Goal: Task Accomplishment & Management: Manage account settings

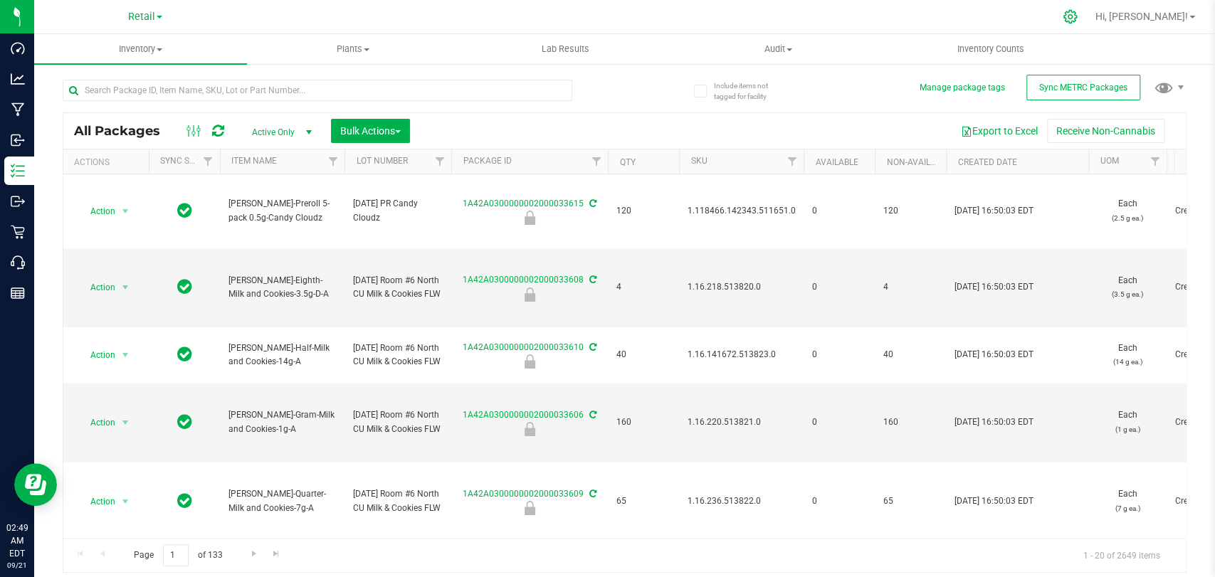
click at [1077, 18] on icon at bounding box center [1071, 17] width 14 height 14
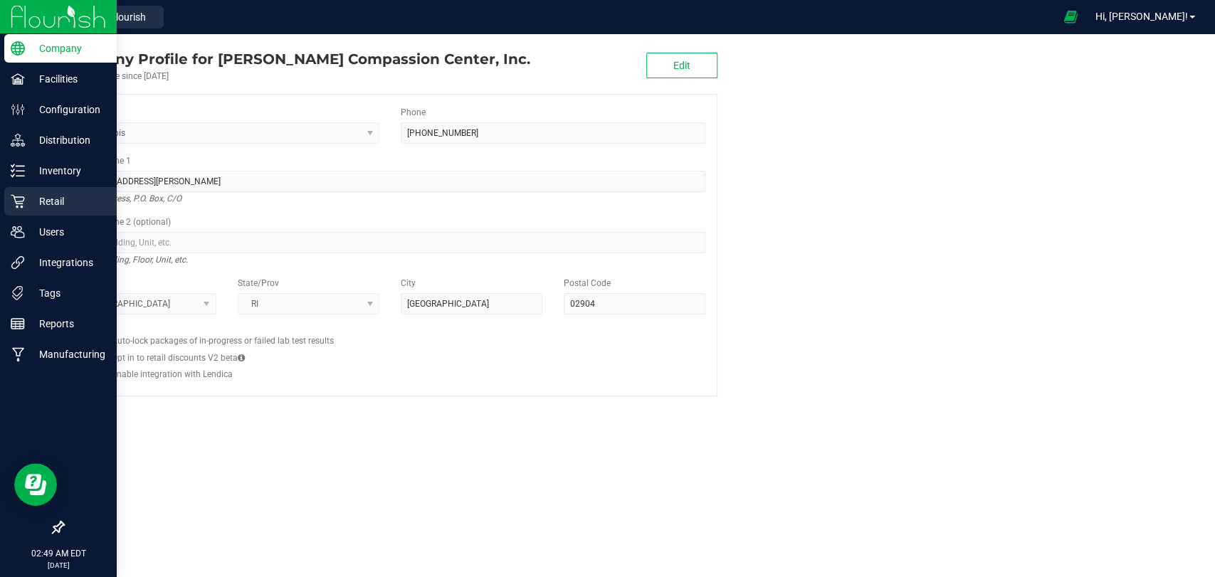
click at [0, 204] on link "Retail" at bounding box center [58, 202] width 117 height 31
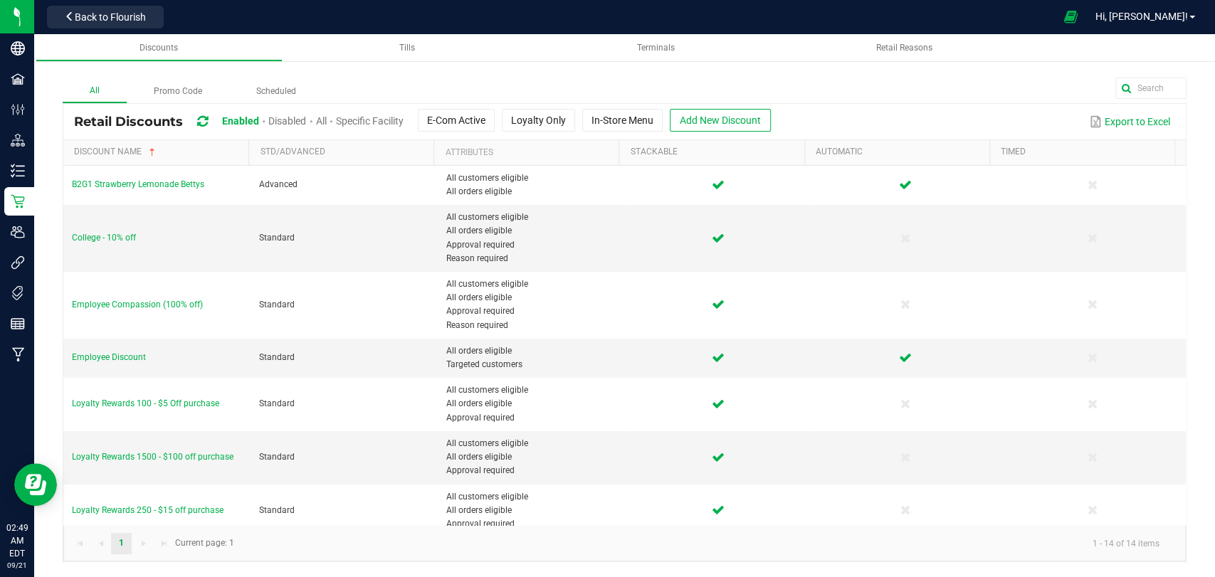
click at [304, 121] on span "Disabled" at bounding box center [287, 120] width 38 height 11
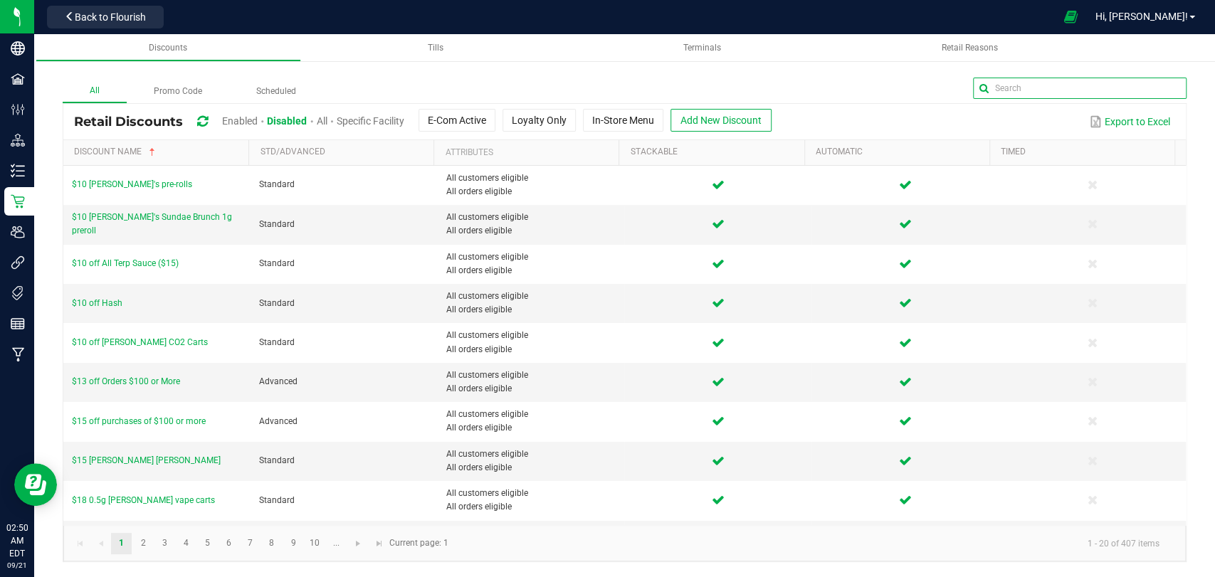
click at [1140, 93] on input "text" at bounding box center [1080, 88] width 214 height 21
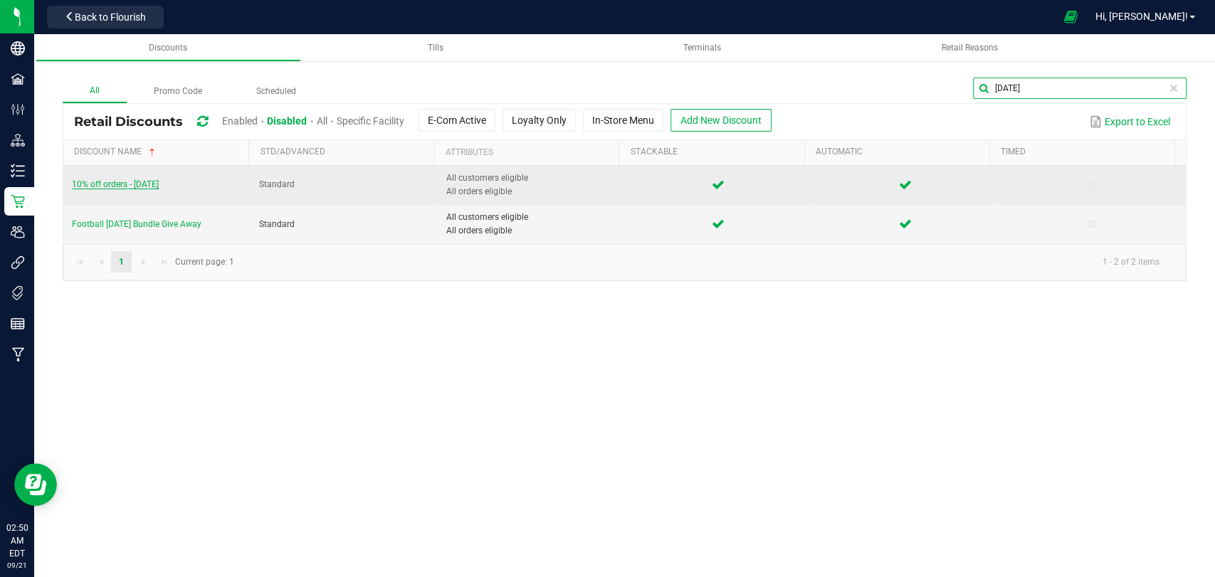
type input "[DATE]"
click at [120, 182] on span "10% off orders - [DATE]" at bounding box center [115, 184] width 87 height 10
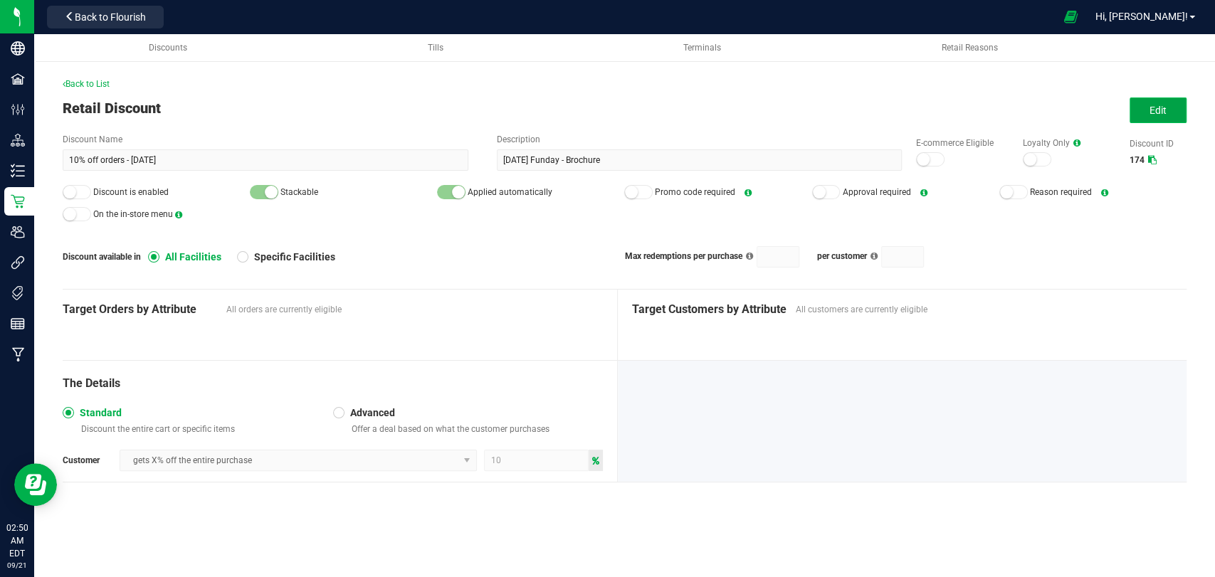
click at [1150, 117] on button "Edit" at bounding box center [1158, 111] width 57 height 26
click at [929, 161] on div at bounding box center [930, 159] width 28 height 14
click at [84, 189] on div at bounding box center [77, 192] width 28 height 14
click at [1162, 105] on span "Save" at bounding box center [1158, 110] width 21 height 11
click at [100, 79] on span "Back to List" at bounding box center [86, 84] width 47 height 10
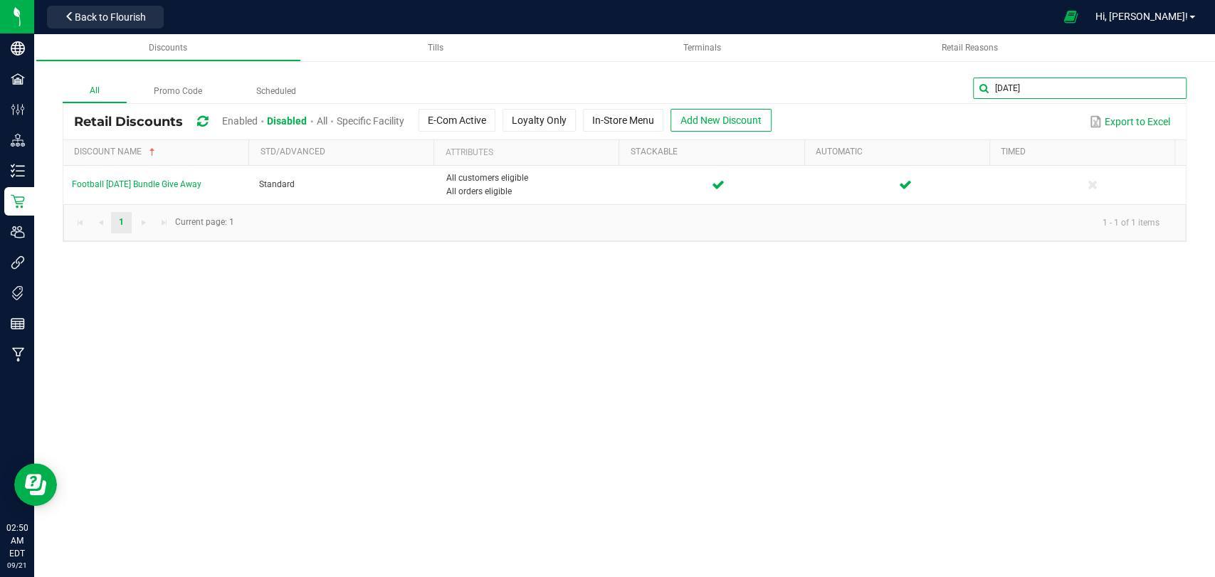
click at [1145, 95] on input "[DATE]" at bounding box center [1080, 88] width 214 height 21
type input "S"
type input "[PERSON_NAME]"
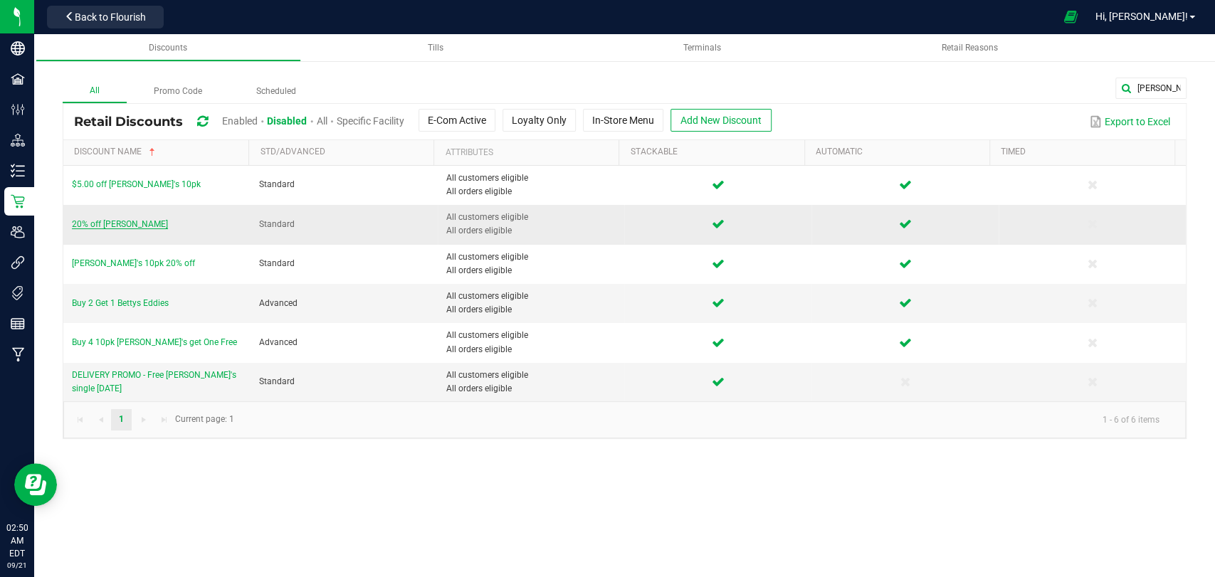
click at [122, 227] on span "20% off [PERSON_NAME]" at bounding box center [120, 224] width 96 height 10
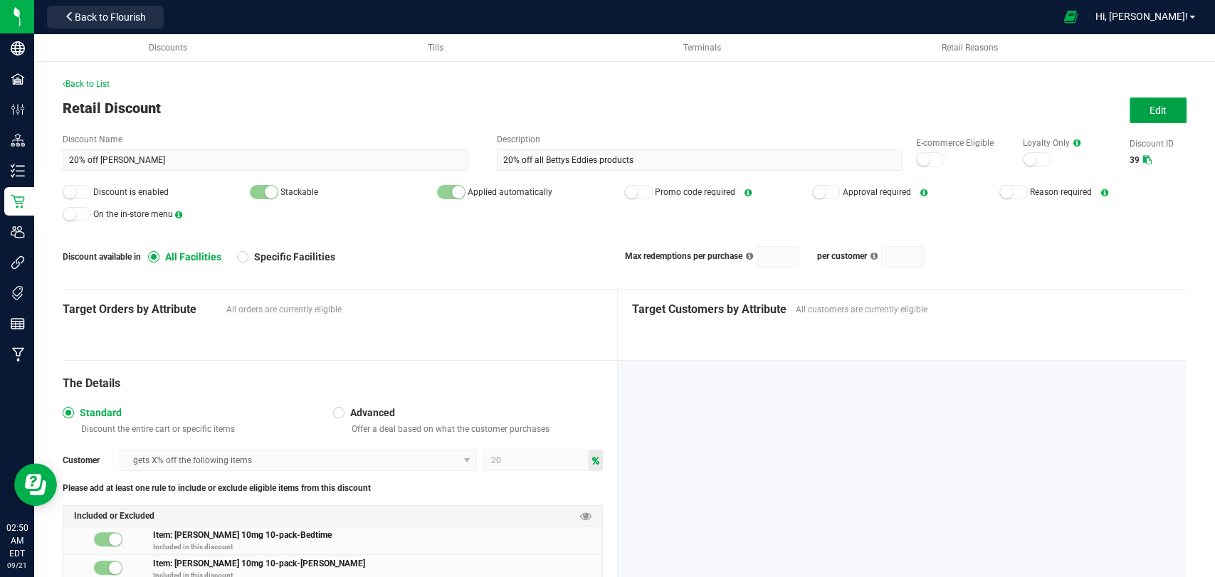
click at [1157, 101] on button "Edit" at bounding box center [1158, 111] width 57 height 26
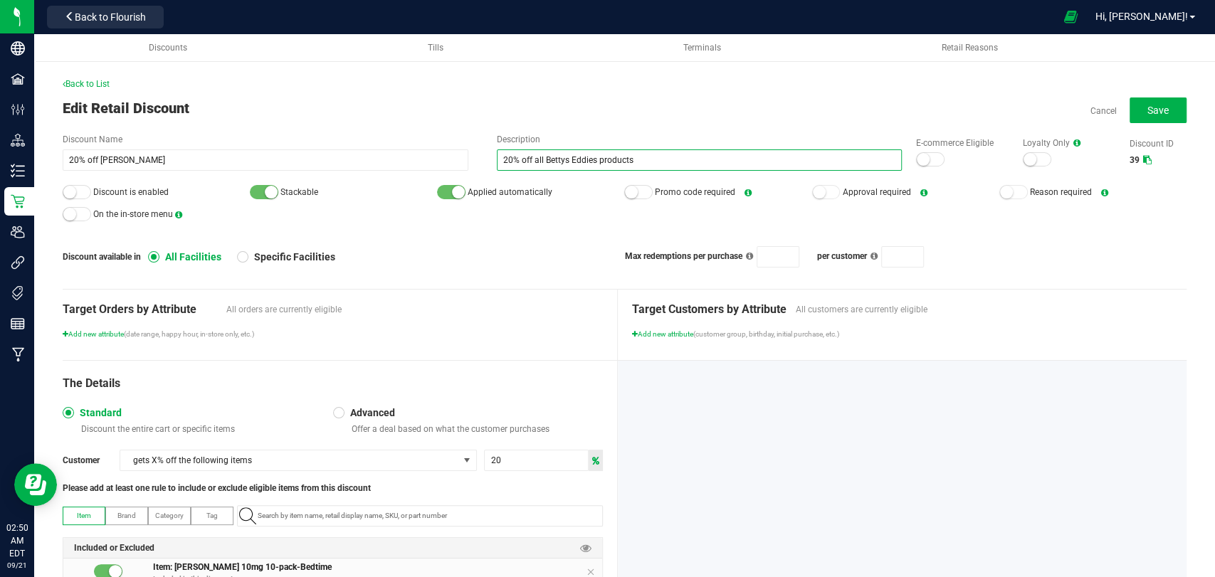
click at [497, 159] on input "20% off all Bettys Eddies products" at bounding box center [700, 159] width 406 height 21
type input "10% off all Bettys Eddies products"
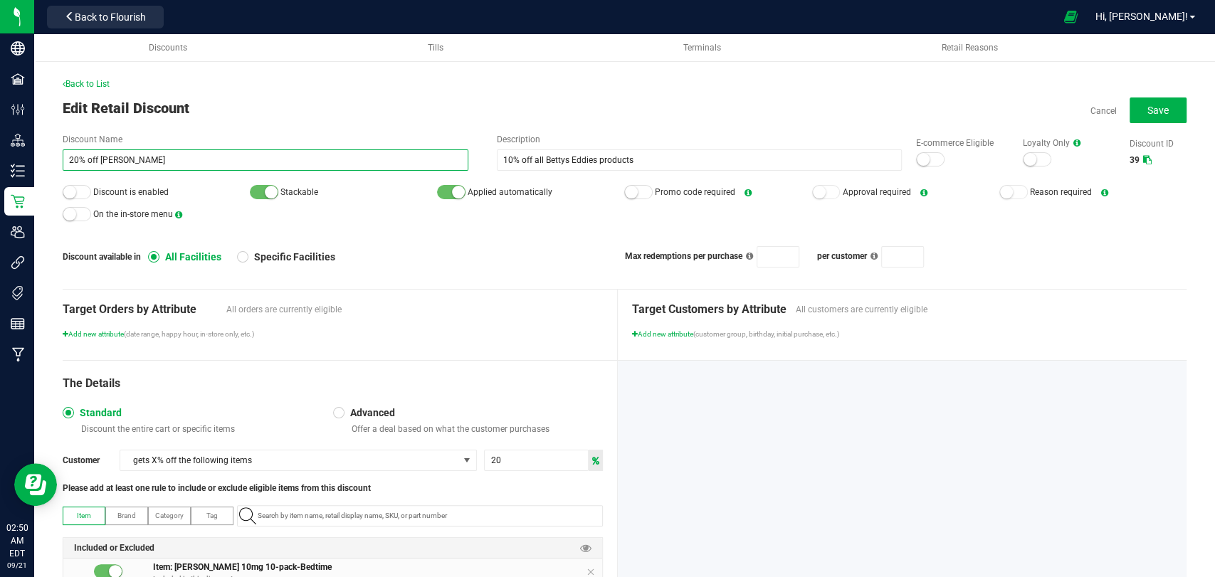
click at [73, 158] on input "20% off [PERSON_NAME]" at bounding box center [266, 159] width 406 height 21
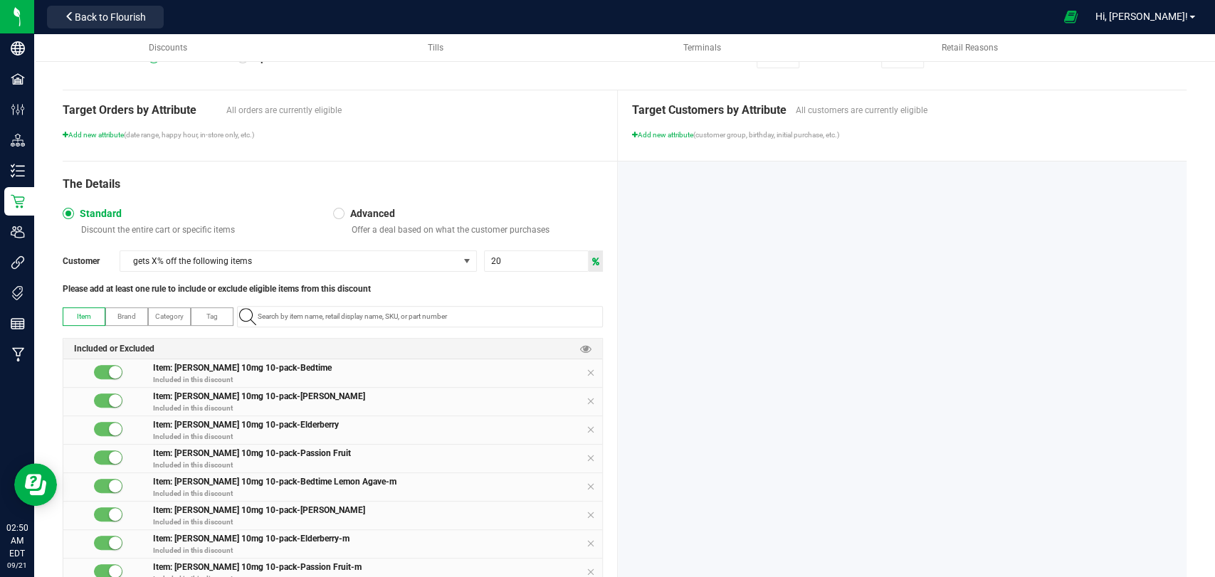
scroll to position [201, 0]
type input "10% off [PERSON_NAME]"
click at [490, 260] on input "20" at bounding box center [536, 260] width 103 height 20
type input "10"
click at [698, 277] on div at bounding box center [902, 565] width 569 height 811
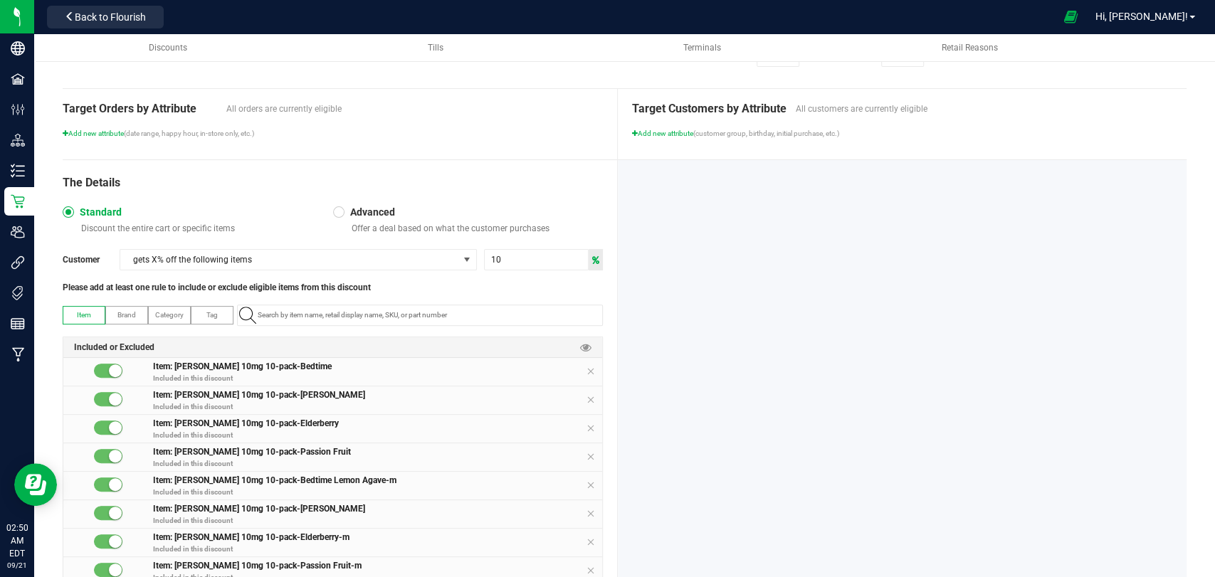
scroll to position [0, 0]
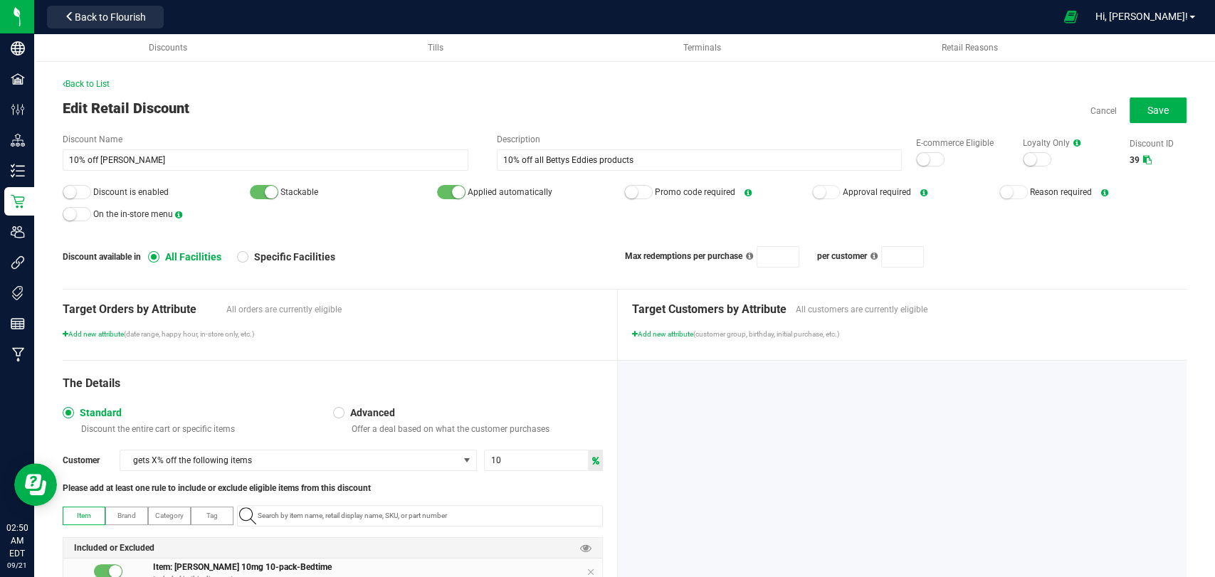
click at [920, 157] on div at bounding box center [930, 159] width 28 height 14
click at [85, 188] on div at bounding box center [77, 192] width 28 height 14
click at [1158, 115] on button "Save" at bounding box center [1158, 111] width 57 height 26
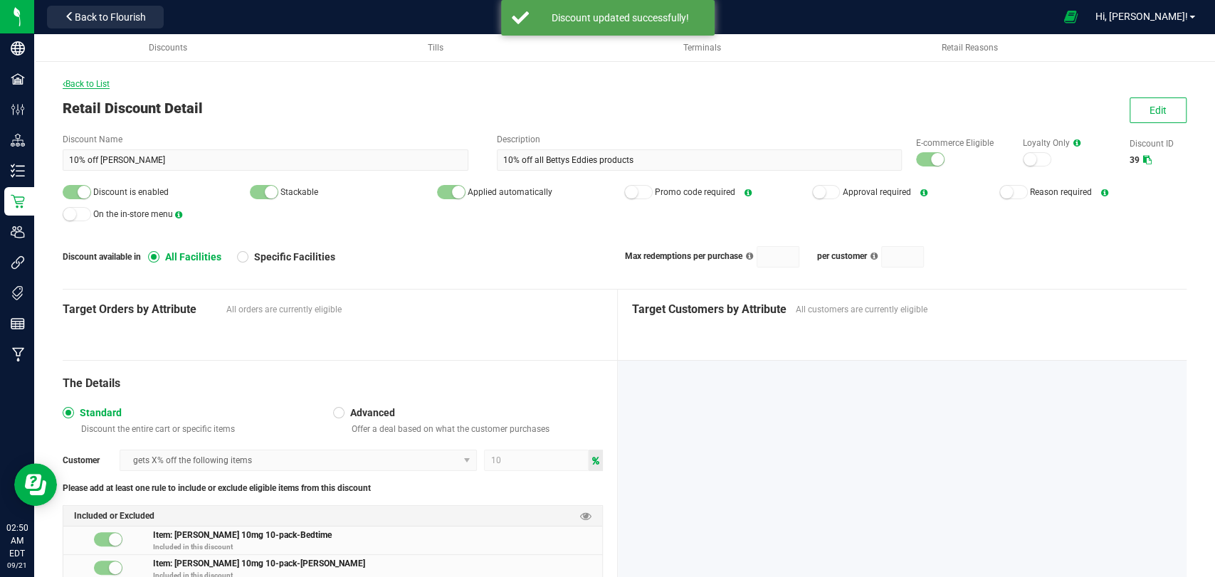
click at [78, 85] on span "Back to List" at bounding box center [86, 84] width 47 height 10
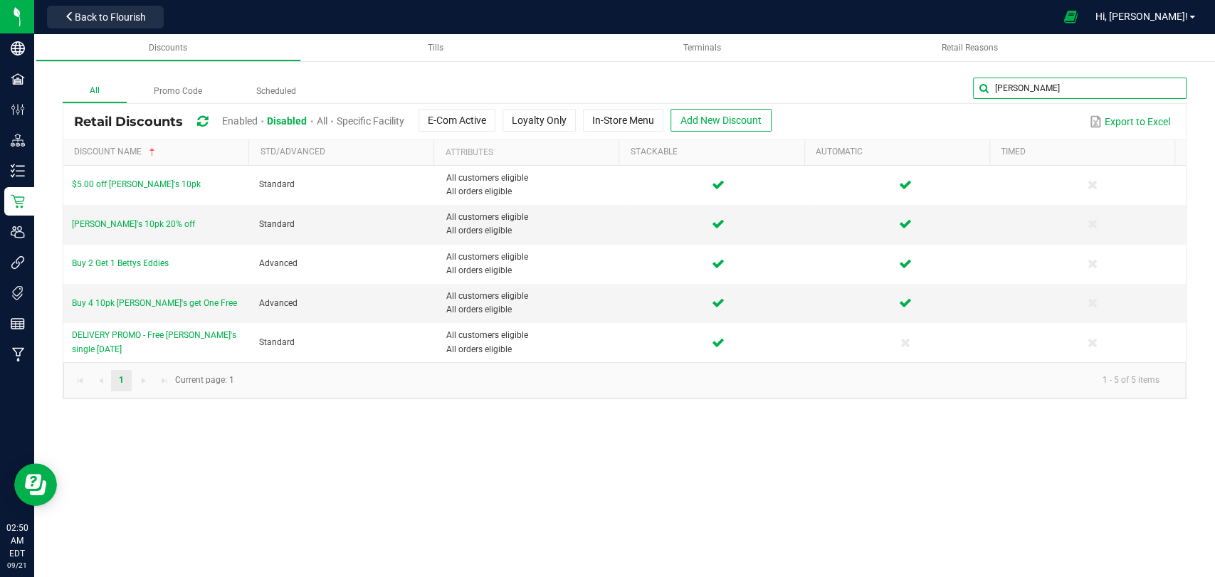
click at [1155, 91] on input "[PERSON_NAME]" at bounding box center [1080, 88] width 214 height 21
type input "daily"
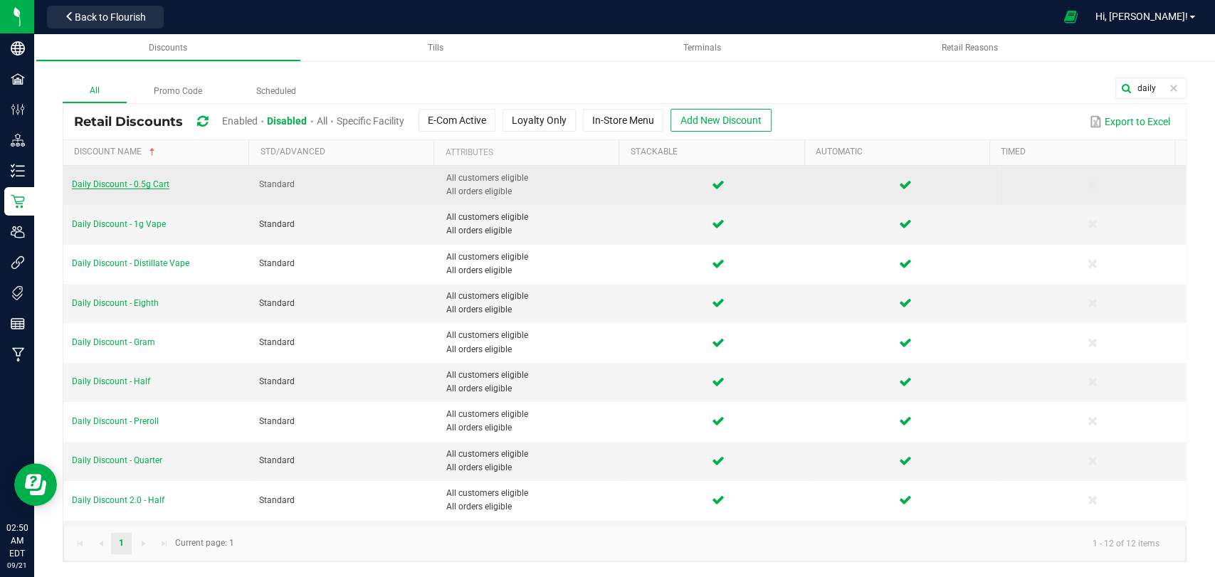
click at [155, 182] on span "Daily Discount - 0.5g Cart" at bounding box center [121, 184] width 98 height 10
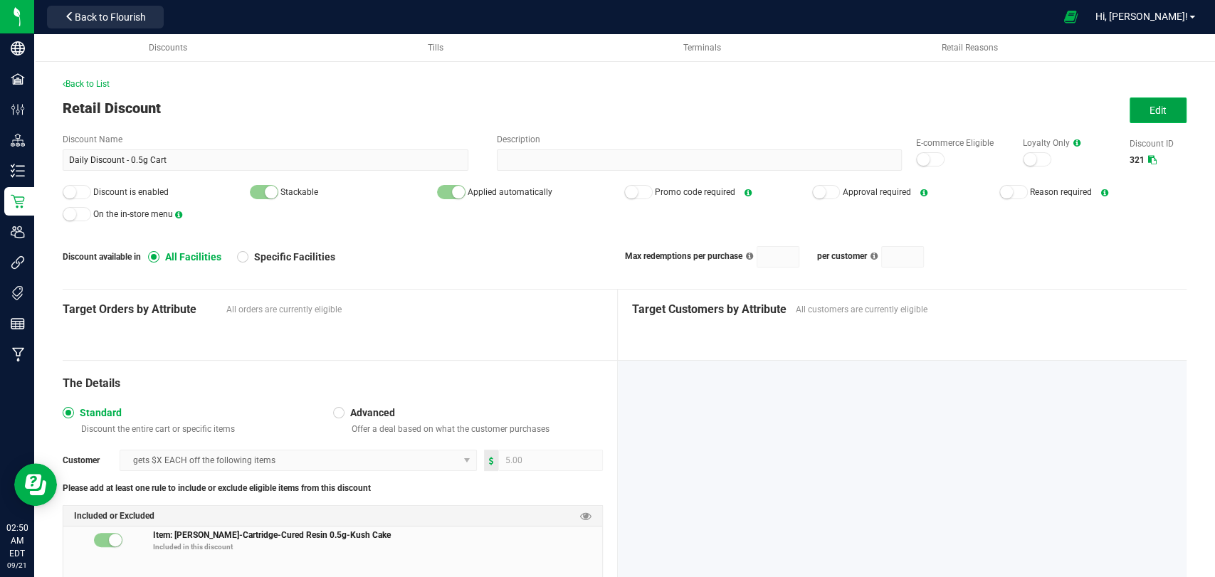
click at [1150, 117] on button "Edit" at bounding box center [1158, 111] width 57 height 26
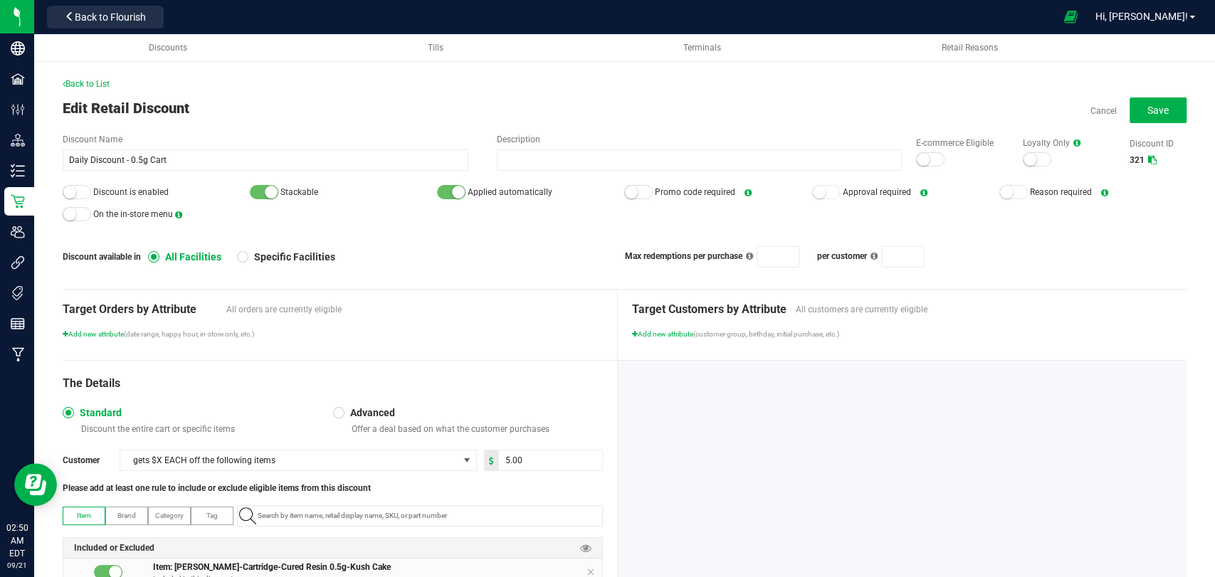
click at [917, 157] on small at bounding box center [923, 159] width 13 height 13
click at [75, 197] on div at bounding box center [77, 192] width 28 height 14
click at [1165, 113] on button "Save" at bounding box center [1158, 111] width 57 height 26
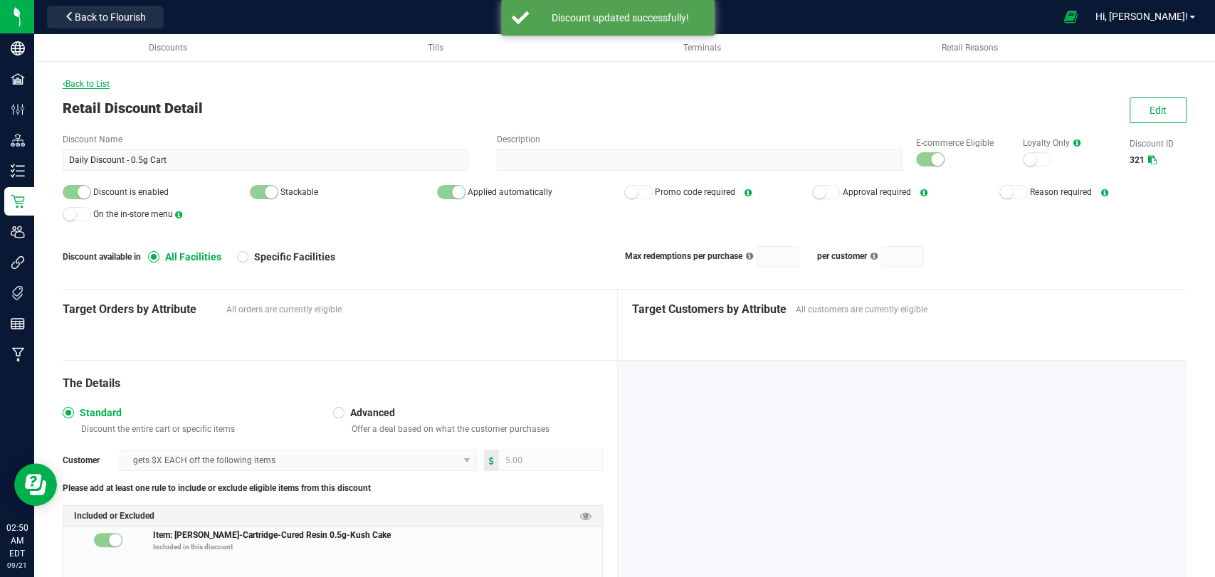
click at [95, 80] on span "Back to List" at bounding box center [86, 84] width 47 height 10
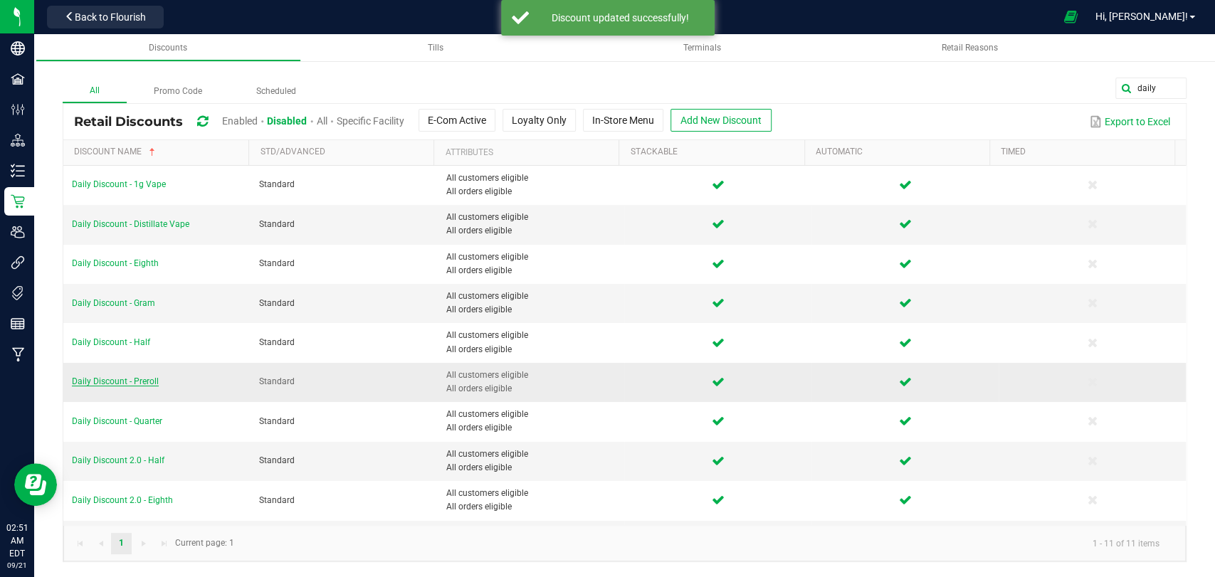
click at [133, 379] on span "Daily Discount - Preroll" at bounding box center [115, 382] width 87 height 10
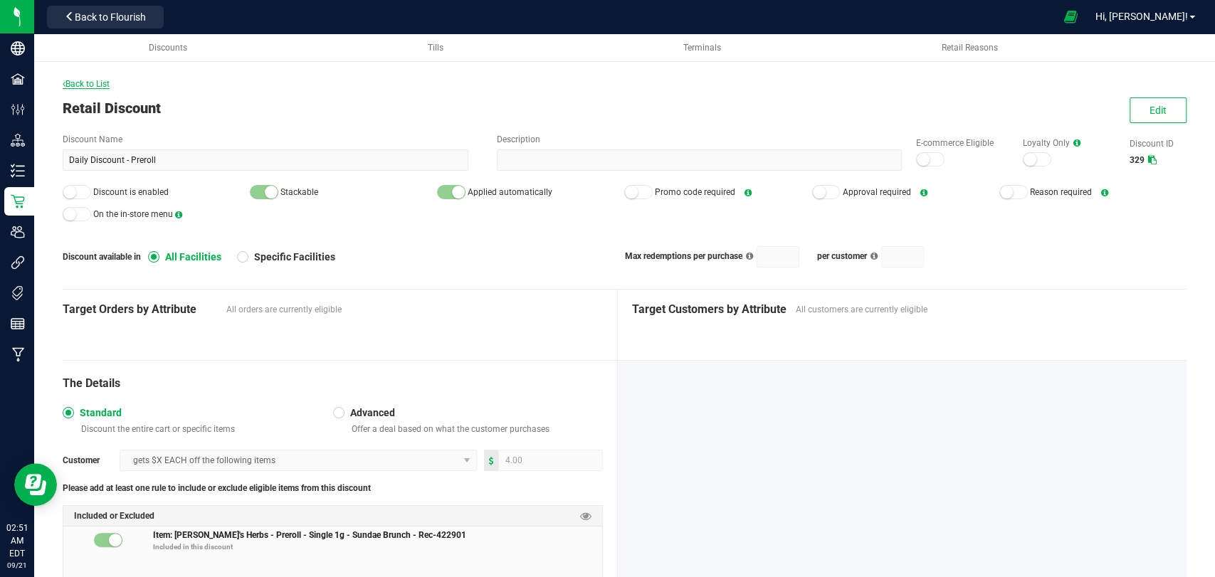
click at [98, 87] on span "Back to List" at bounding box center [86, 84] width 47 height 10
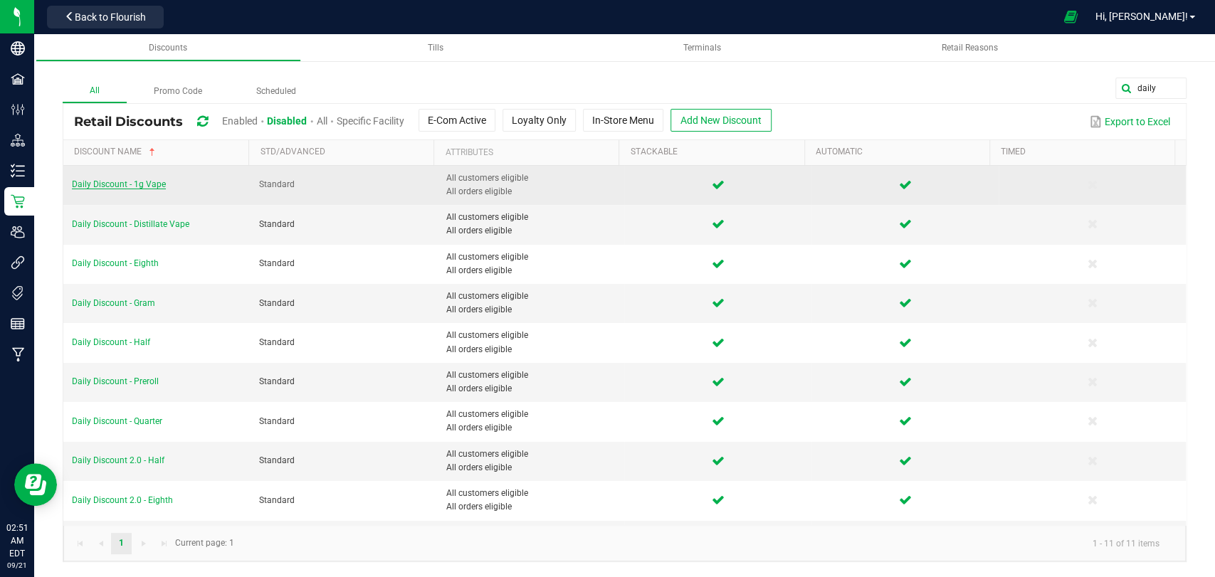
click at [108, 184] on span "Daily Discount - 1g Vape" at bounding box center [119, 184] width 94 height 10
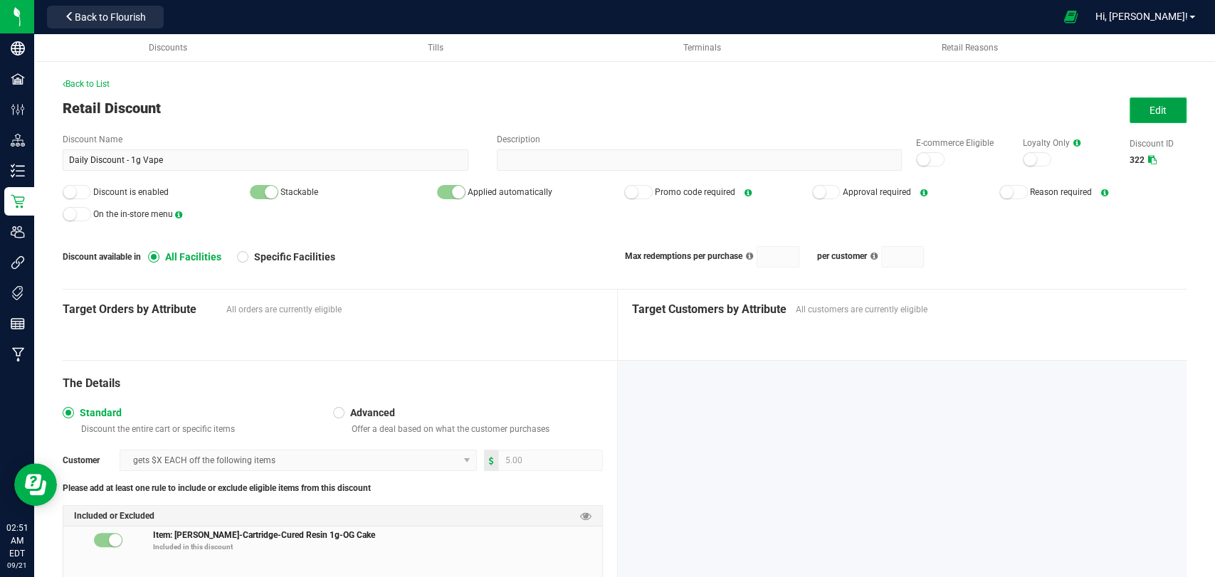
click at [1139, 120] on button "Edit" at bounding box center [1158, 111] width 57 height 26
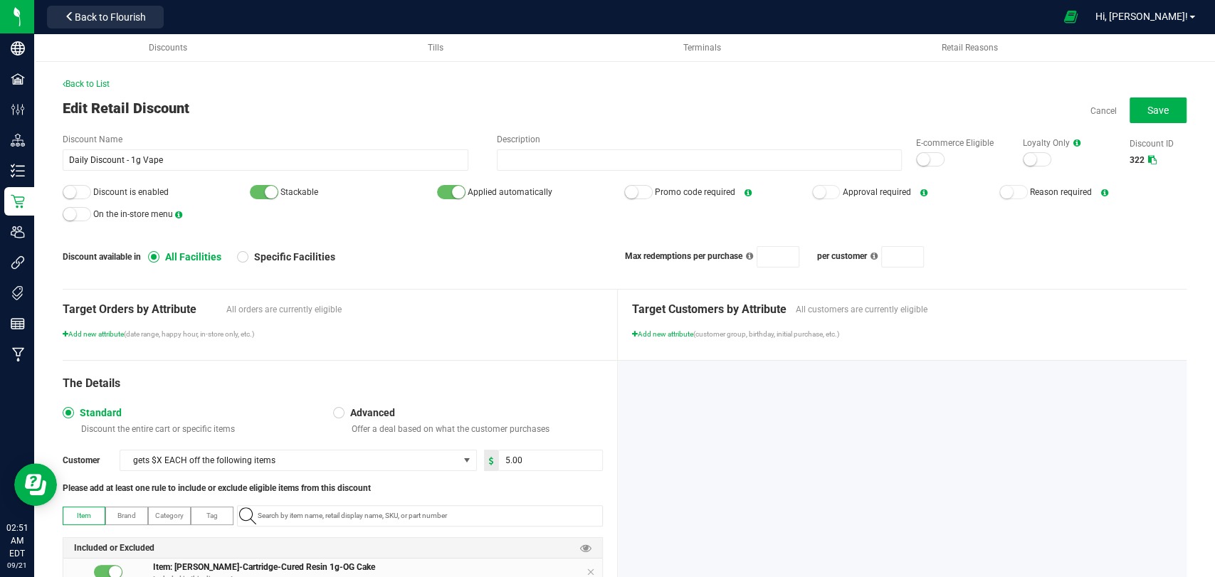
click at [917, 157] on small at bounding box center [923, 159] width 13 height 13
click at [74, 195] on small at bounding box center [69, 192] width 13 height 13
click at [1160, 109] on button "Save" at bounding box center [1158, 111] width 57 height 26
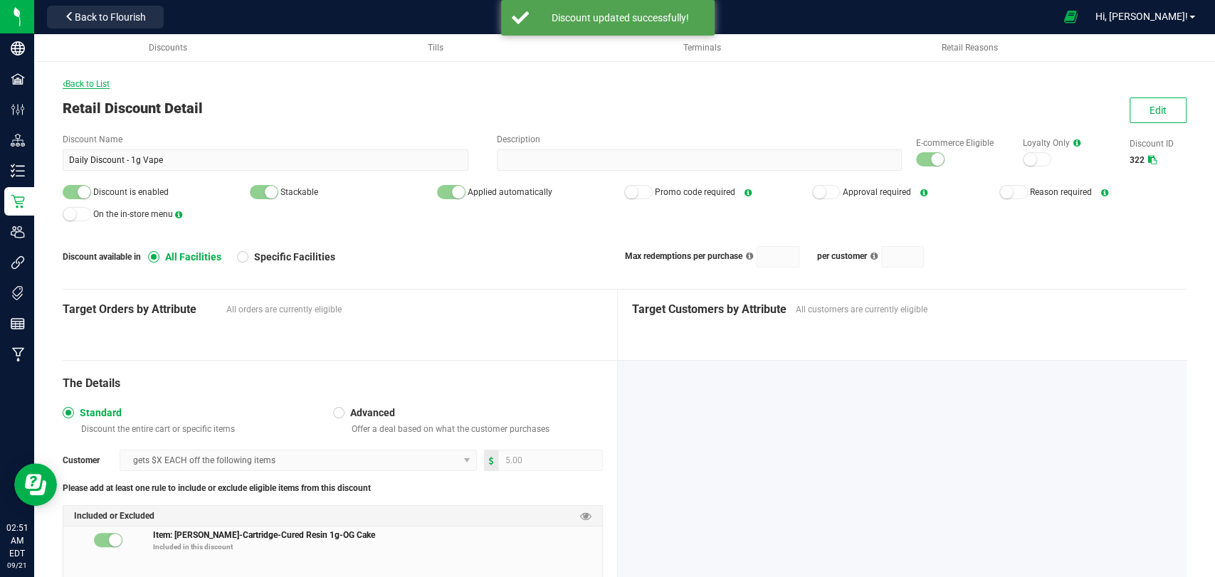
click at [68, 83] on span "Back to List" at bounding box center [86, 84] width 47 height 10
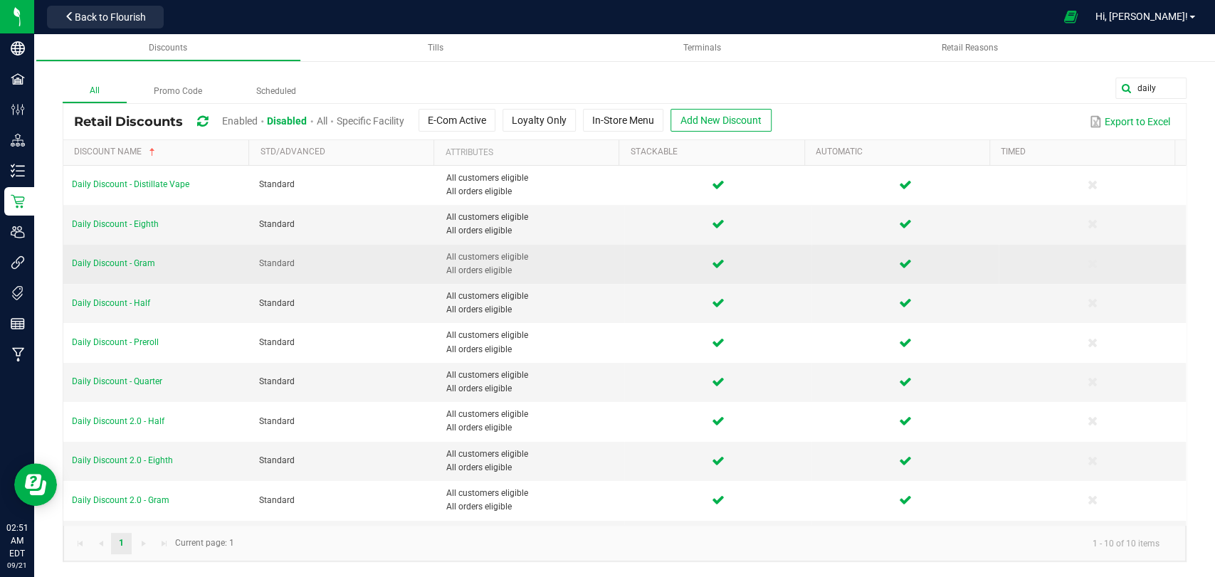
click at [124, 275] on td "Daily Discount - Gram" at bounding box center [156, 264] width 187 height 39
click at [122, 266] on span "Daily Discount - Gram" at bounding box center [113, 263] width 83 height 10
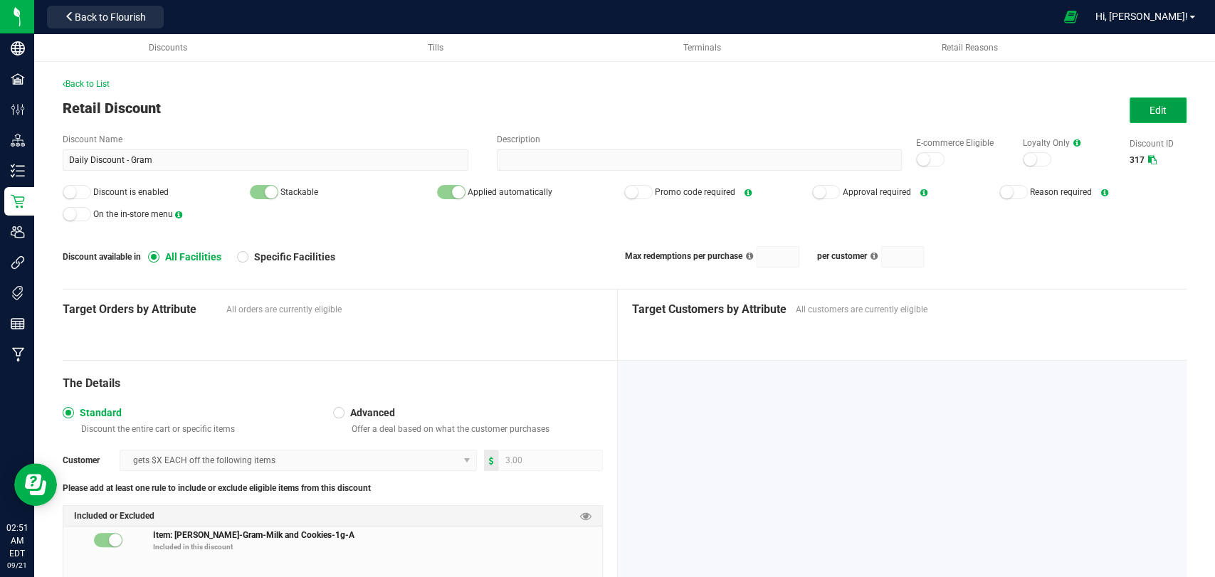
click at [1150, 110] on span "Edit" at bounding box center [1158, 110] width 17 height 11
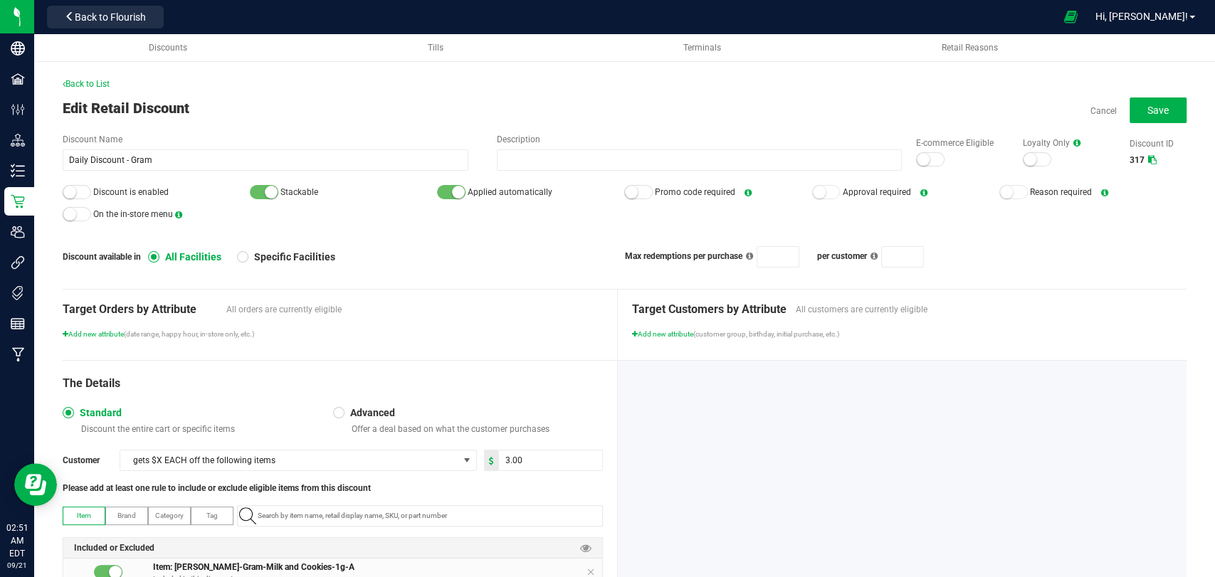
click at [916, 149] on label "E-commerce Eligible" at bounding box center [962, 143] width 93 height 13
click at [917, 158] on small at bounding box center [923, 159] width 13 height 13
click at [79, 188] on div at bounding box center [77, 192] width 28 height 14
click at [1130, 110] on button "Save" at bounding box center [1158, 111] width 57 height 26
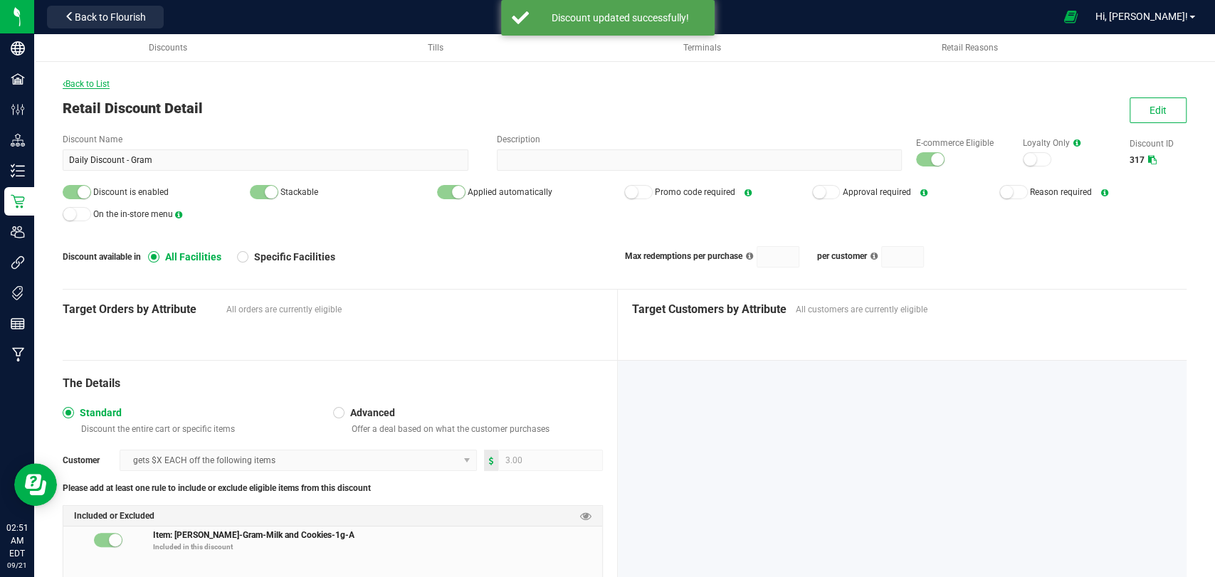
click at [88, 82] on span "Back to List" at bounding box center [86, 84] width 47 height 10
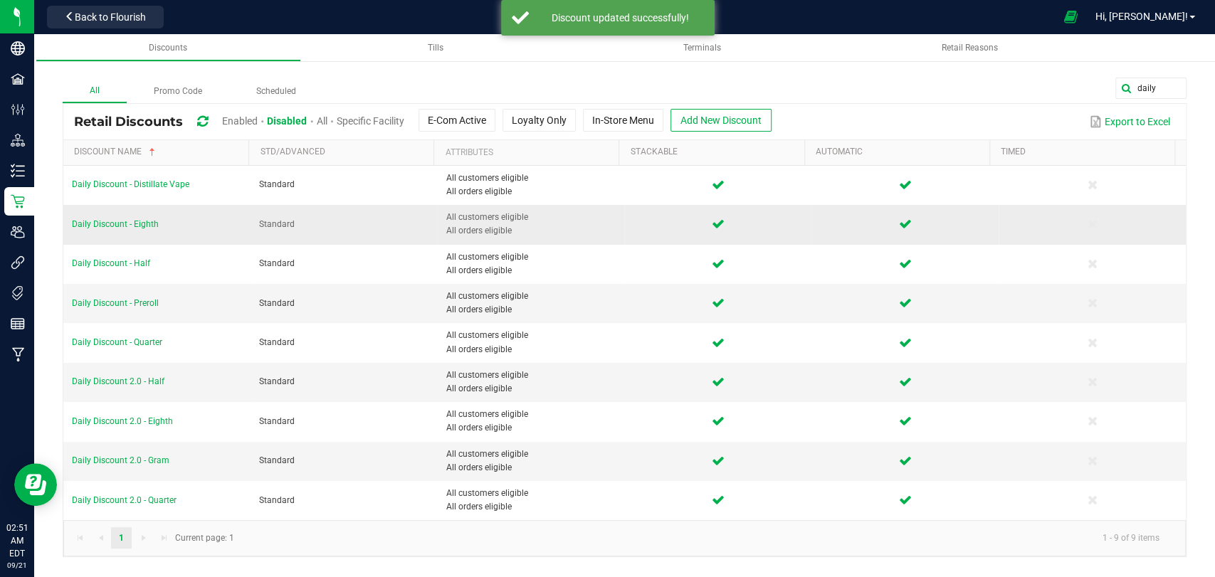
click at [127, 218] on td "Daily Discount - Eighth" at bounding box center [156, 224] width 187 height 39
click at [142, 222] on span "Daily Discount - Eighth" at bounding box center [115, 224] width 87 height 10
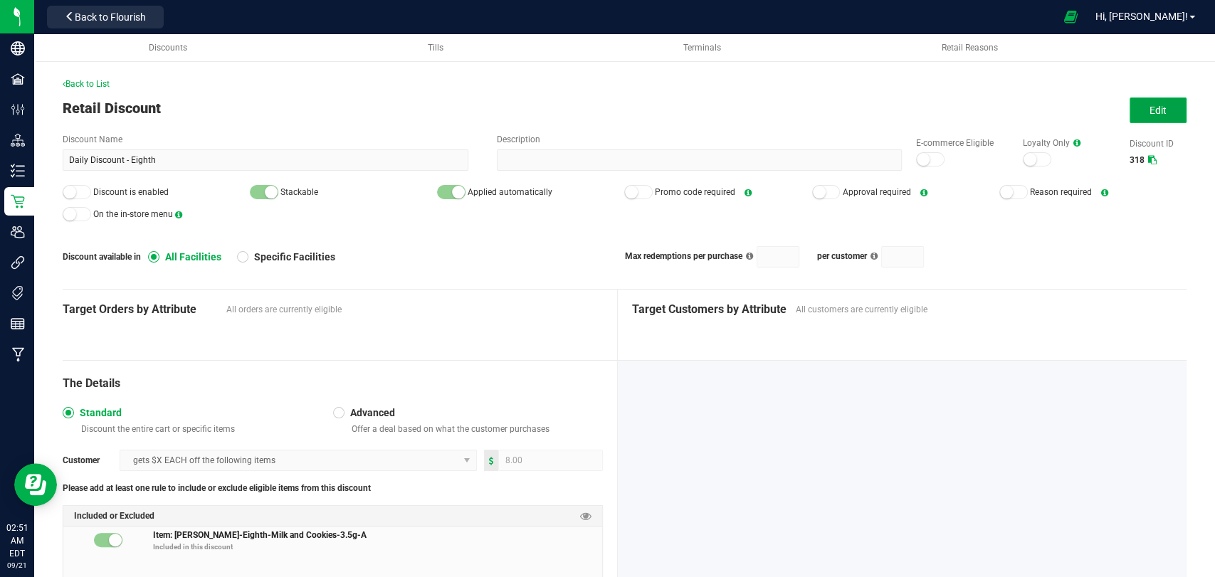
click at [1150, 115] on span "Edit" at bounding box center [1158, 110] width 17 height 11
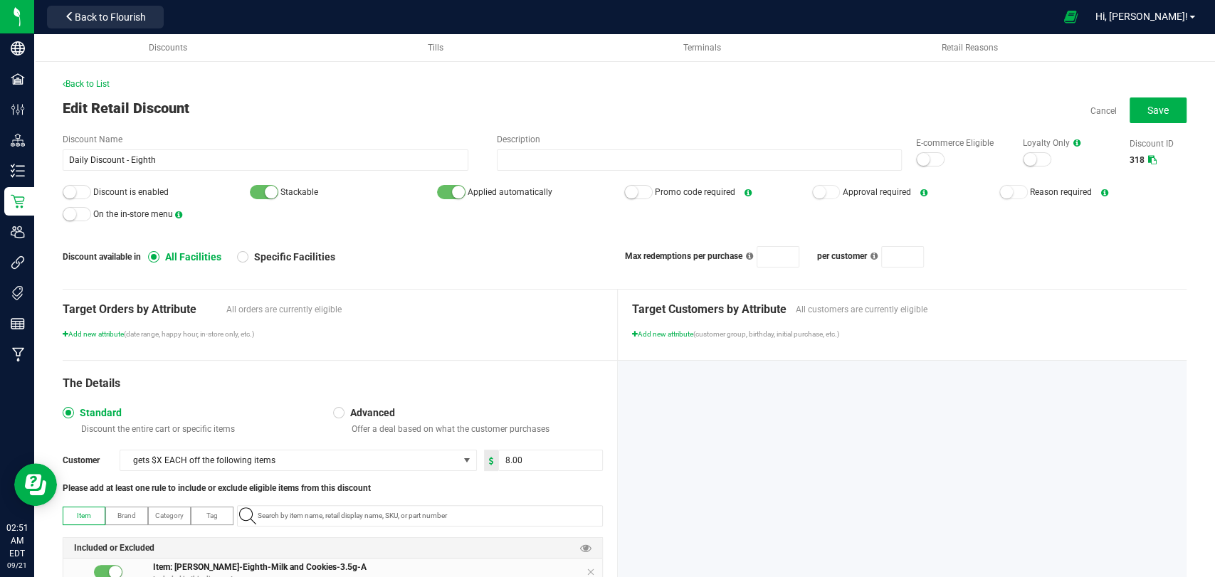
click at [922, 153] on div at bounding box center [930, 159] width 28 height 14
click at [88, 189] on div at bounding box center [77, 192] width 28 height 14
click at [1172, 98] on button "Save" at bounding box center [1158, 111] width 57 height 26
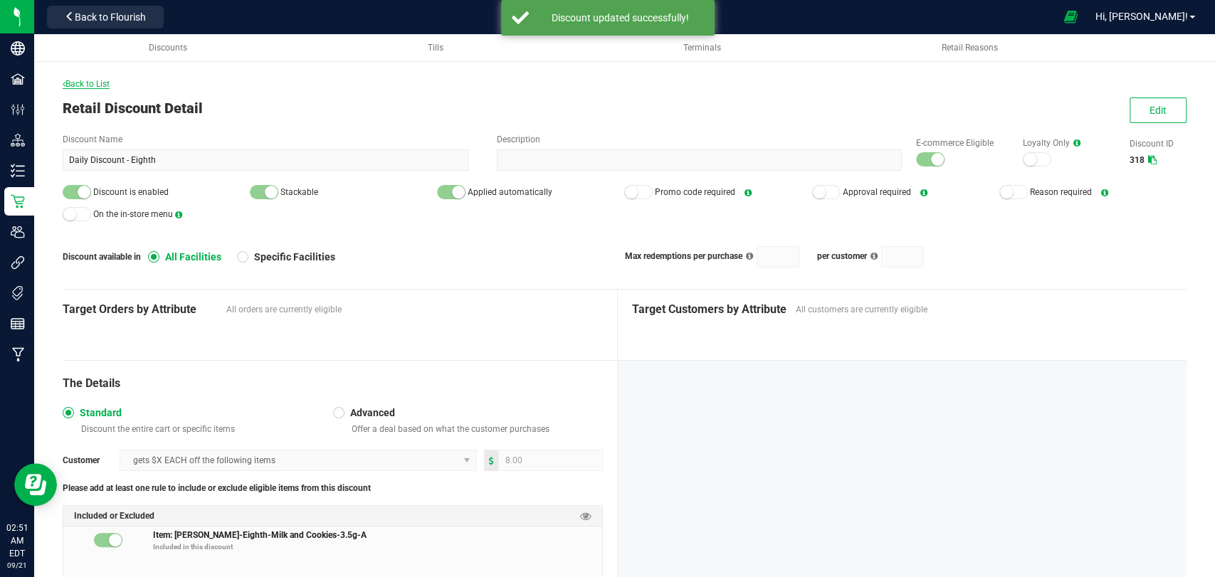
click at [95, 80] on span "Back to List" at bounding box center [86, 84] width 47 height 10
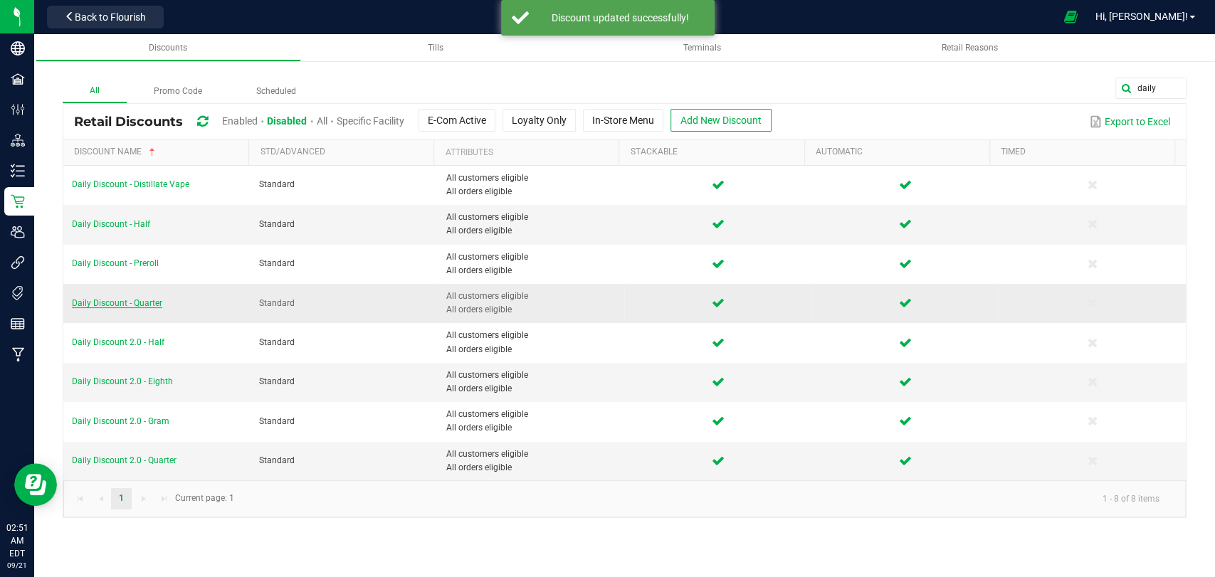
click at [134, 300] on span "Daily Discount - Quarter" at bounding box center [117, 303] width 90 height 10
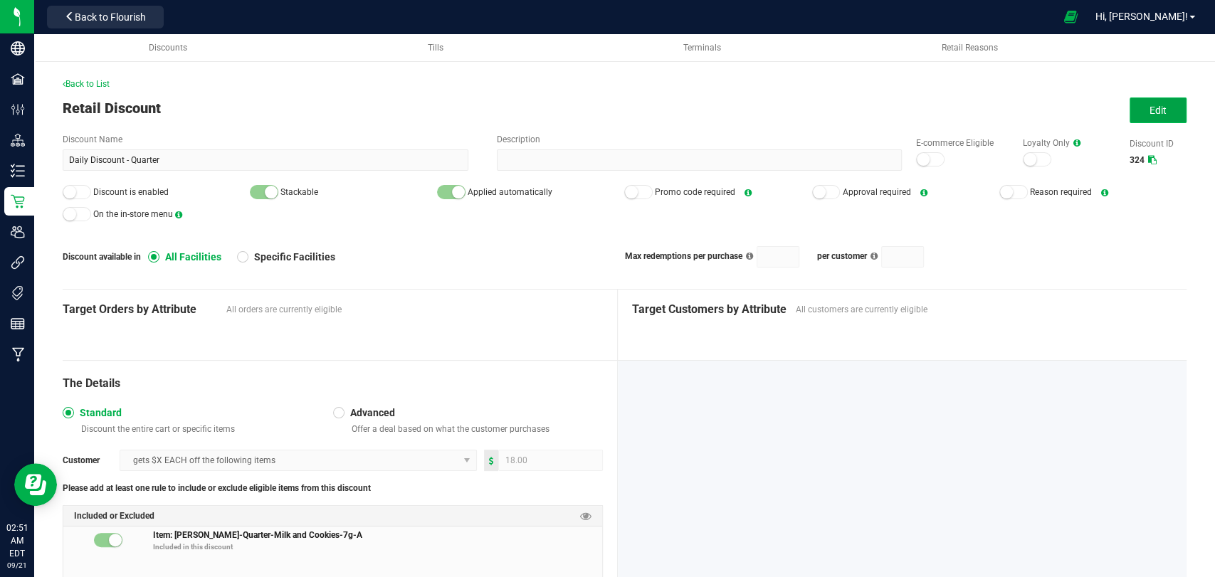
click at [1130, 105] on button "Edit" at bounding box center [1158, 111] width 57 height 26
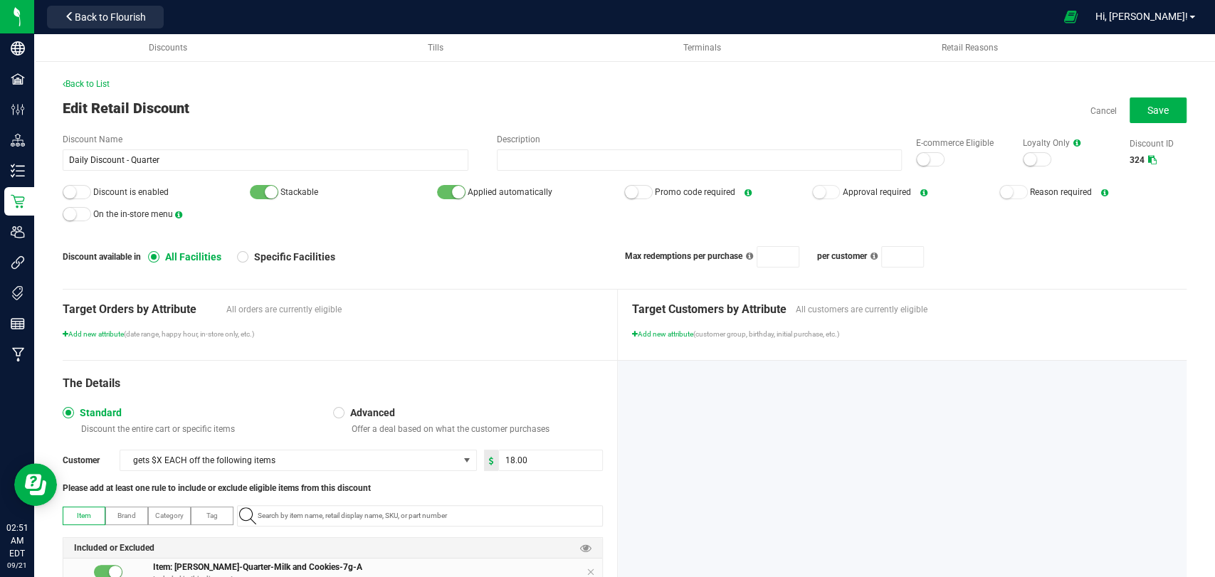
click at [923, 152] on div at bounding box center [930, 159] width 28 height 14
click at [64, 189] on small at bounding box center [69, 192] width 13 height 13
click at [1148, 105] on span "Save" at bounding box center [1158, 110] width 21 height 11
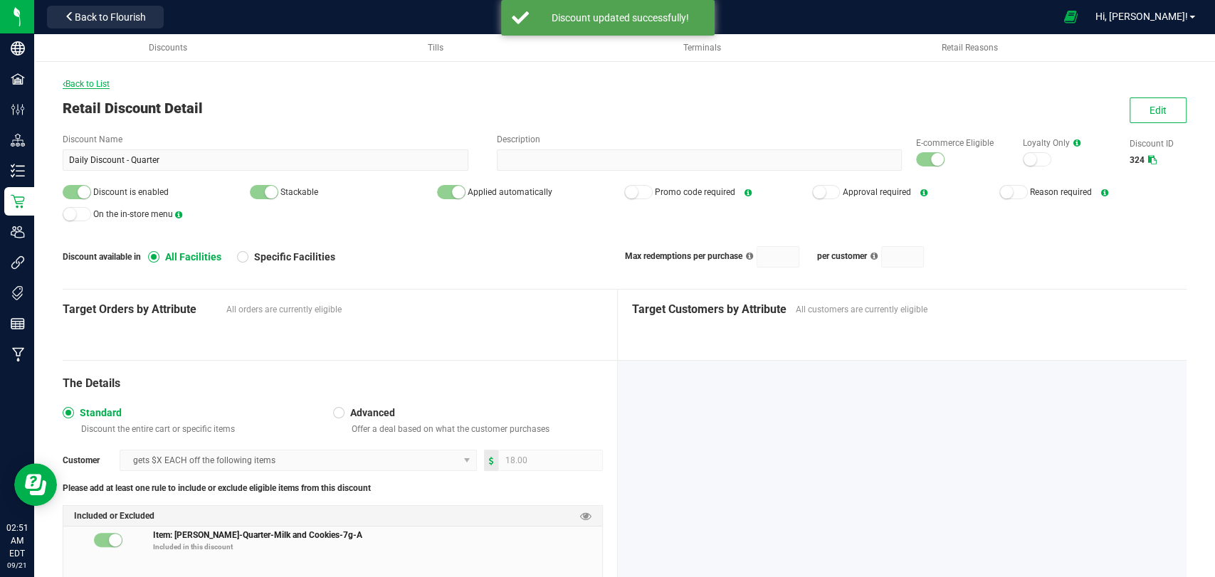
click at [89, 80] on span "Back to List" at bounding box center [86, 84] width 47 height 10
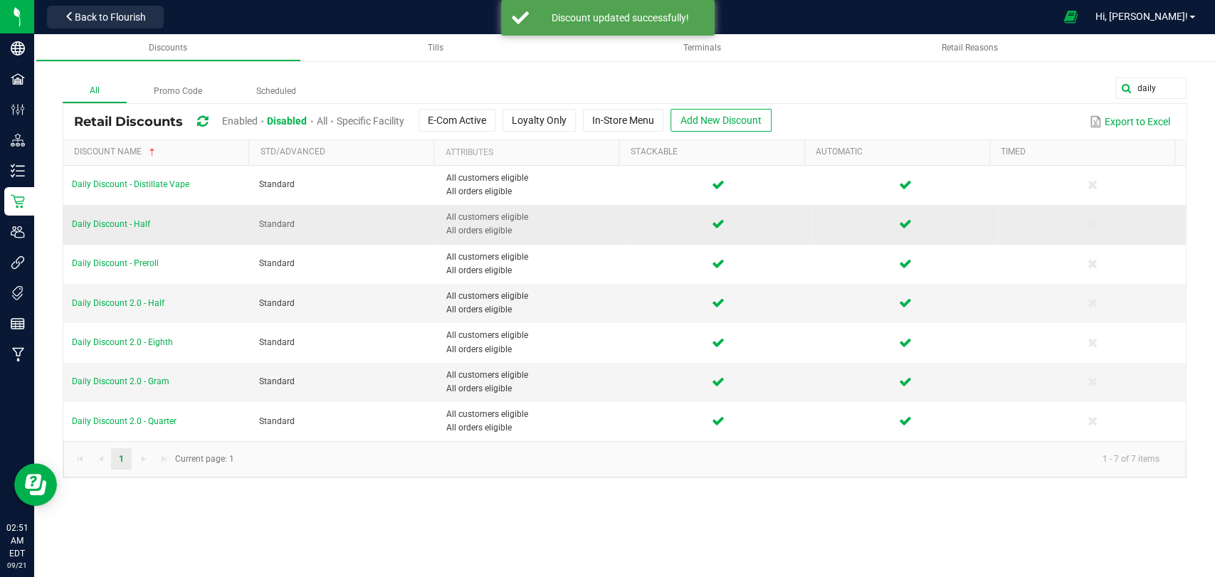
click at [103, 229] on td "Daily Discount - Half" at bounding box center [156, 224] width 187 height 39
click at [134, 219] on span "Daily Discount - Half" at bounding box center [111, 224] width 78 height 10
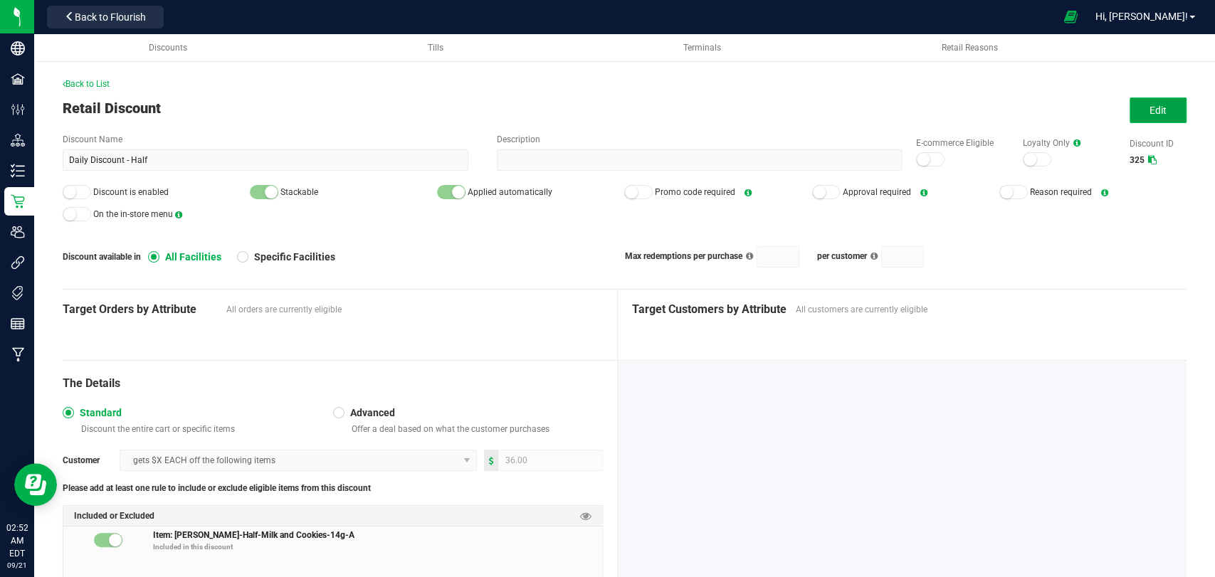
click at [1167, 107] on button "Edit" at bounding box center [1158, 111] width 57 height 26
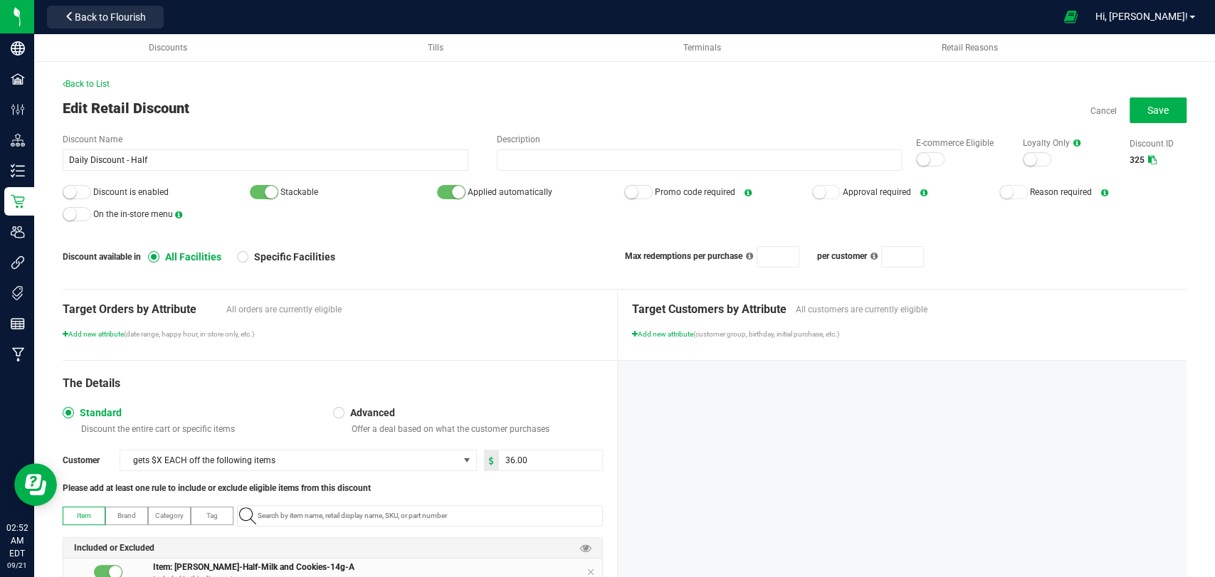
click at [917, 154] on div at bounding box center [930, 159] width 28 height 14
click at [83, 189] on div at bounding box center [77, 192] width 28 height 14
click at [1148, 112] on span "Save" at bounding box center [1158, 110] width 21 height 11
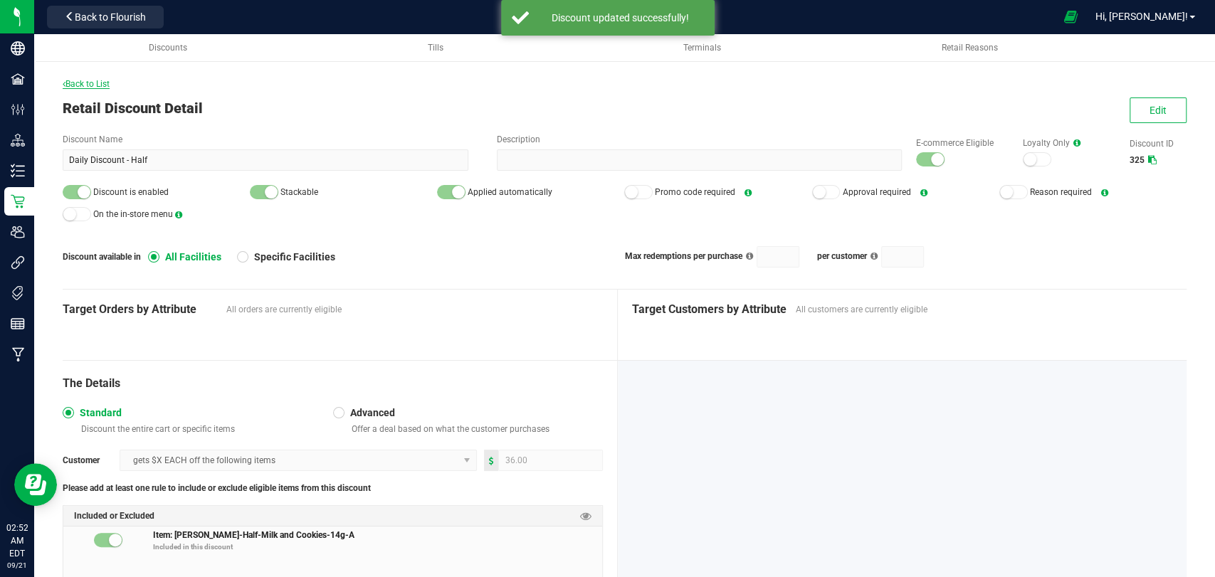
click at [103, 82] on span "Back to List" at bounding box center [86, 84] width 47 height 10
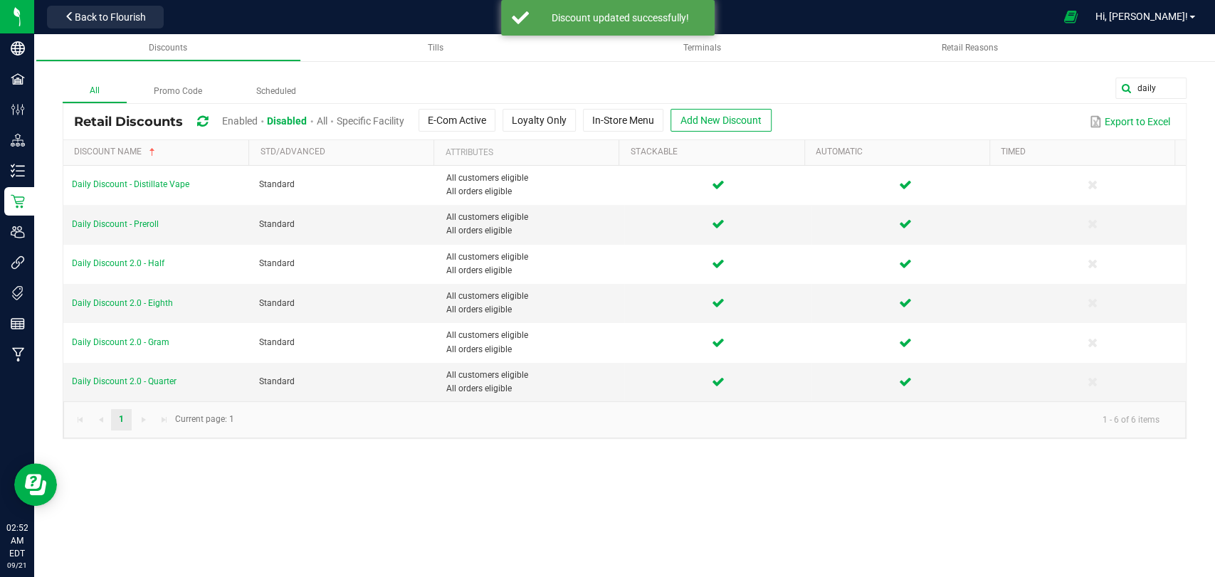
click at [236, 104] on div "Retail Discounts Enabled Disabled All Specific Facility E-Com Active Loyalty On…" at bounding box center [624, 122] width 1123 height 36
click at [236, 113] on div "Enabled" at bounding box center [244, 122] width 45 height 26
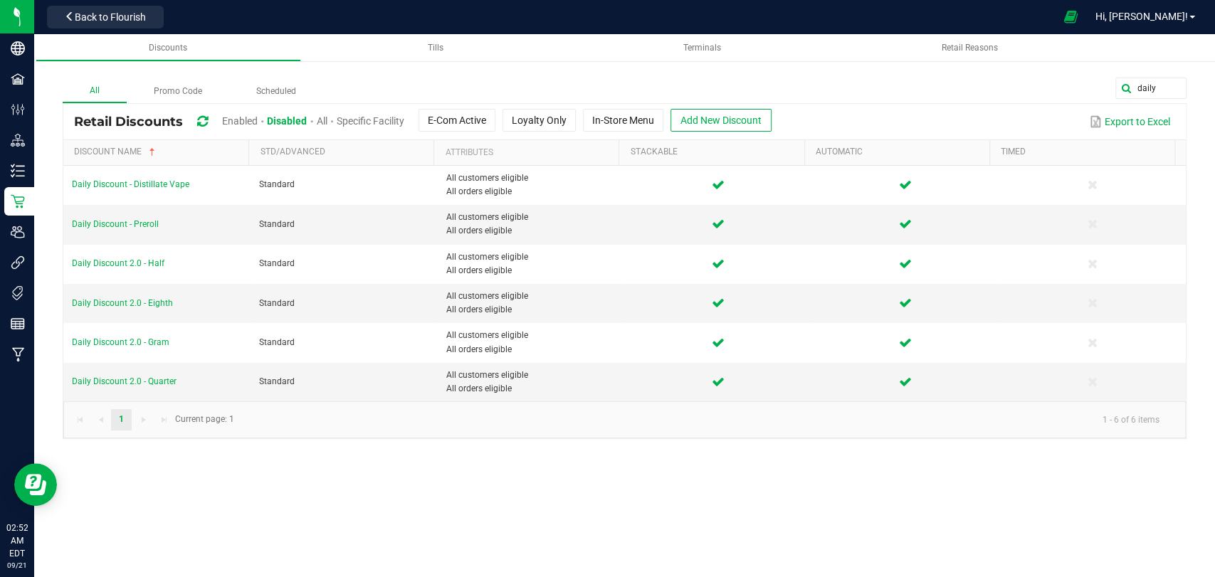
click at [236, 116] on span "Enabled" at bounding box center [240, 120] width 36 height 11
click at [1187, 93] on div "All Promo Code Scheduled daily Retail Discounts Enabled Disabled All Specific F…" at bounding box center [624, 244] width 1181 height 419
click at [1185, 91] on input "daily" at bounding box center [1080, 88] width 214 height 21
drag, startPoint x: 1185, startPoint y: 91, endPoint x: 1176, endPoint y: 88, distance: 9.7
click at [1176, 88] on global-search-input-ngx "daily" at bounding box center [1080, 88] width 214 height 21
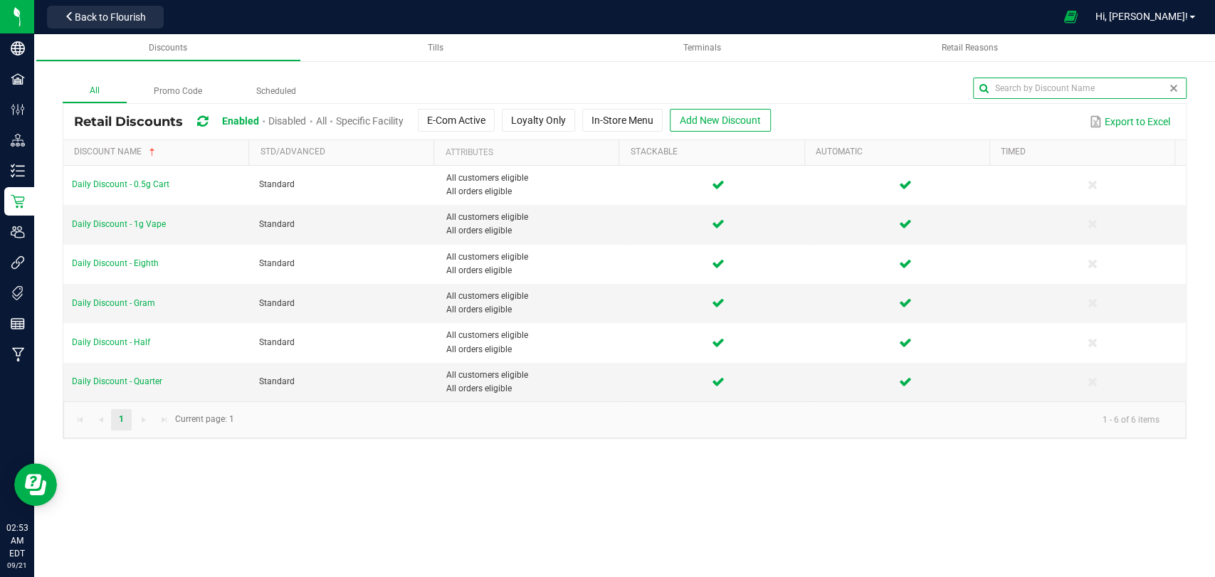
click at [1174, 85] on span at bounding box center [1173, 88] width 11 height 11
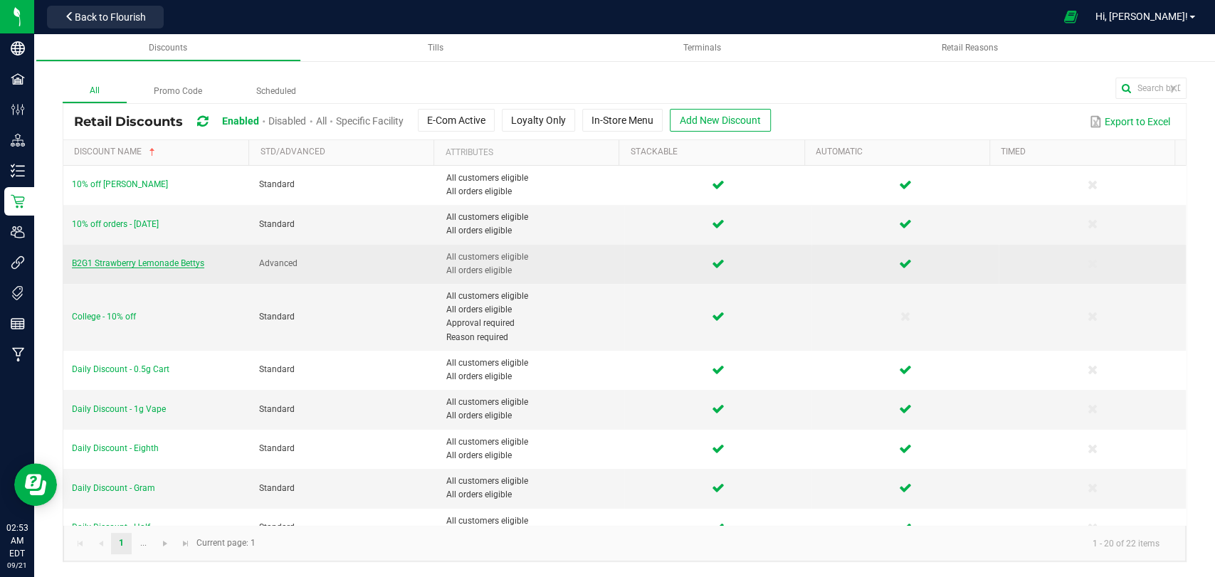
click at [171, 263] on span "B2G1 Strawberry Lemonade Bettys" at bounding box center [138, 263] width 132 height 10
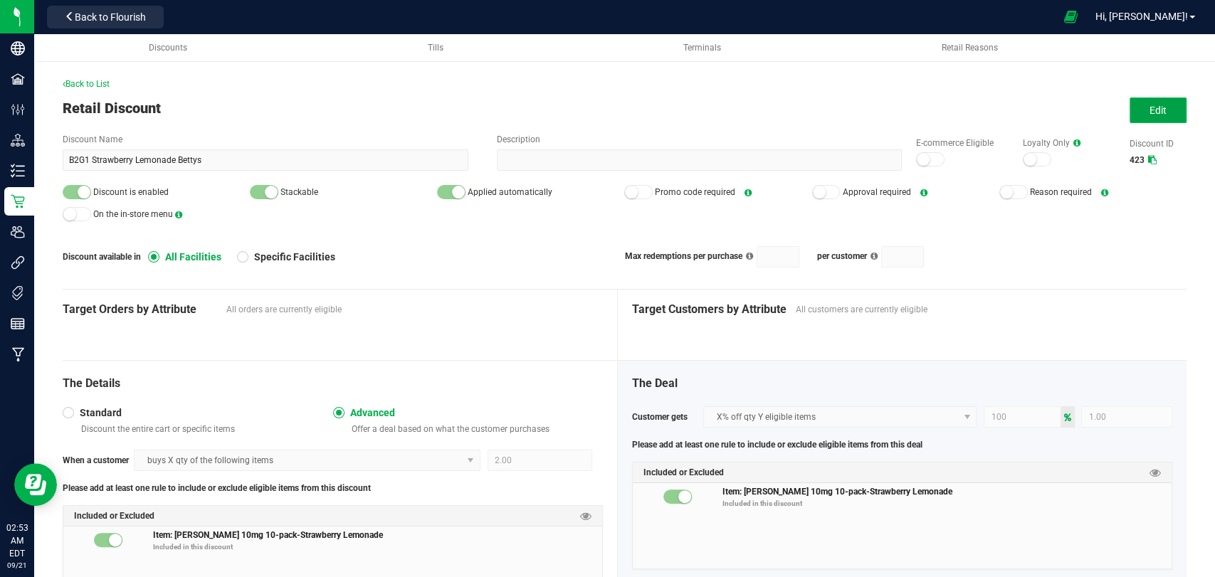
click at [1133, 112] on button "Edit" at bounding box center [1158, 111] width 57 height 26
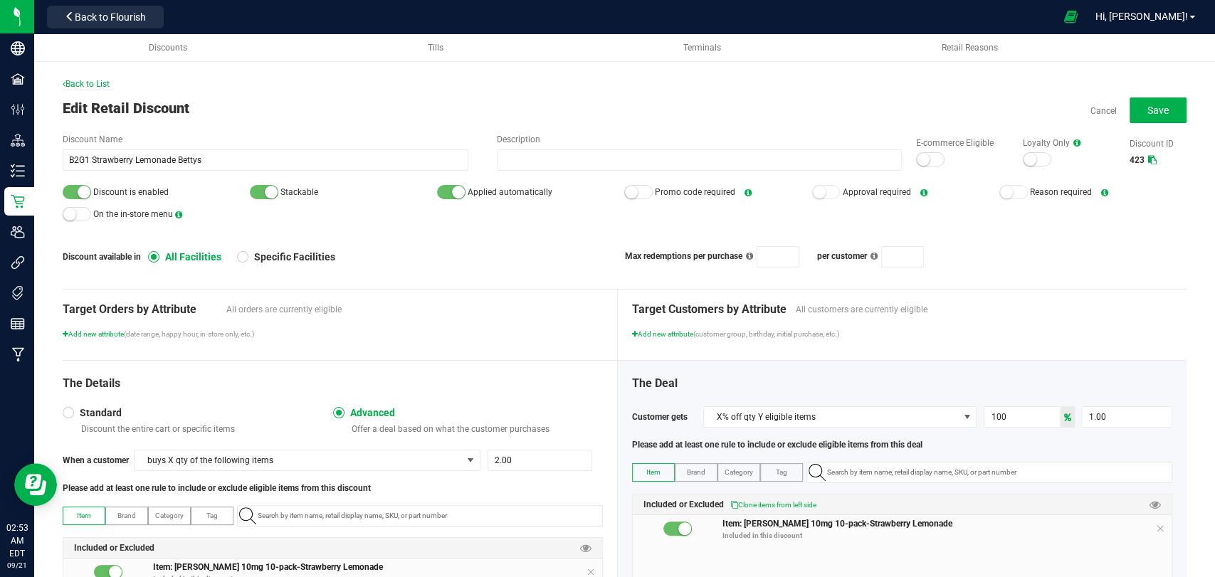
click at [82, 192] on small at bounding box center [84, 192] width 13 height 13
click at [1148, 107] on span "Save" at bounding box center [1158, 110] width 21 height 11
type input "2"
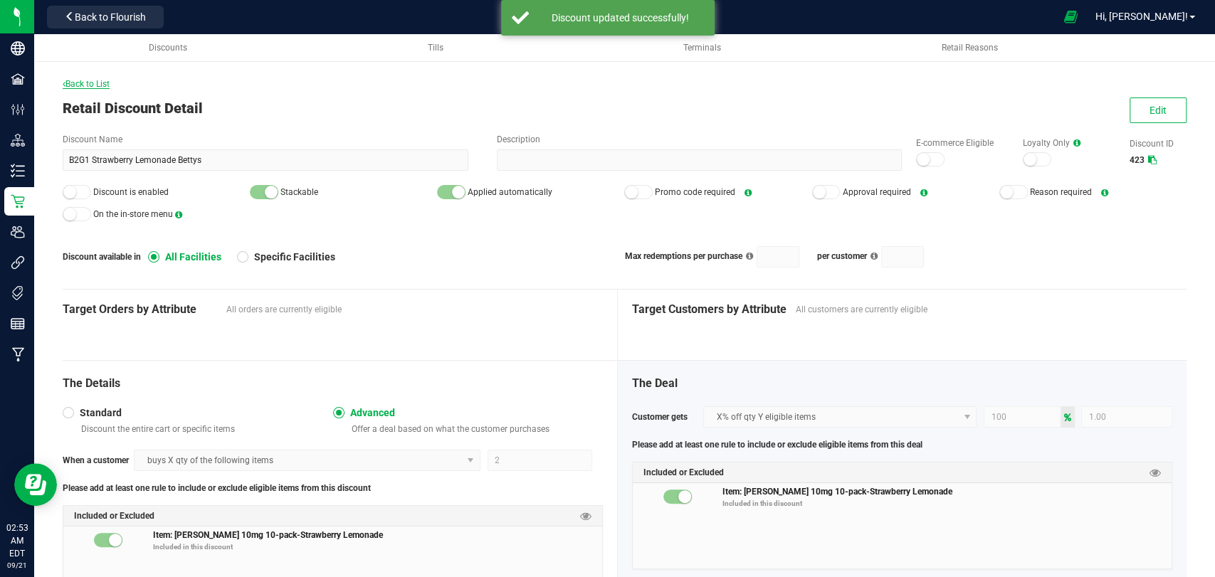
click at [75, 80] on span "Back to List" at bounding box center [86, 84] width 47 height 10
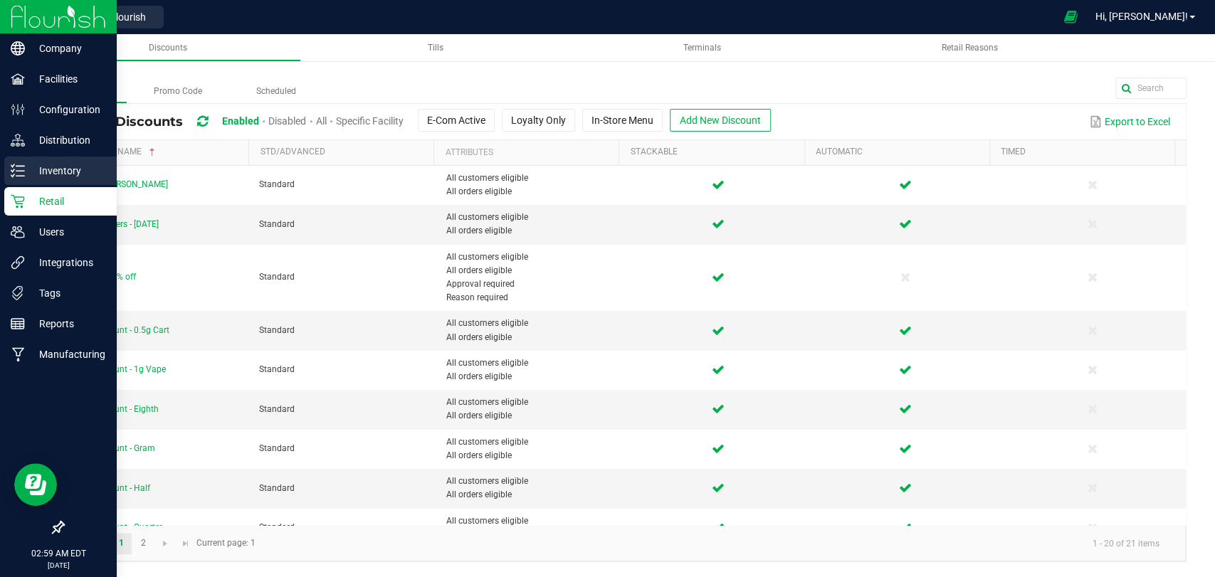
click at [23, 171] on line at bounding box center [20, 171] width 8 height 0
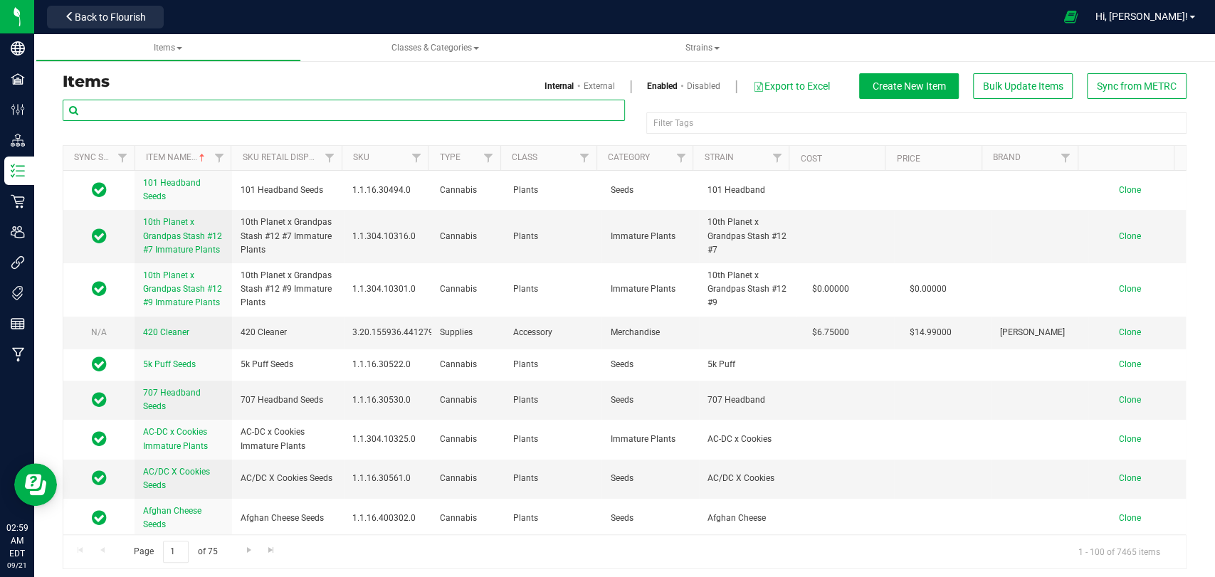
click at [235, 116] on input "text" at bounding box center [344, 110] width 562 height 21
paste input "1.16.236.513822.0"
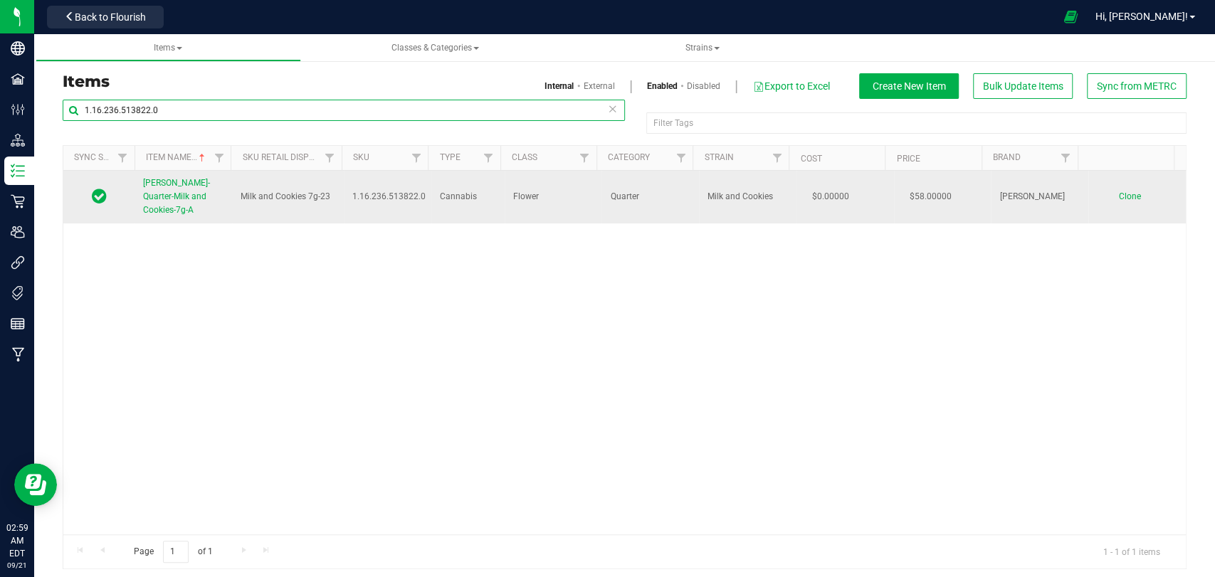
type input "1.16.236.513822.0"
click at [187, 198] on span "[PERSON_NAME]-Quarter-Milk and Cookies-7g-A" at bounding box center [176, 196] width 67 height 37
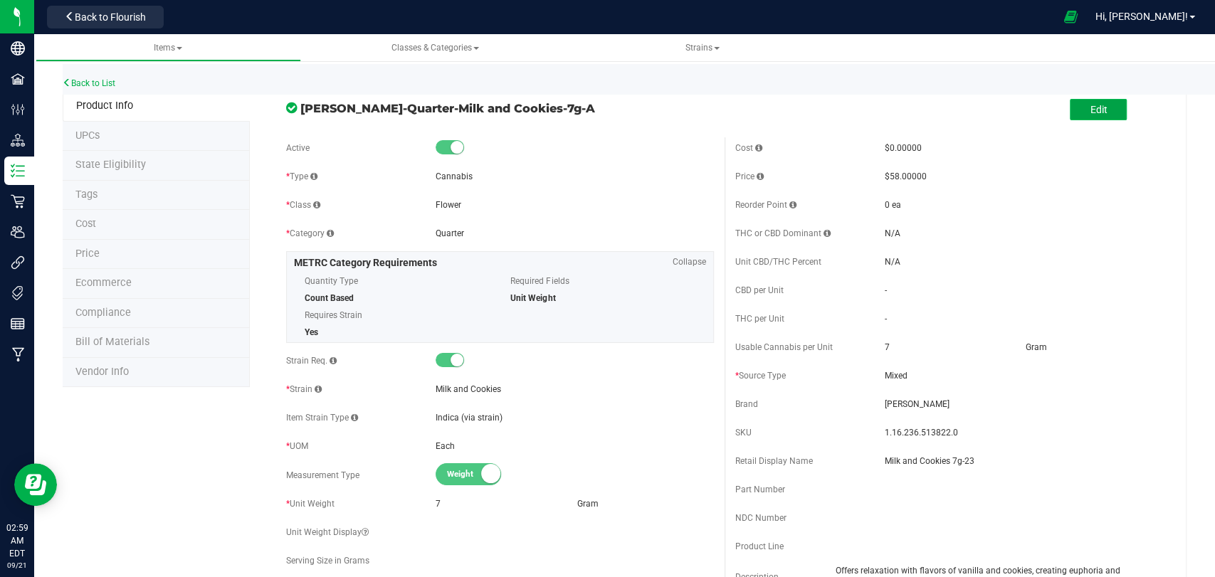
click at [1071, 99] on button "Edit" at bounding box center [1098, 109] width 57 height 21
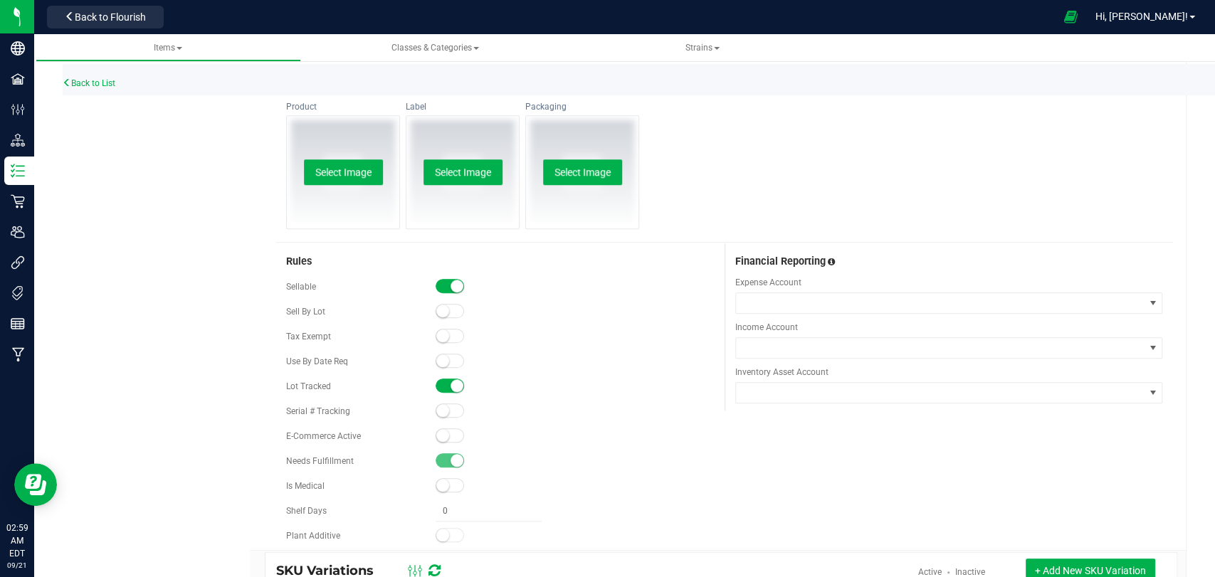
scroll to position [713, 0]
click at [436, 434] on small at bounding box center [442, 435] width 13 height 13
click at [363, 177] on button "Select Image" at bounding box center [343, 172] width 79 height 26
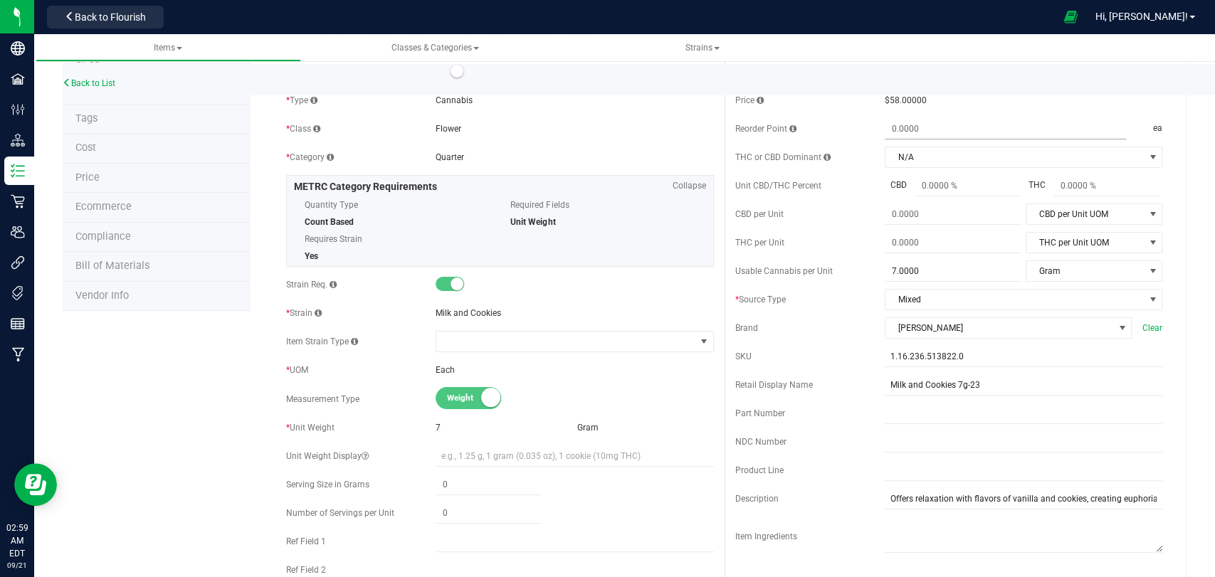
scroll to position [0, 0]
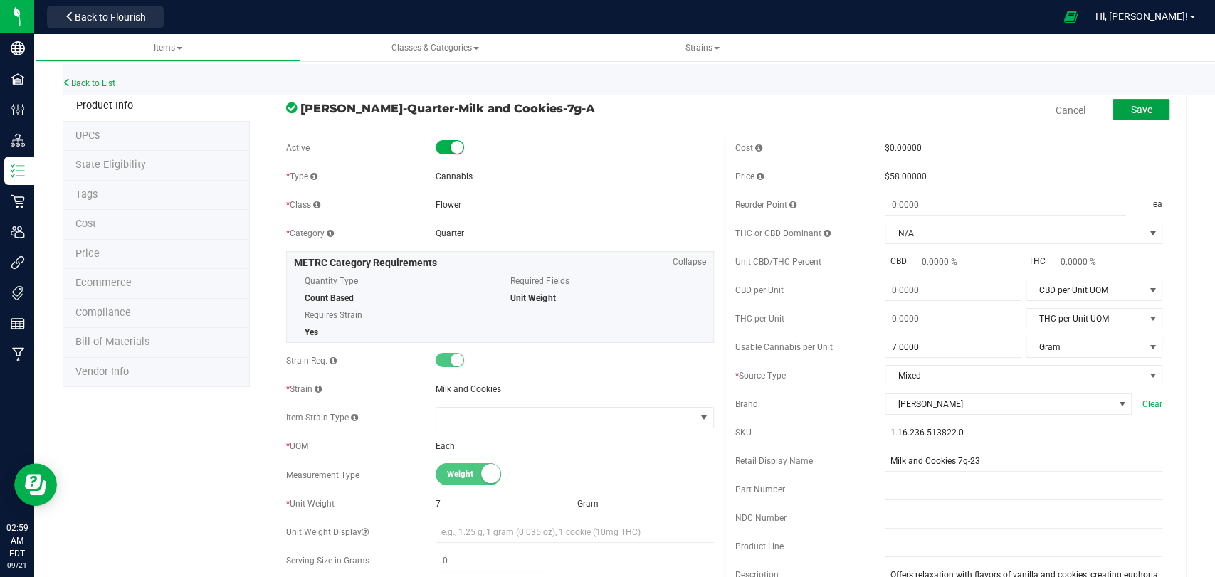
click at [1113, 120] on button "Save" at bounding box center [1141, 109] width 57 height 21
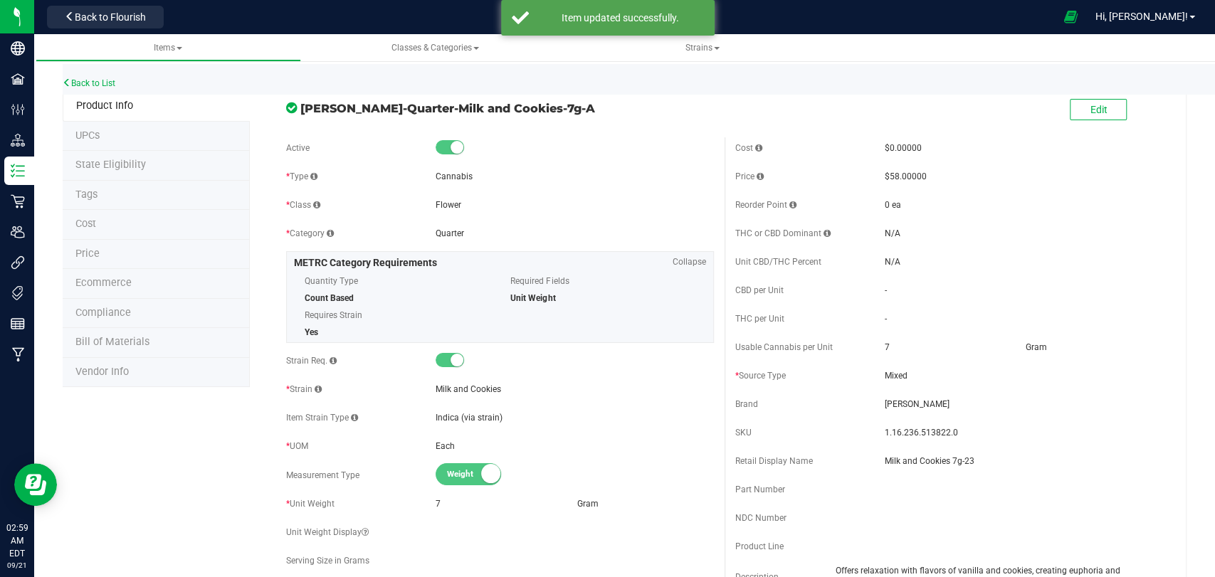
click at [103, 77] on div "Back to List" at bounding box center [670, 79] width 1215 height 31
click at [103, 101] on span "Product Info" at bounding box center [104, 106] width 57 height 12
click at [111, 78] on link "Back to List" at bounding box center [89, 83] width 53 height 10
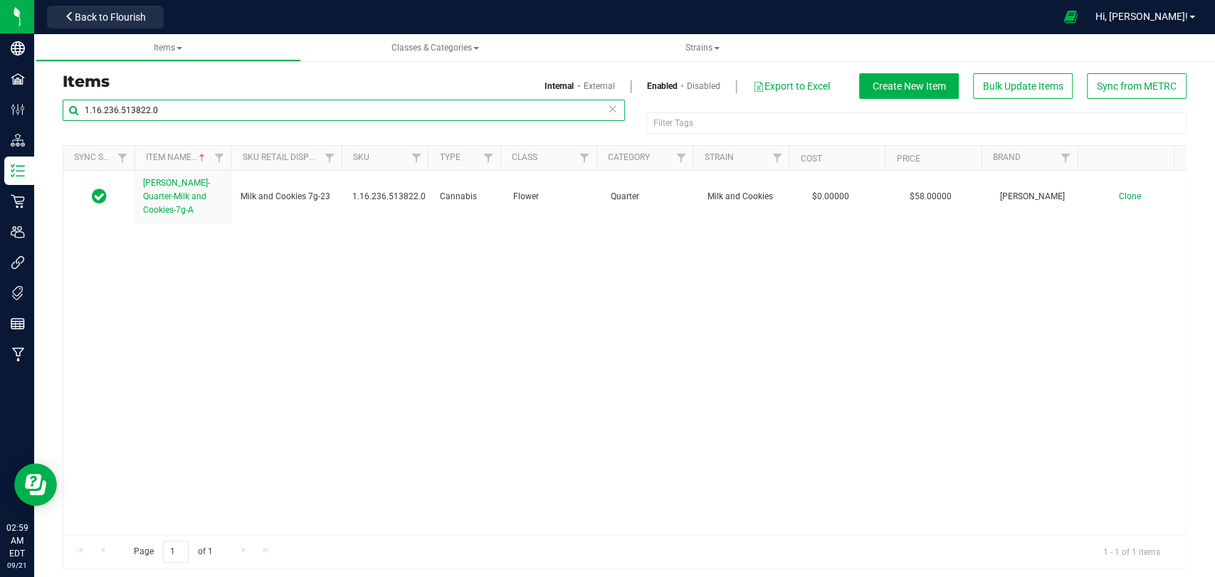
click at [274, 117] on input "1.16.236.513822.0" at bounding box center [344, 110] width 562 height 21
paste input "18.513819"
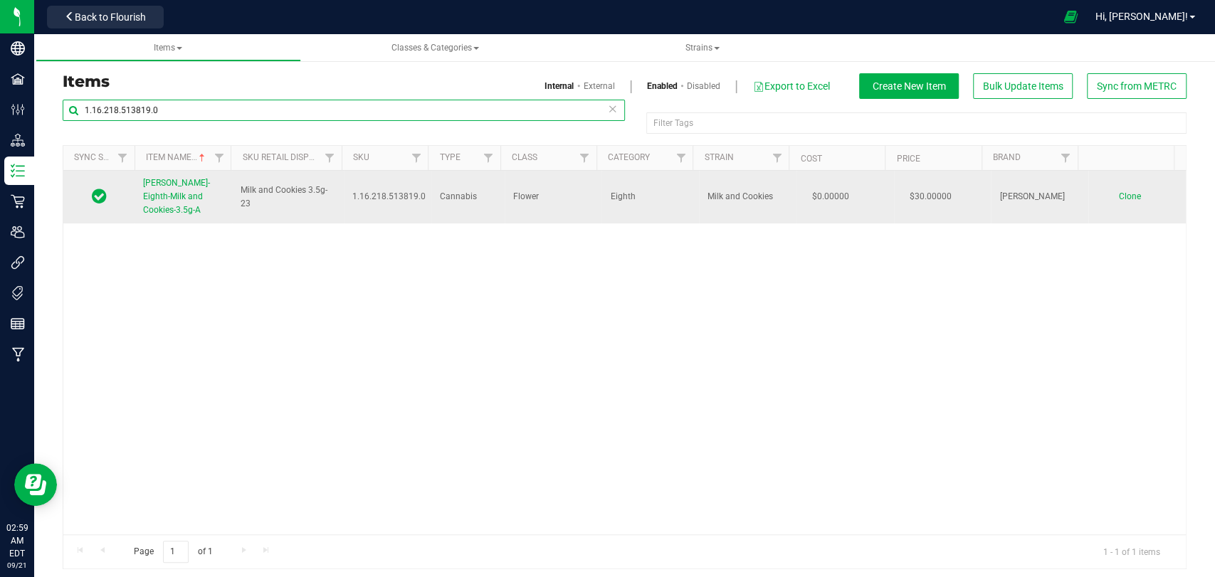
type input "1.16.218.513819.0"
click at [170, 187] on span "[PERSON_NAME]-Eighth-Milk and Cookies-3.5g-A" at bounding box center [176, 196] width 67 height 37
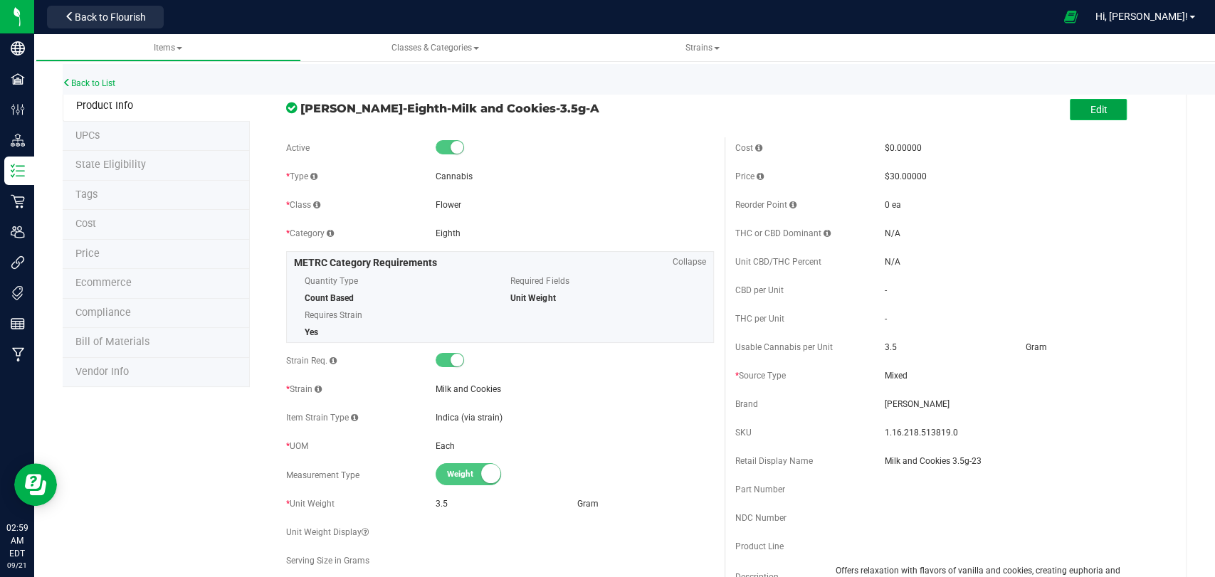
click at [1070, 105] on button "Edit" at bounding box center [1098, 109] width 57 height 21
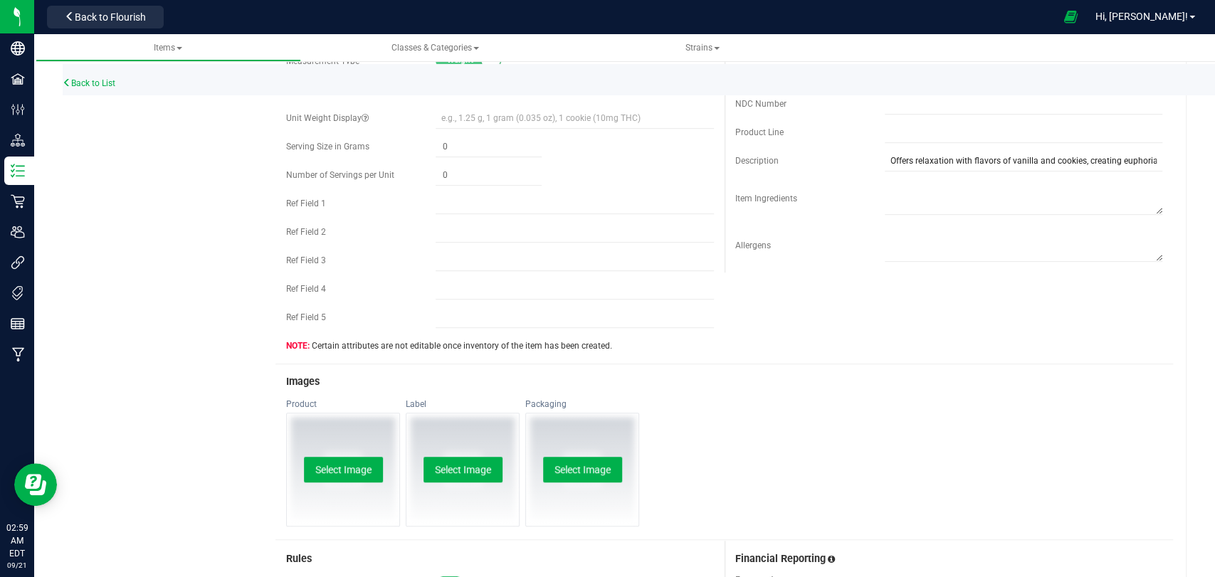
scroll to position [416, 0]
click at [372, 462] on button "Select Image" at bounding box center [343, 469] width 79 height 26
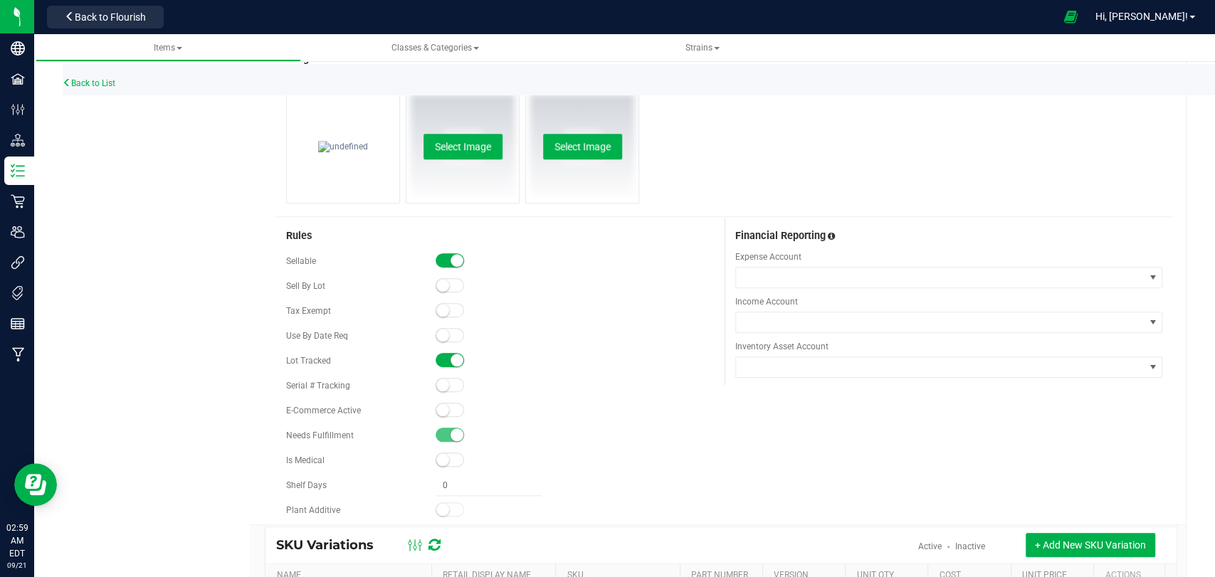
scroll to position [738, 0]
click at [449, 406] on span at bounding box center [450, 409] width 28 height 14
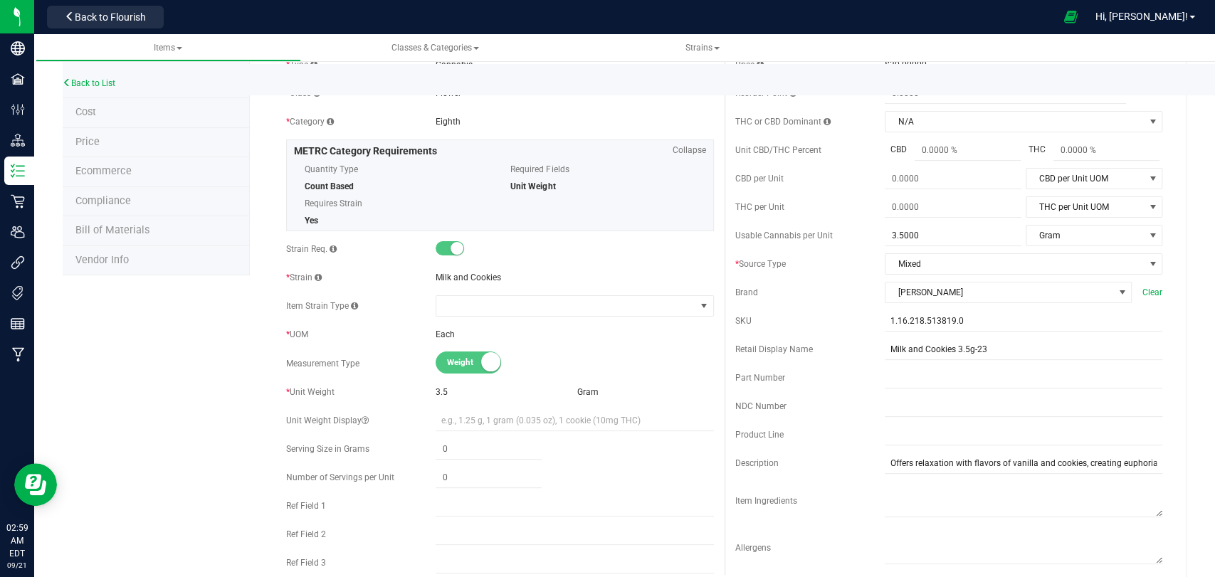
scroll to position [0, 0]
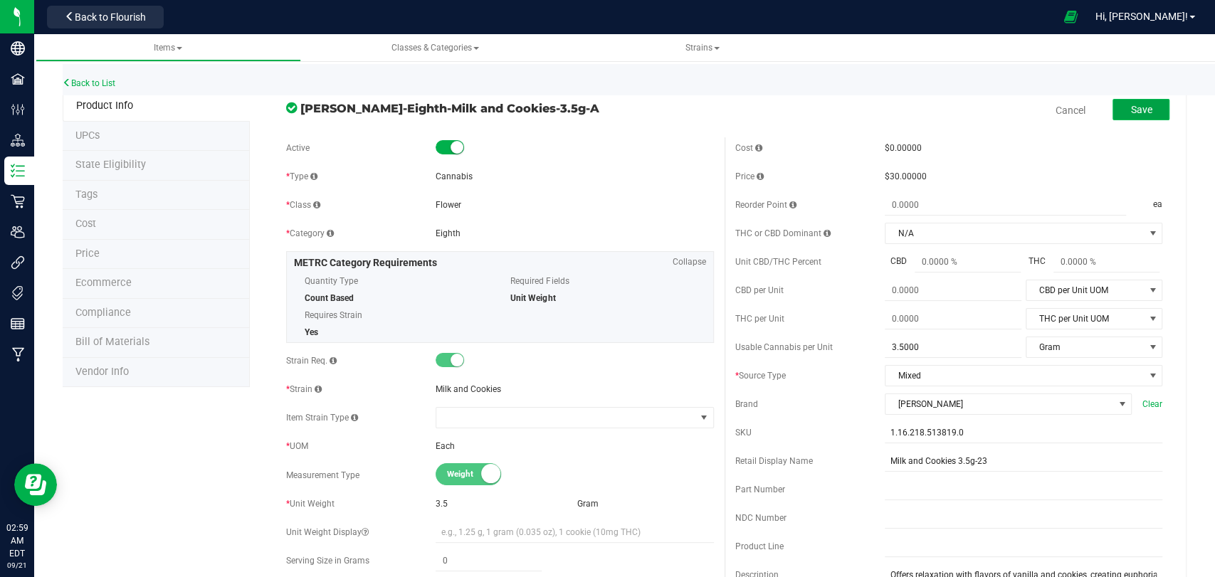
click at [1144, 113] on button "Save" at bounding box center [1141, 109] width 57 height 21
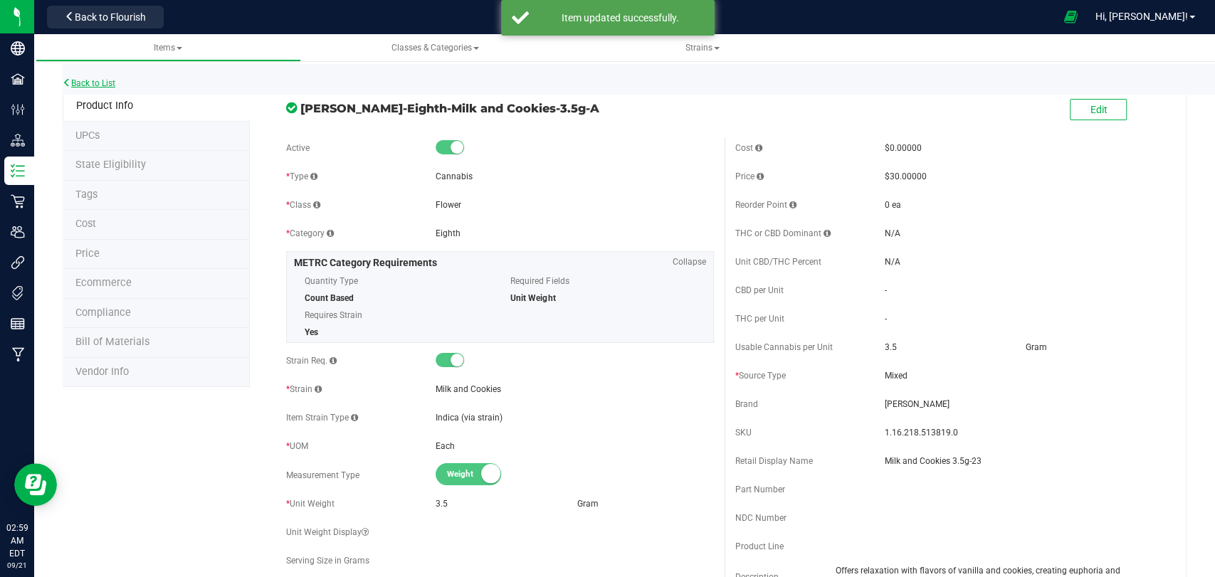
click at [99, 83] on link "Back to List" at bounding box center [89, 83] width 53 height 10
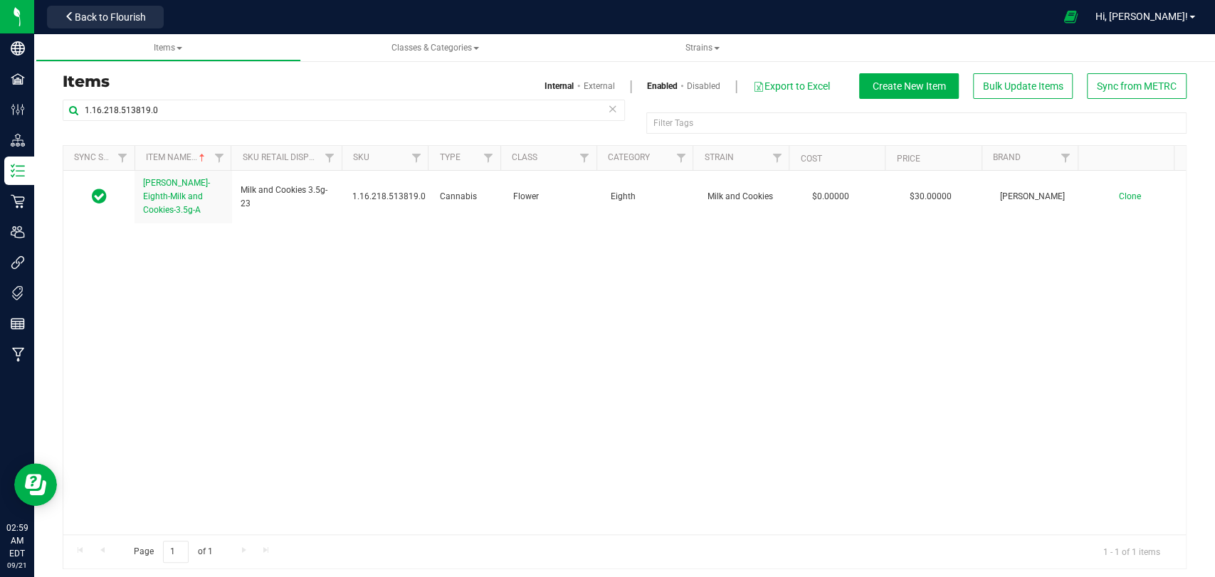
click at [334, 121] on div "1.16.218.513819.0" at bounding box center [344, 116] width 562 height 33
click at [340, 109] on input "1.16.218.513819.0" at bounding box center [344, 110] width 562 height 21
paste input "20.513821"
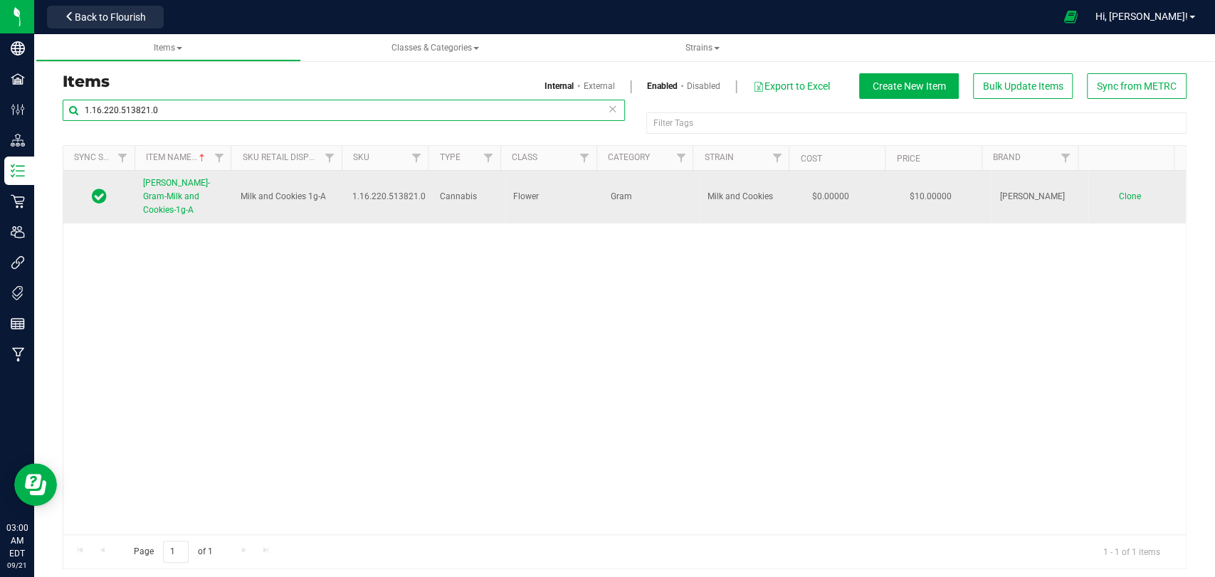
type input "1.16.220.513821.0"
click at [184, 194] on span "[PERSON_NAME]-Gram-Milk and Cookies-1g-A" at bounding box center [176, 196] width 67 height 37
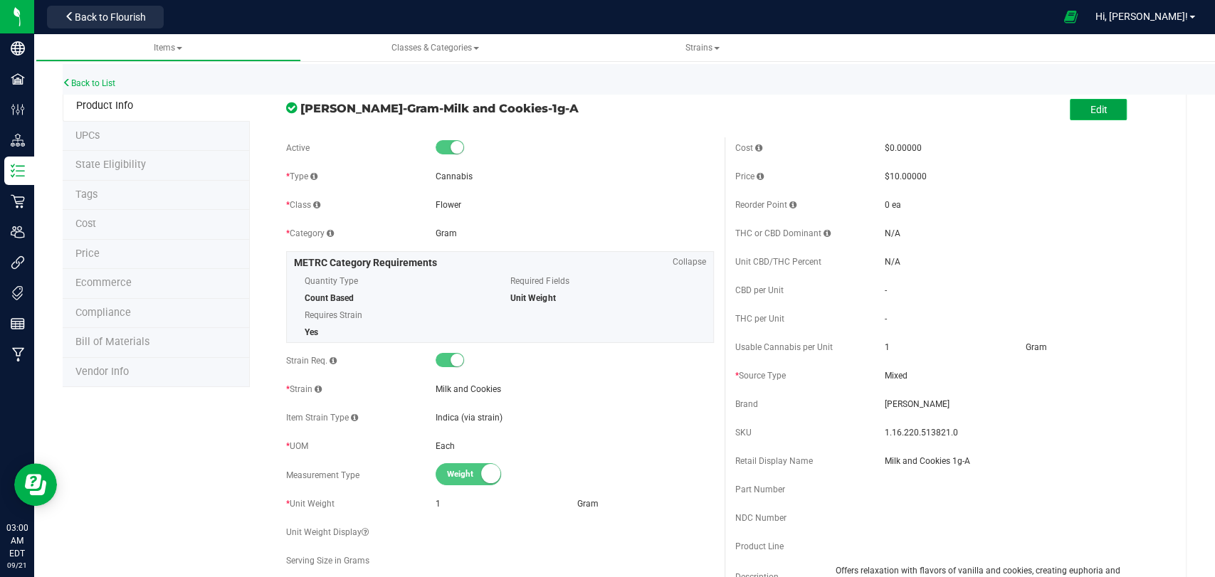
click at [1088, 120] on button "Edit" at bounding box center [1098, 109] width 57 height 21
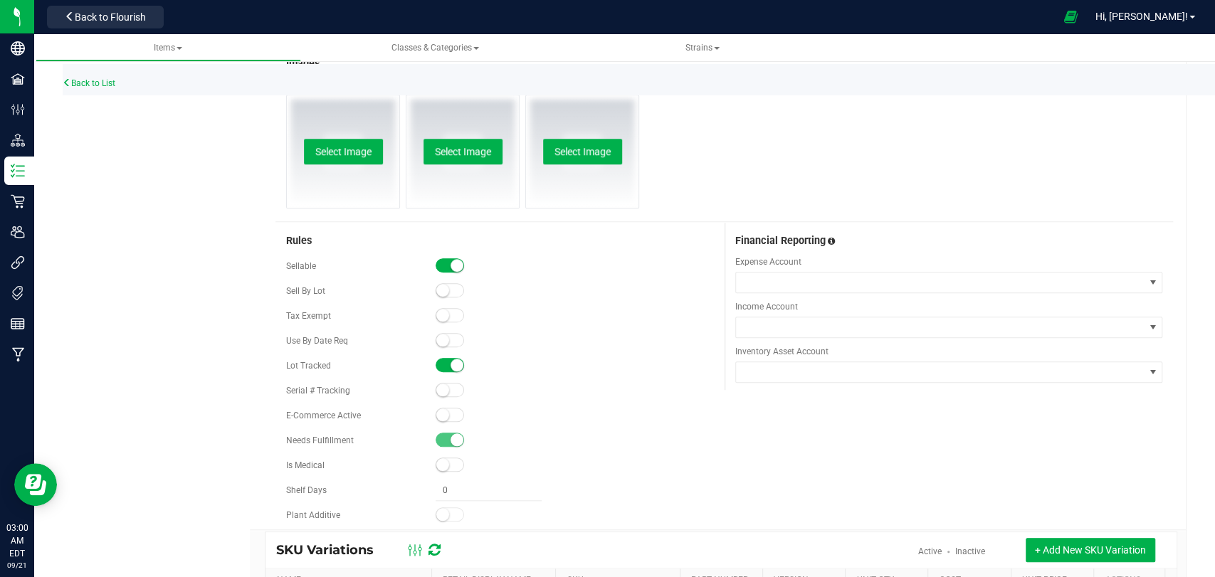
scroll to position [734, 0]
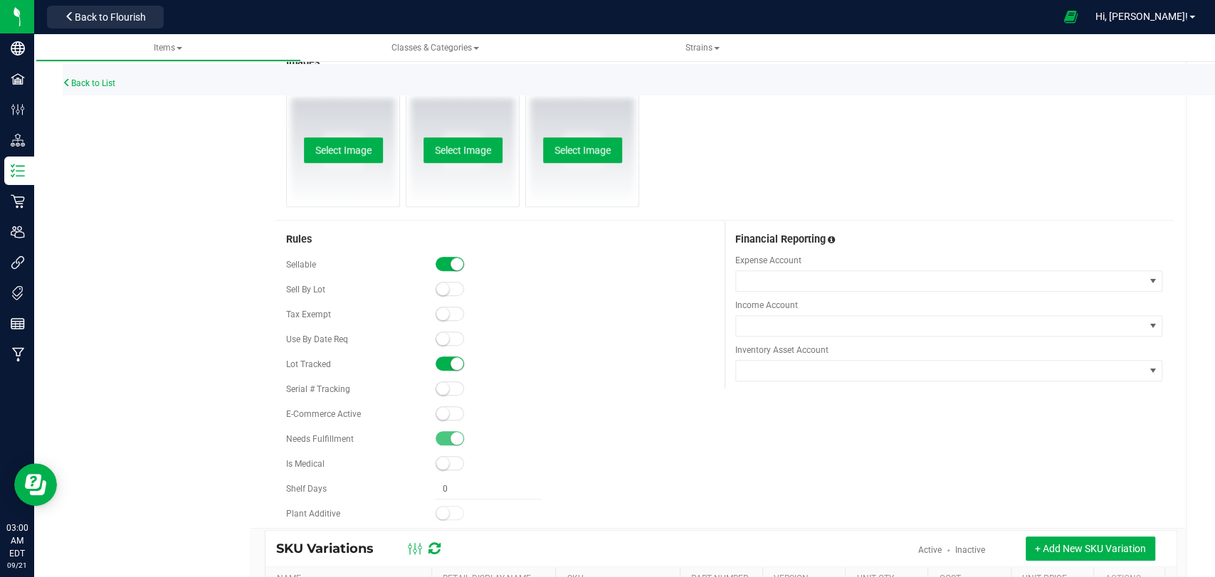
click at [436, 409] on small at bounding box center [442, 413] width 13 height 13
click at [354, 164] on div "Select Image" at bounding box center [343, 150] width 112 height 112
click at [357, 141] on button "Select Image" at bounding box center [343, 150] width 79 height 26
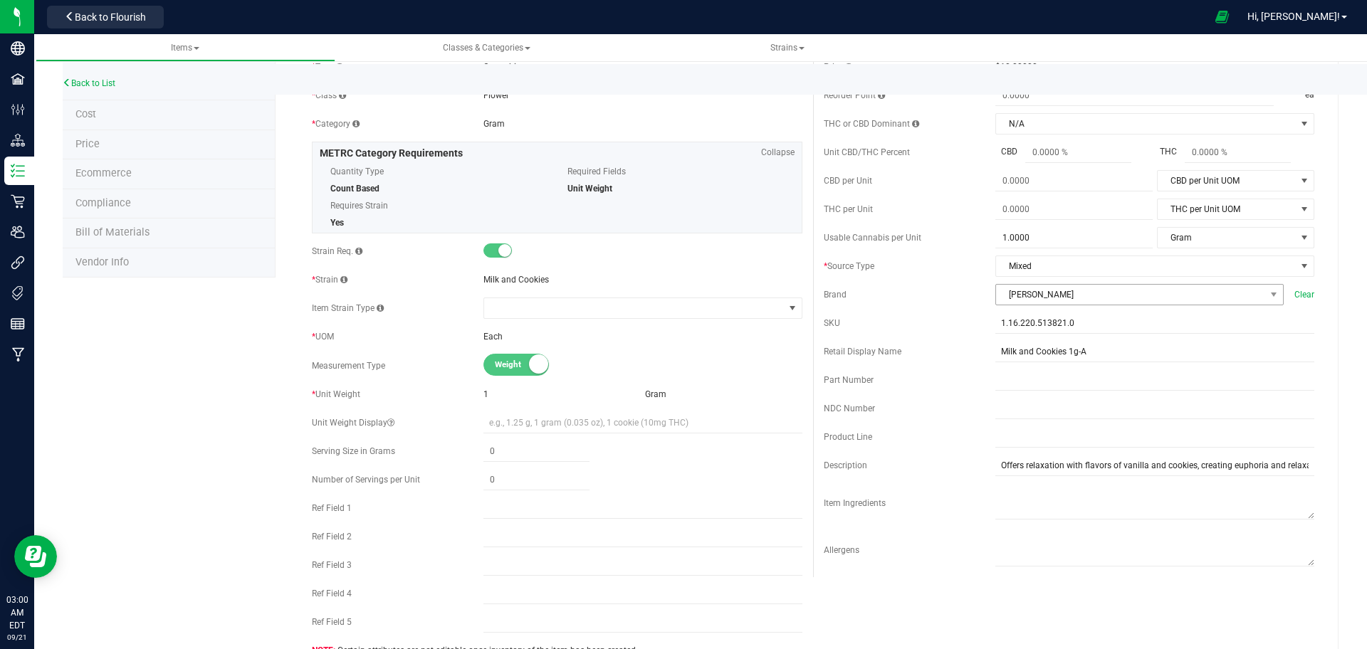
scroll to position [0, 0]
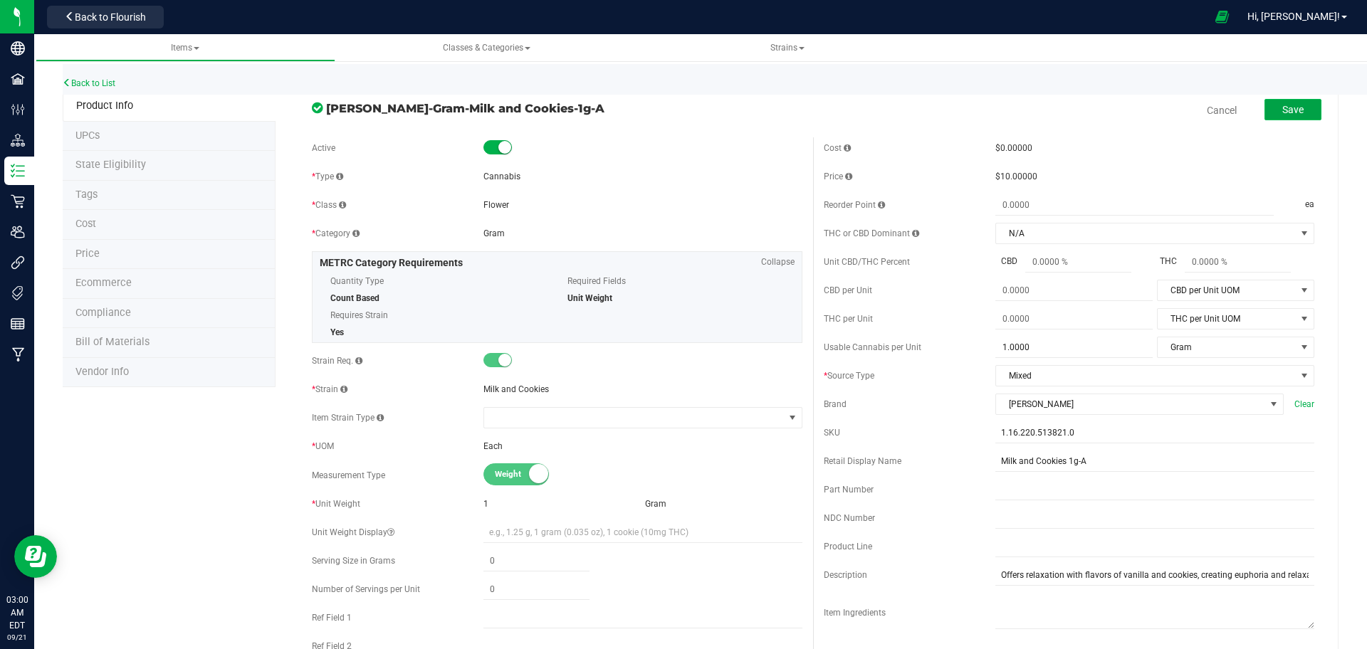
click at [1214, 113] on span "Save" at bounding box center [1292, 109] width 21 height 11
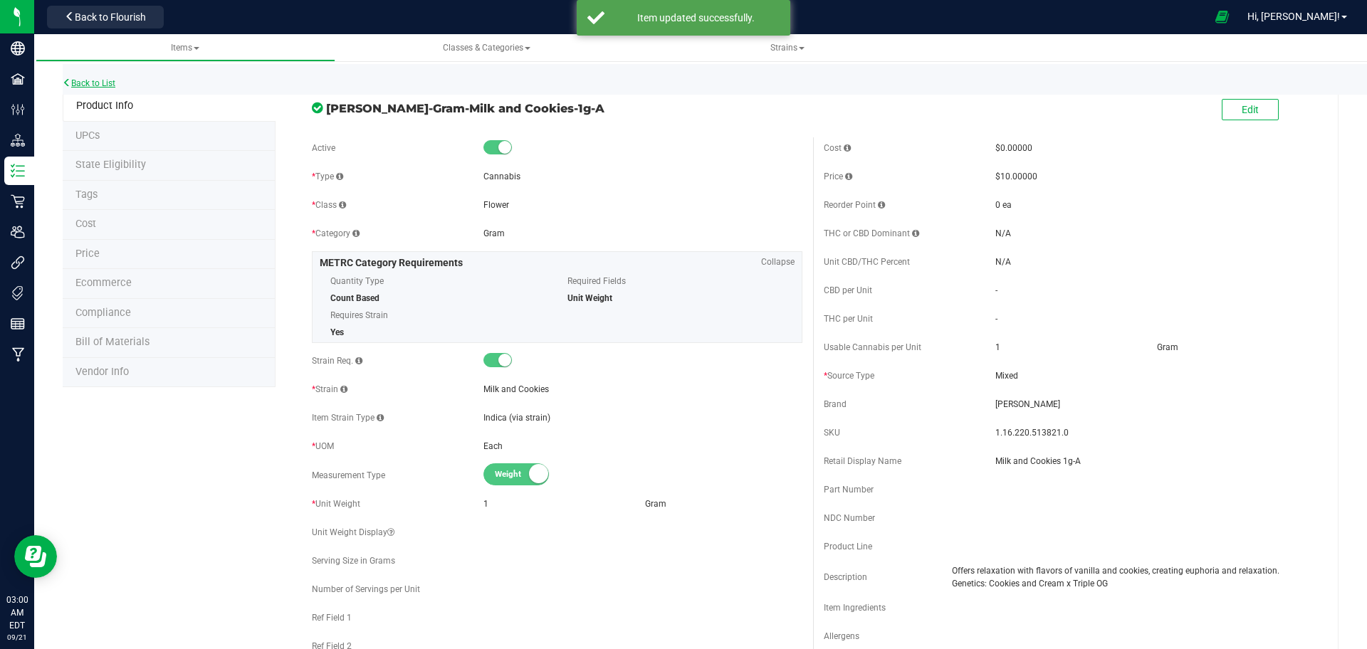
click at [112, 83] on link "Back to List" at bounding box center [89, 83] width 53 height 10
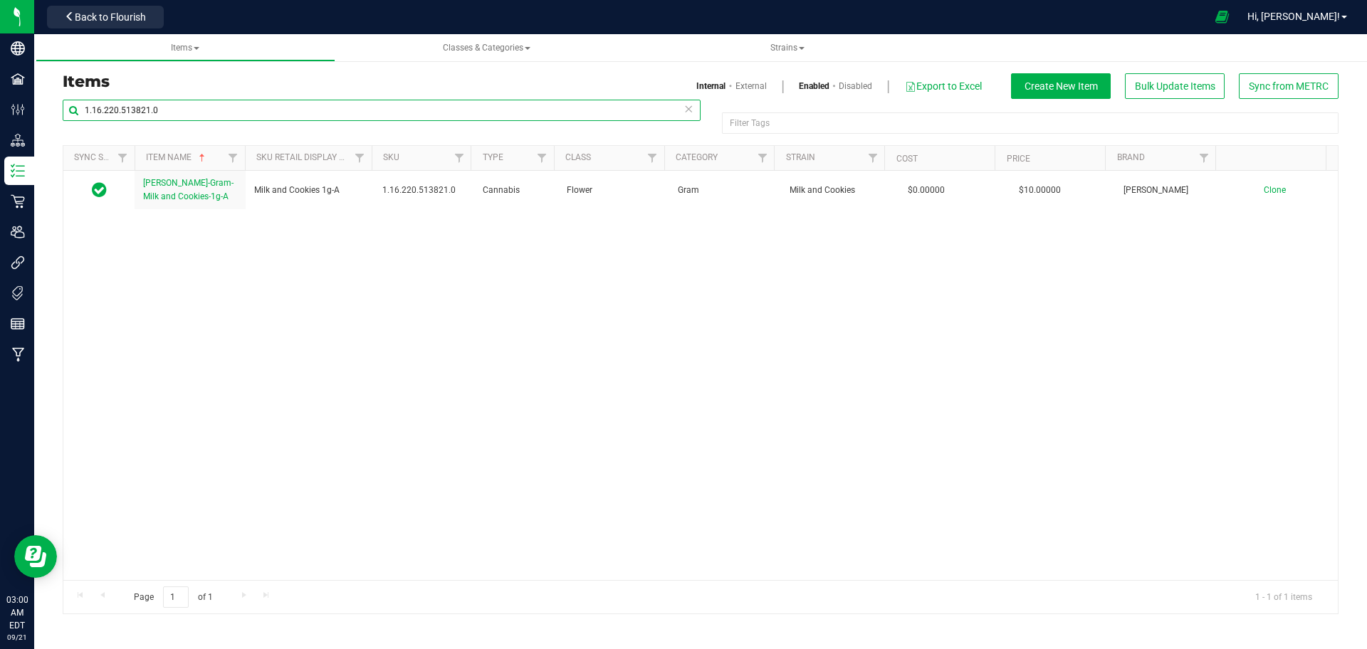
click at [343, 117] on input "1.16.220.513821.0" at bounding box center [382, 110] width 638 height 21
paste input "141672.513823"
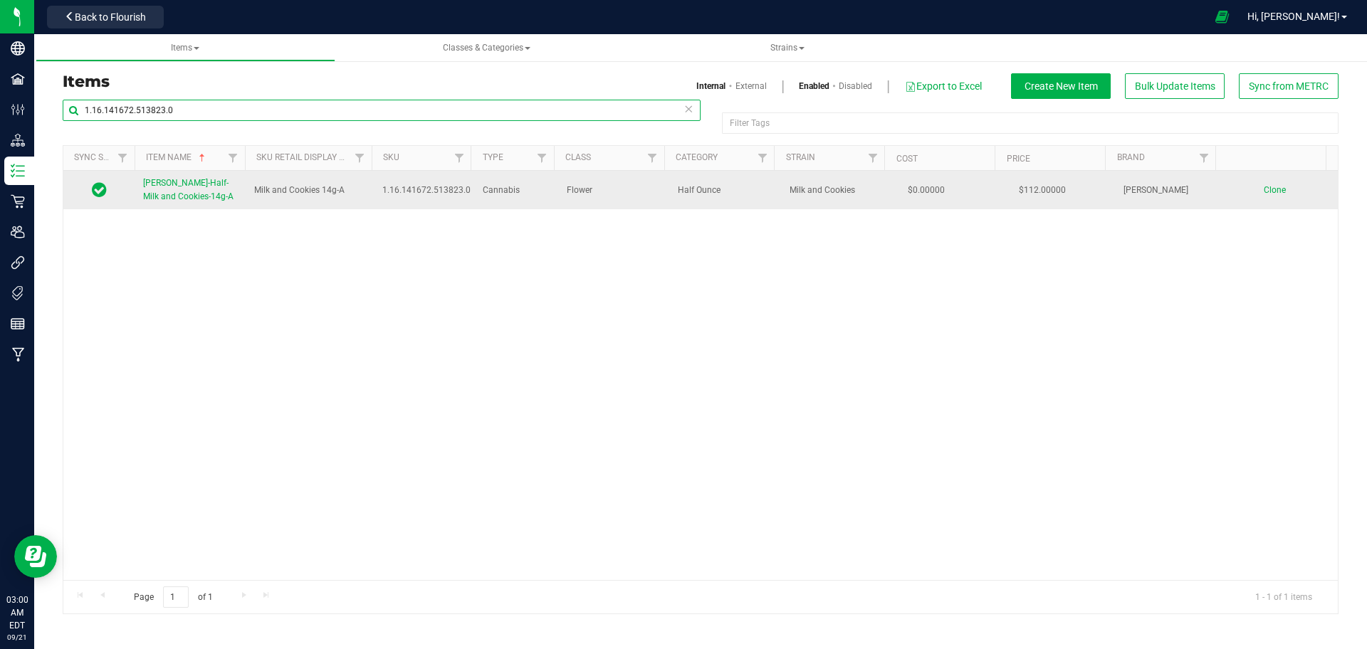
type input "1.16.141672.513823.0"
click at [187, 194] on span "[PERSON_NAME]-Half-Milk and Cookies-14g-A" at bounding box center [188, 189] width 90 height 23
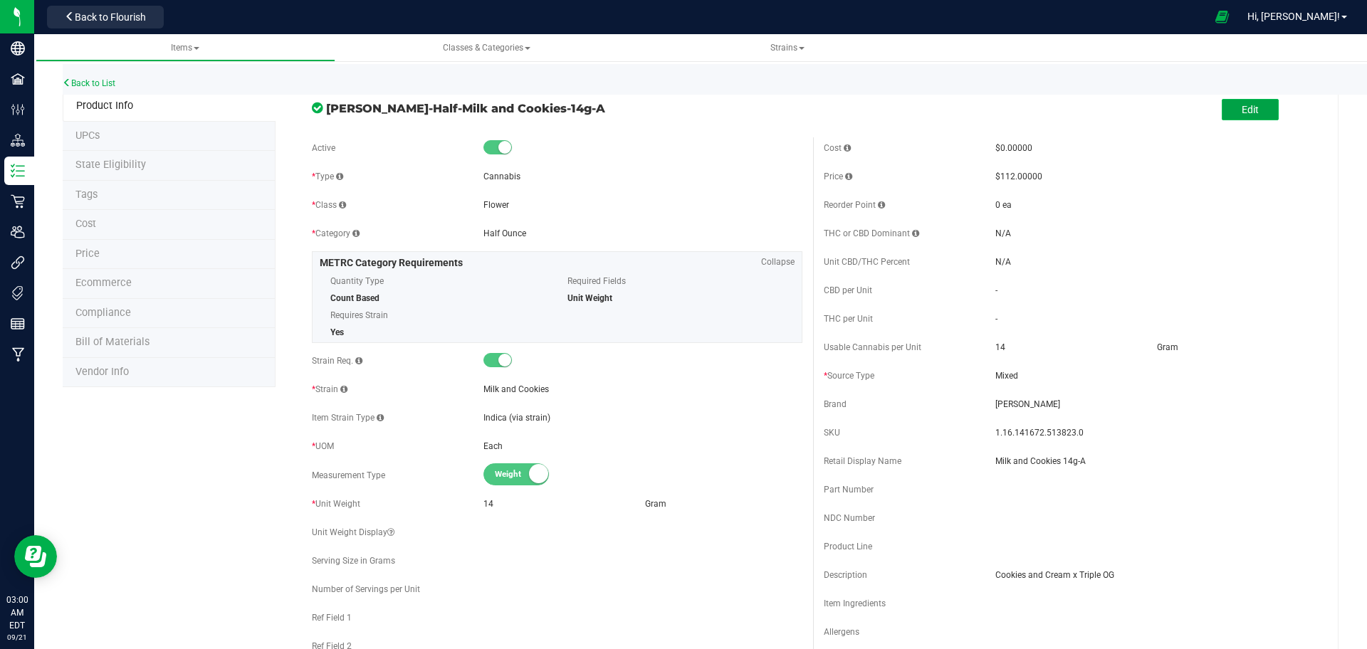
click at [1214, 113] on button "Edit" at bounding box center [1250, 109] width 57 height 21
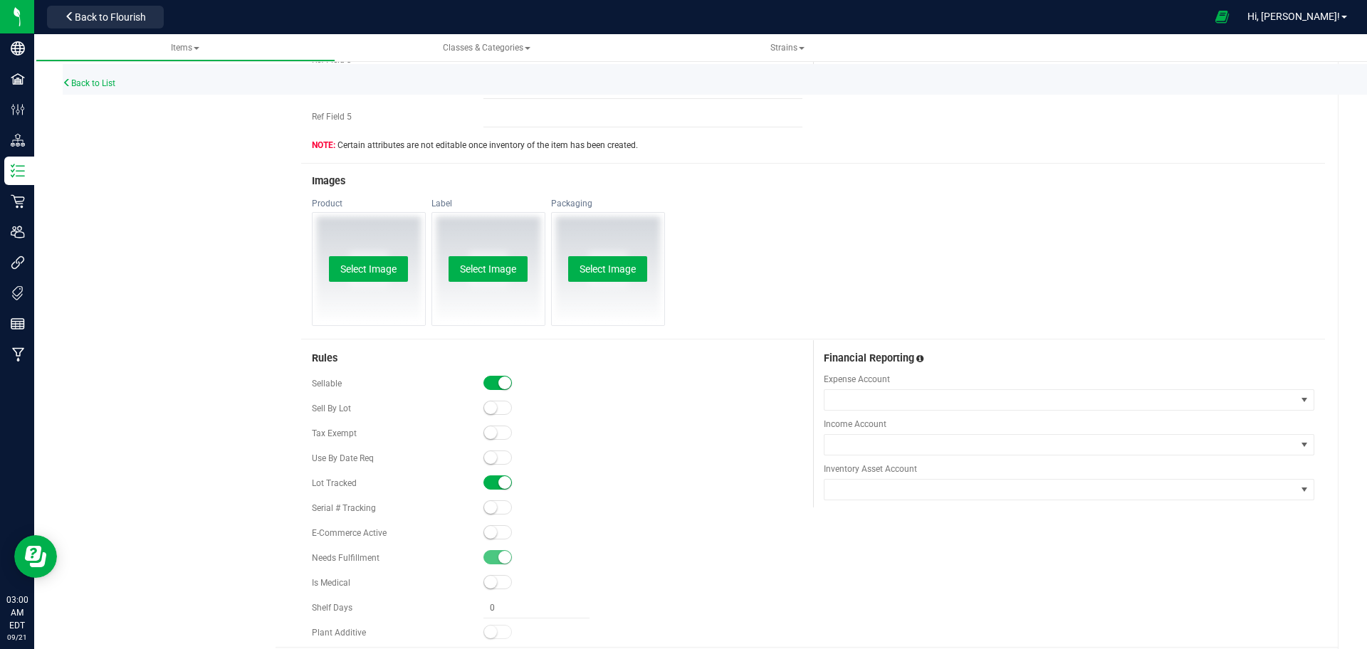
scroll to position [622, 0]
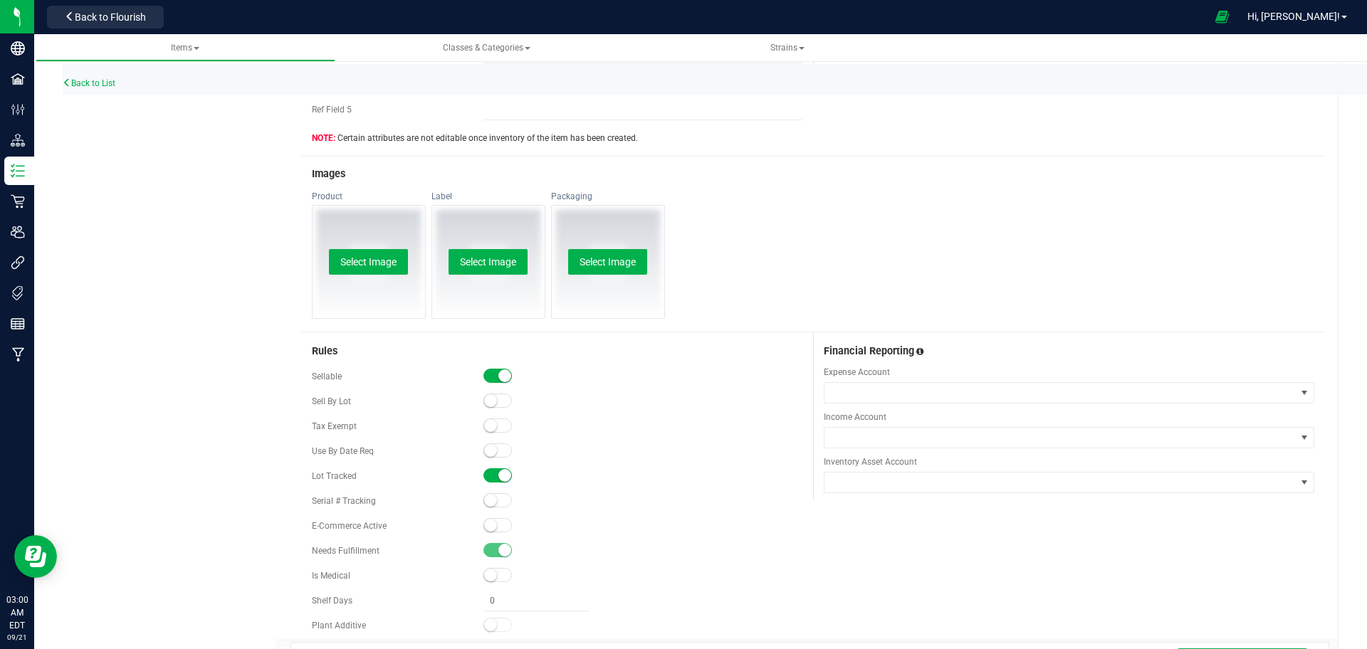
click at [352, 277] on div "Select Image" at bounding box center [369, 262] width 112 height 112
click at [368, 265] on button "Select Image" at bounding box center [368, 262] width 79 height 26
click at [488, 522] on small at bounding box center [490, 525] width 13 height 13
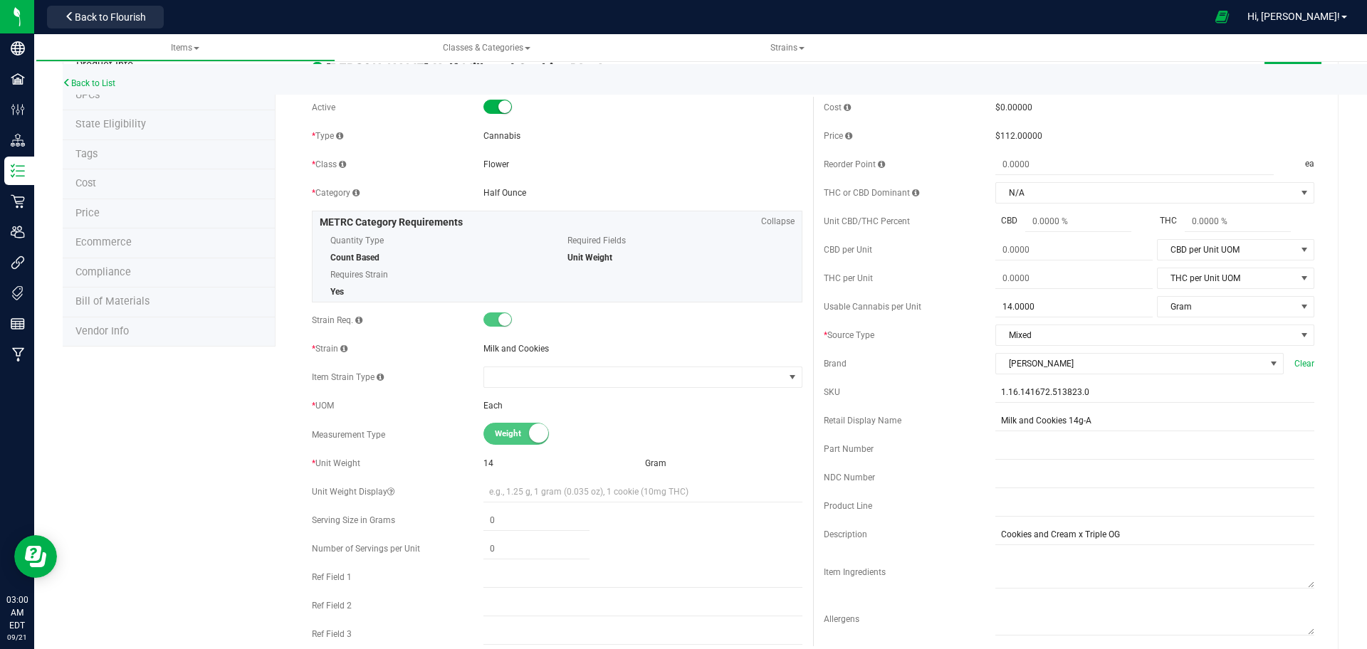
scroll to position [0, 0]
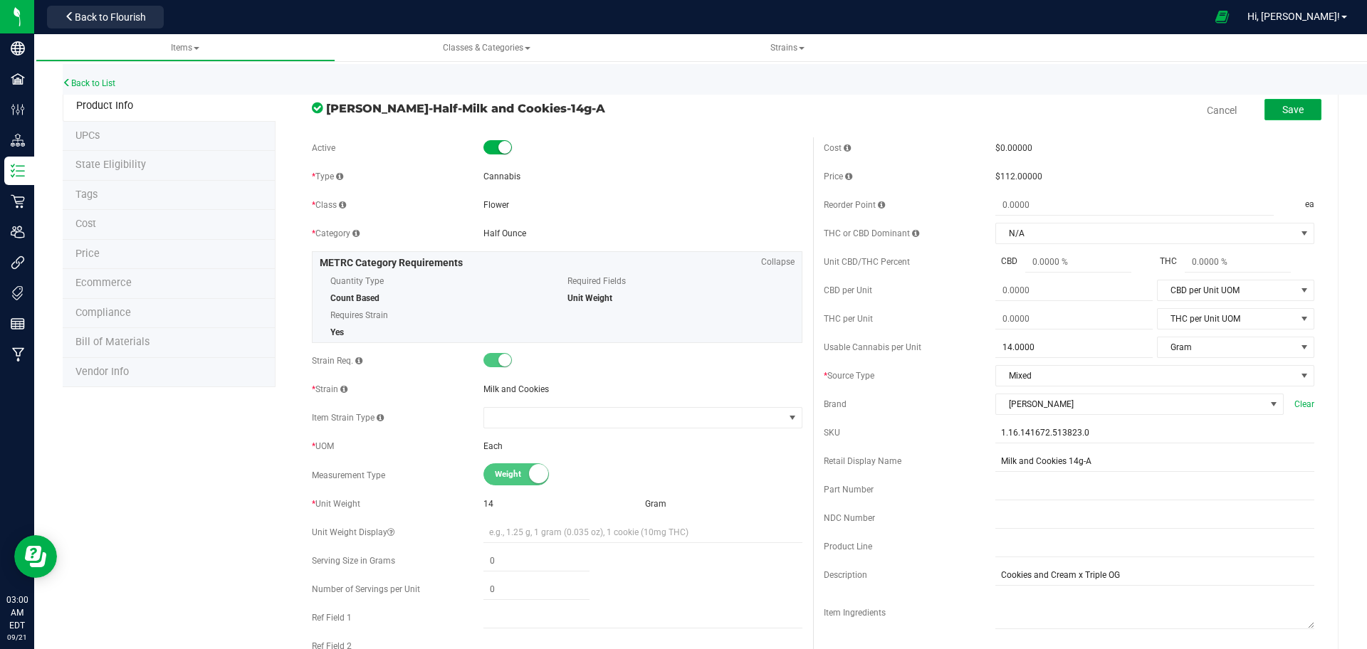
click at [1214, 113] on button "Save" at bounding box center [1292, 109] width 57 height 21
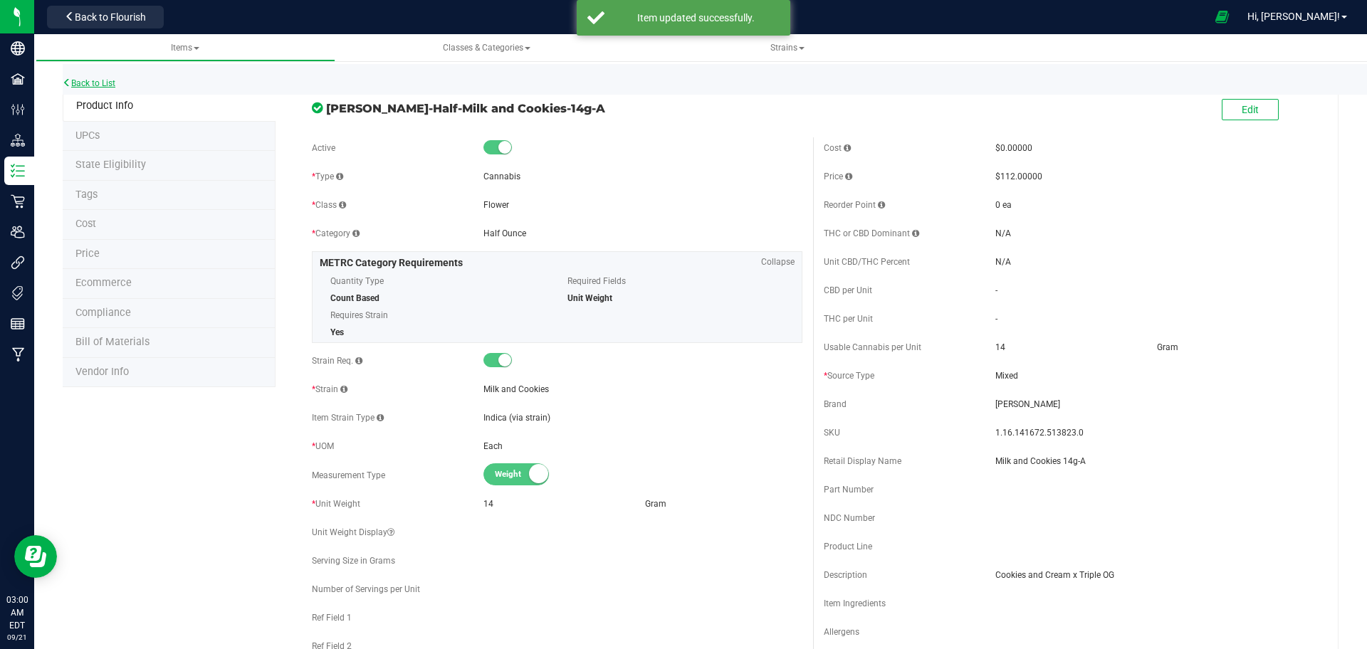
click at [102, 80] on link "Back to List" at bounding box center [89, 83] width 53 height 10
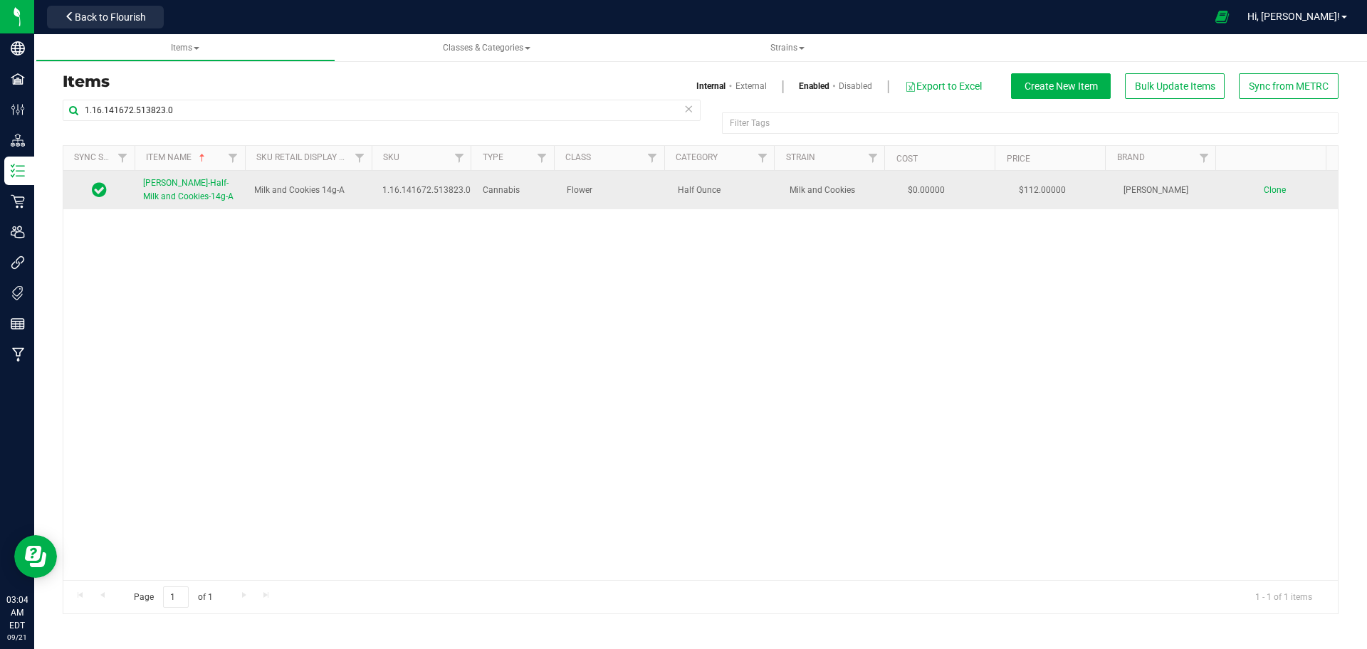
click at [195, 182] on span "[PERSON_NAME]-Half-Milk and Cookies-14g-A" at bounding box center [188, 189] width 90 height 23
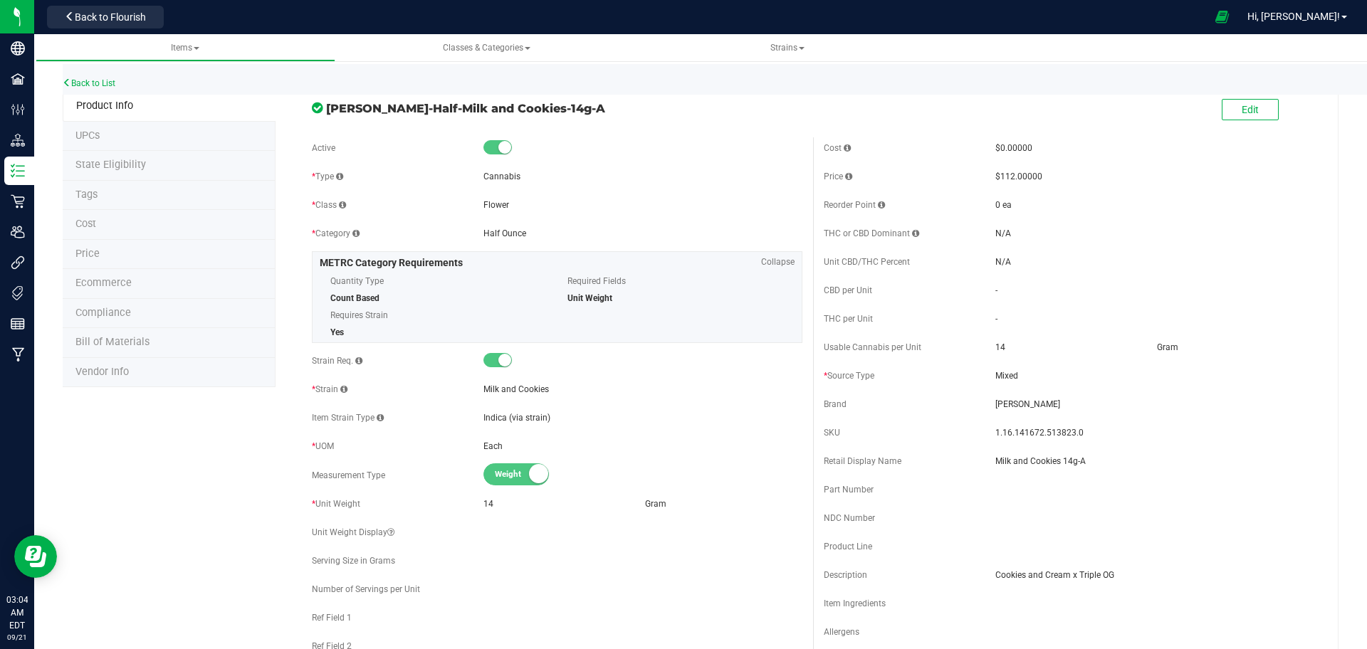
click at [567, 214] on div "* Class Flower" at bounding box center [557, 204] width 490 height 21
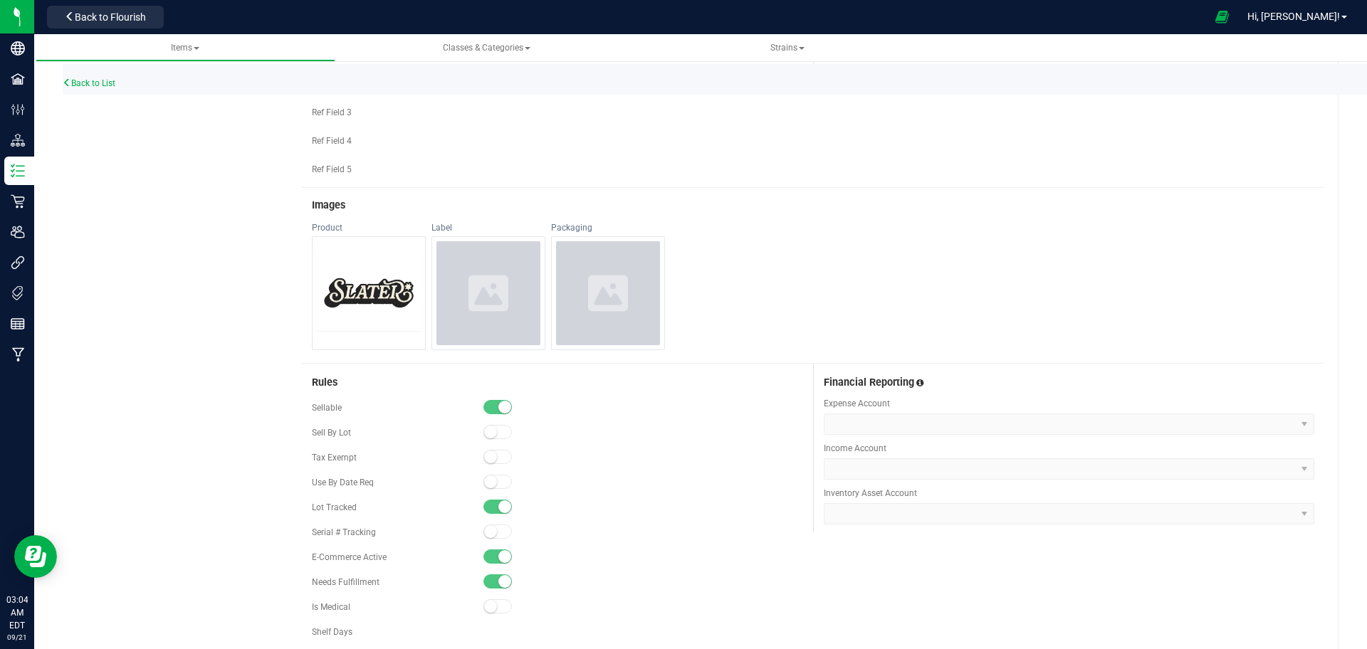
scroll to position [639, 0]
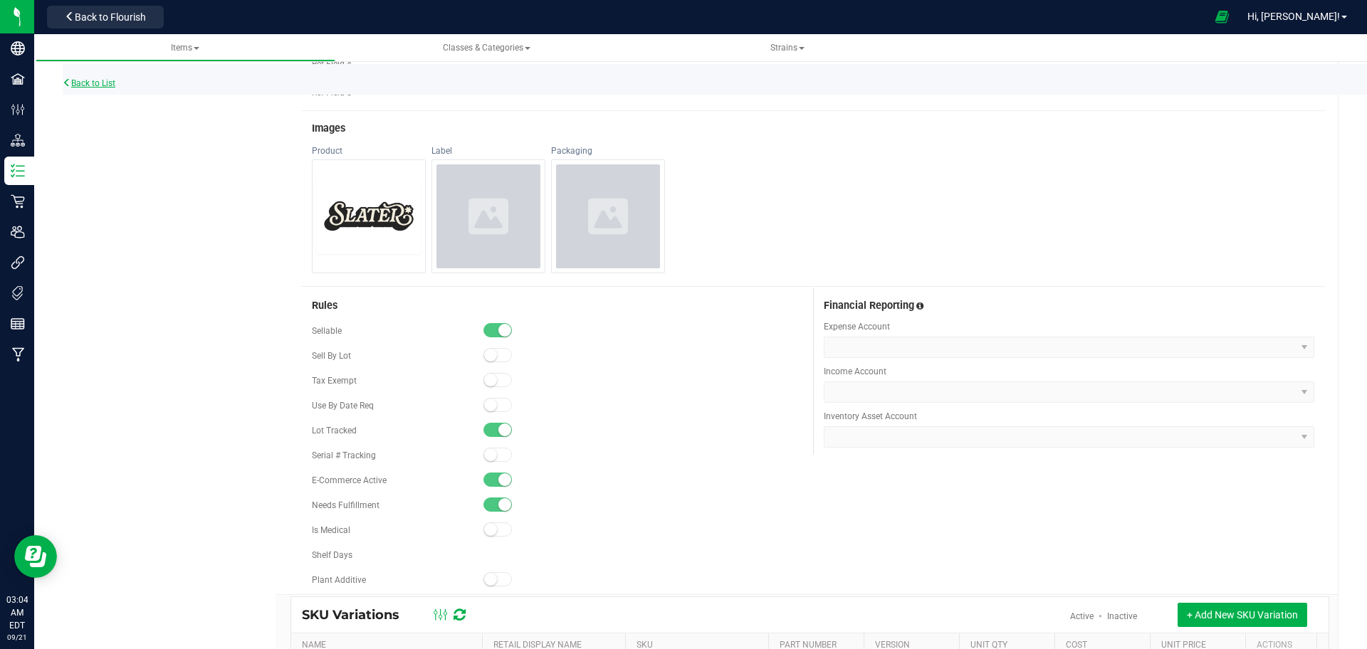
click at [98, 82] on link "Back to List" at bounding box center [89, 83] width 53 height 10
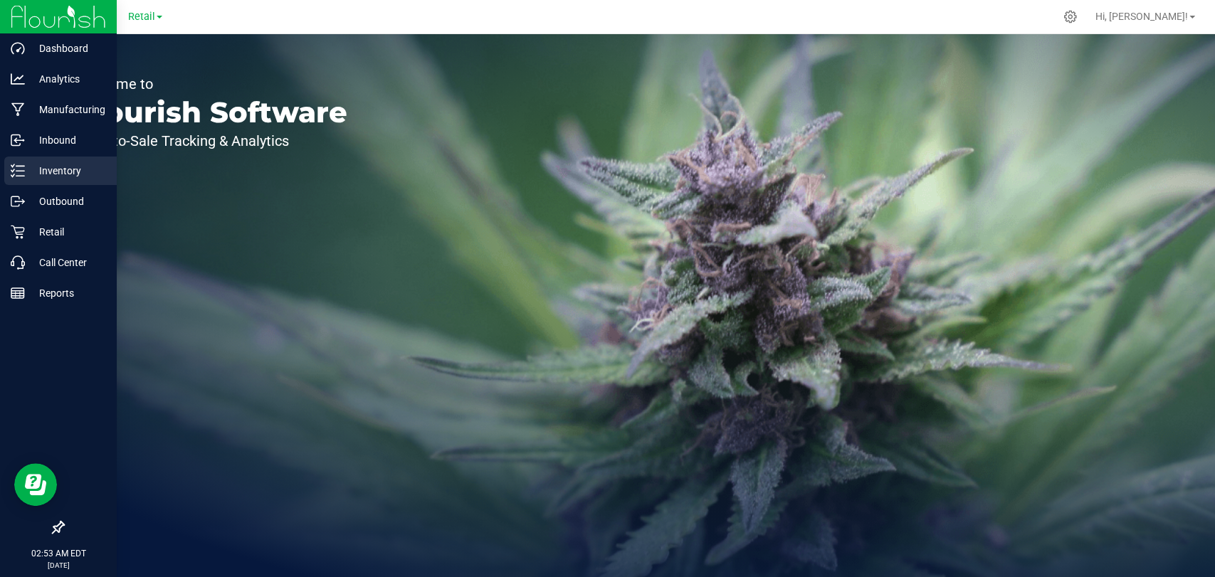
click at [19, 162] on div "Inventory" at bounding box center [60, 171] width 112 height 28
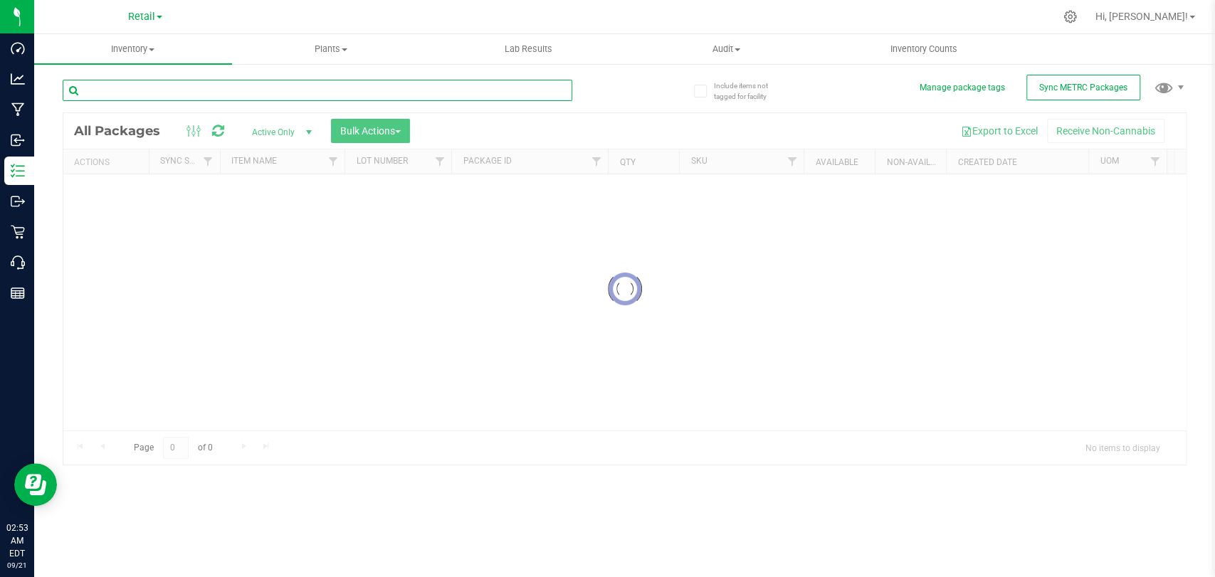
click at [362, 83] on input "text" at bounding box center [318, 90] width 510 height 21
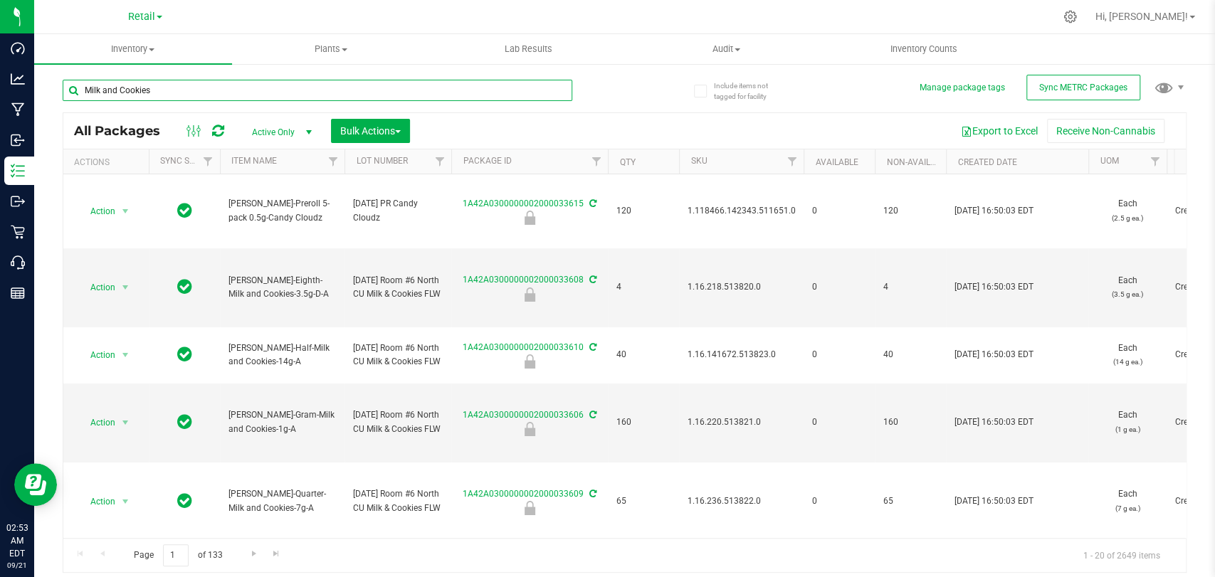
type input "Milk and Cookies"
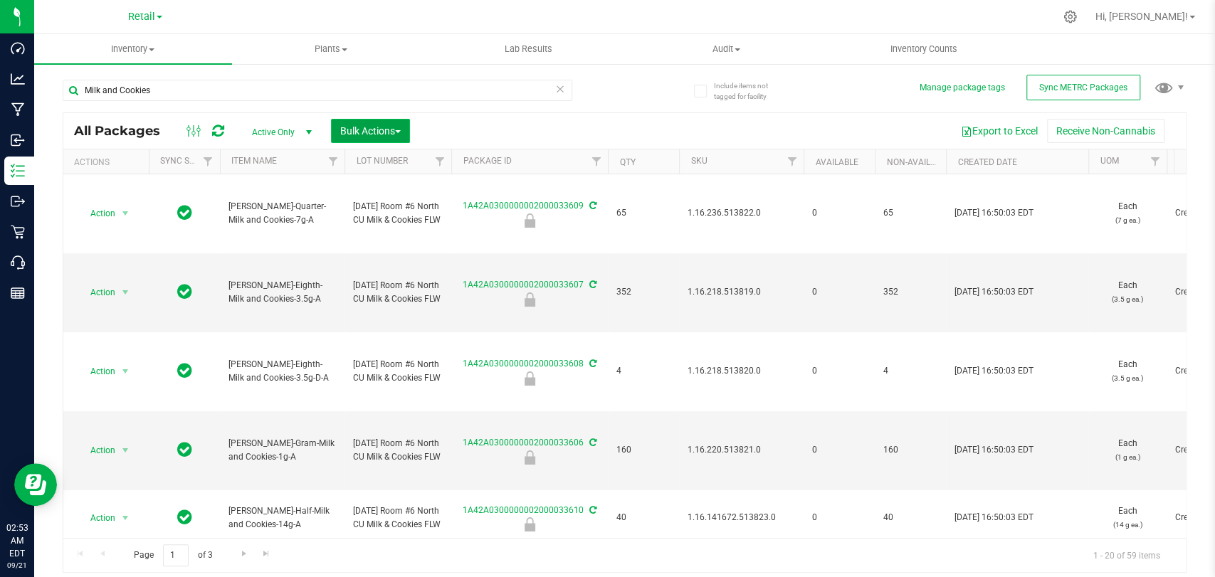
click at [397, 131] on span "button" at bounding box center [398, 131] width 6 height 3
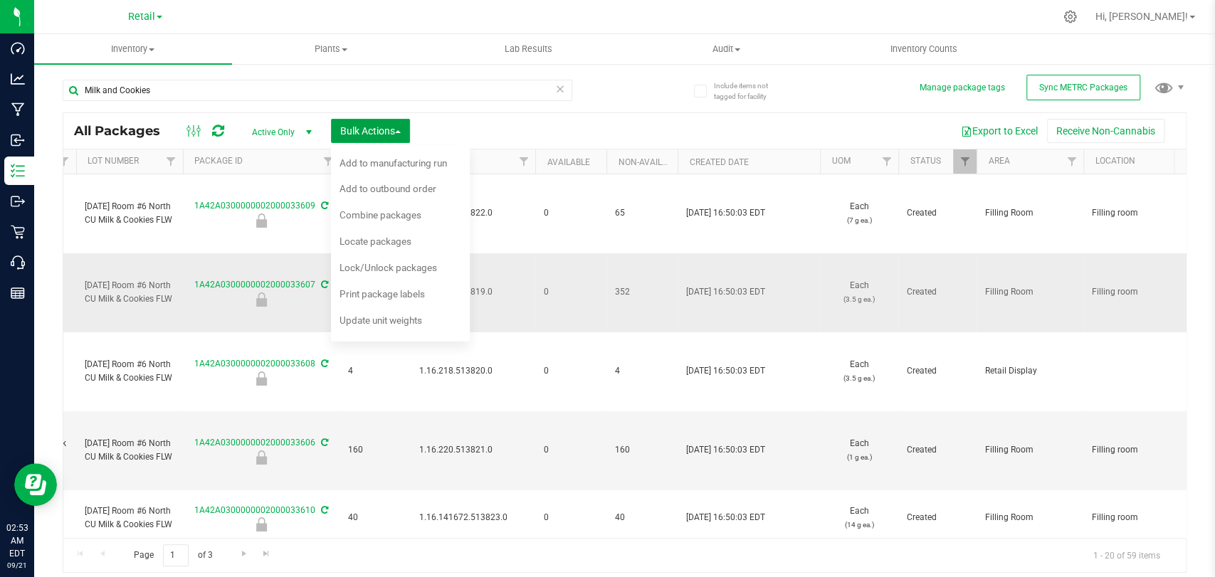
scroll to position [0, 259]
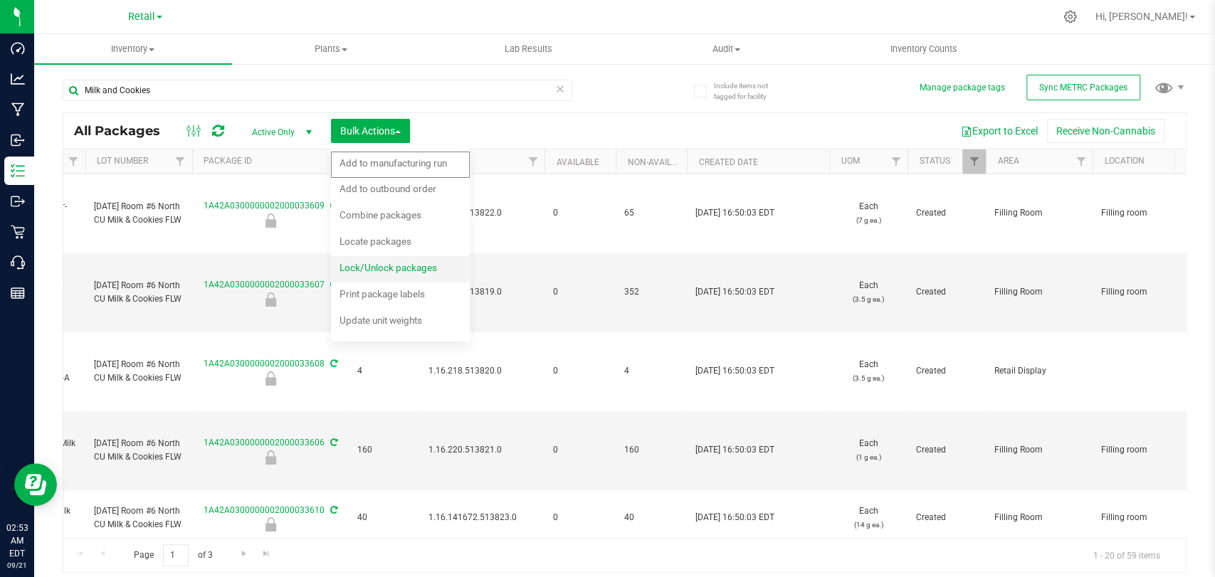
click at [416, 264] on span "Lock/Unlock packages" at bounding box center [389, 267] width 98 height 11
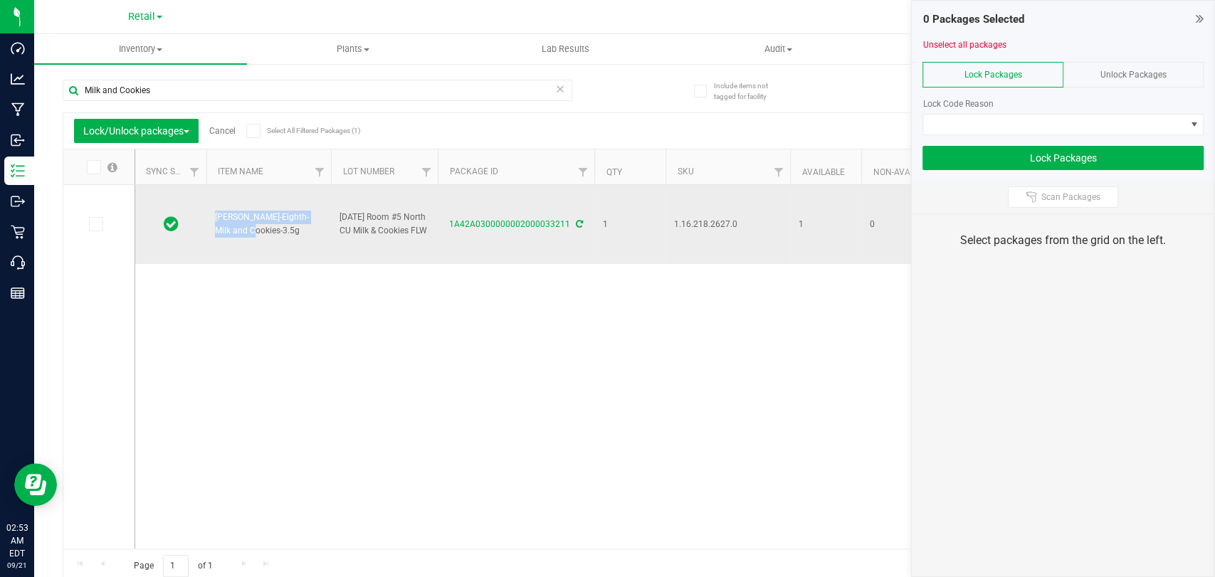
drag, startPoint x: 416, startPoint y: 264, endPoint x: 297, endPoint y: 211, distance: 131.0
click at [297, 211] on div "Slater-Eighth-Milk and Cookies-3.5g 7/16/25 Room #5 North CU Milk & Cookies FLW…" at bounding box center [654, 367] width 1038 height 364
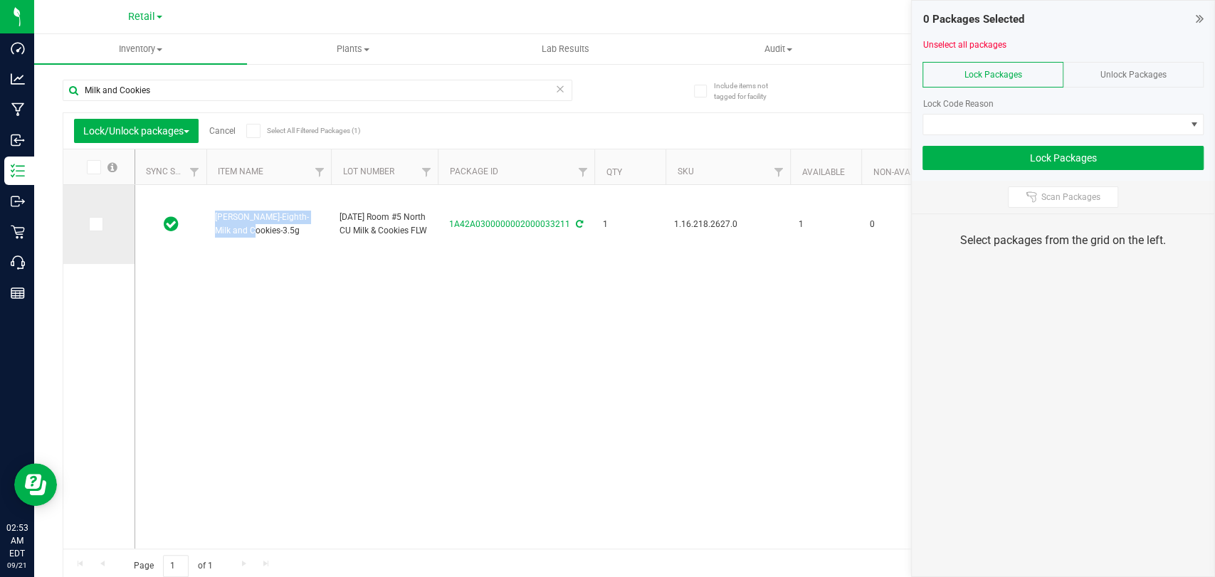
click at [85, 224] on td at bounding box center [98, 224] width 71 height 79
click at [93, 224] on icon at bounding box center [94, 224] width 9 height 0
click at [0, 0] on input "checkbox" at bounding box center [0, 0] width 0 height 0
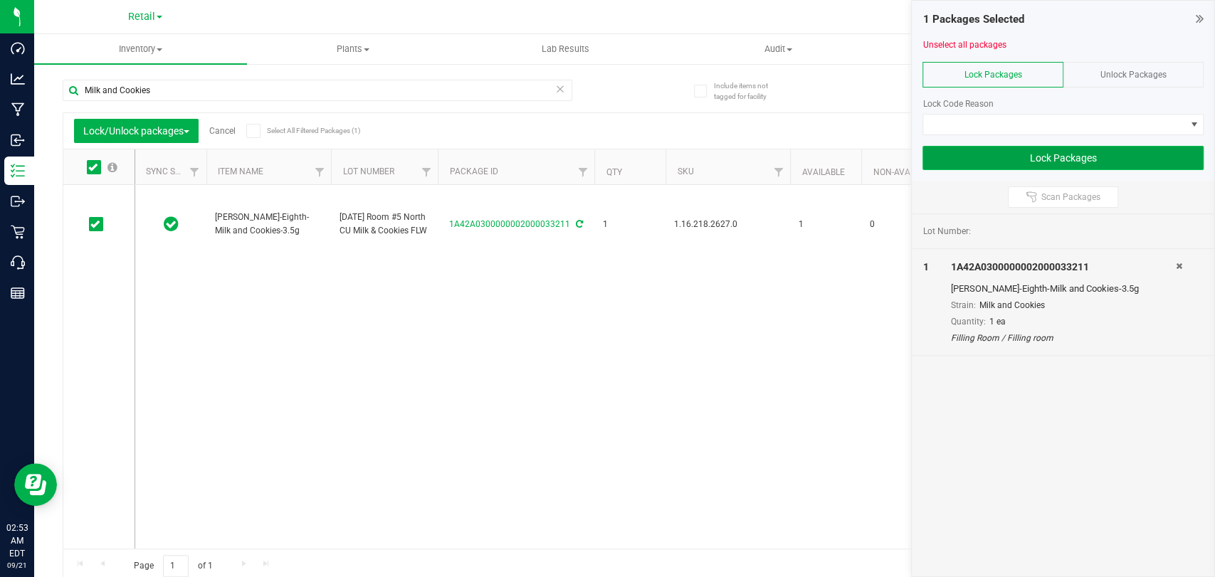
click at [969, 156] on button "Lock Packages" at bounding box center [1063, 158] width 281 height 24
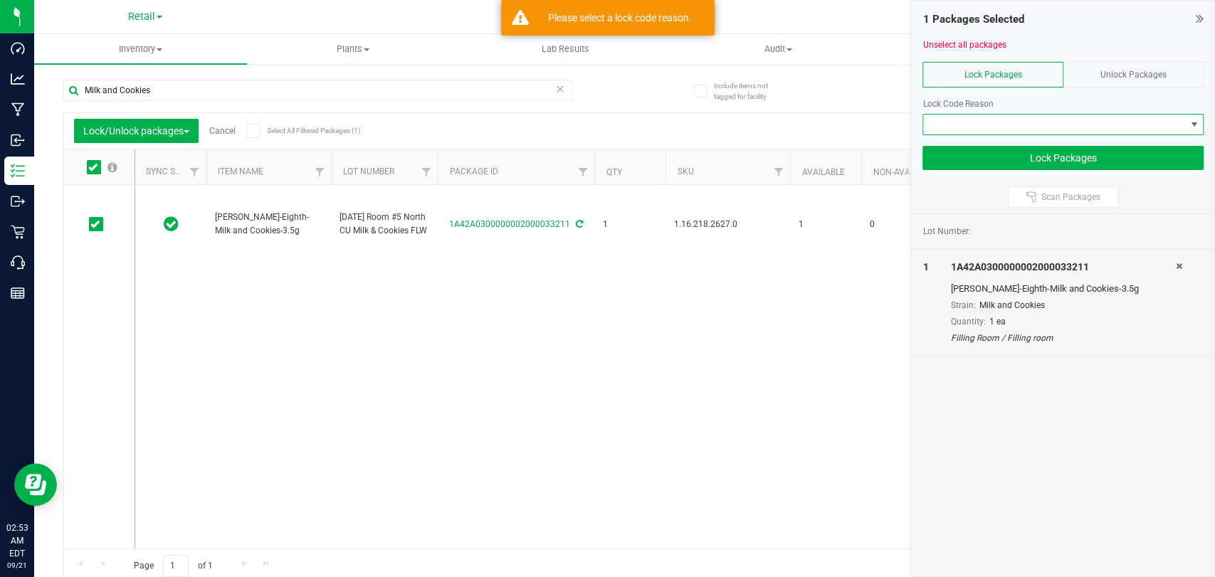
click at [977, 127] on span at bounding box center [1054, 125] width 262 height 20
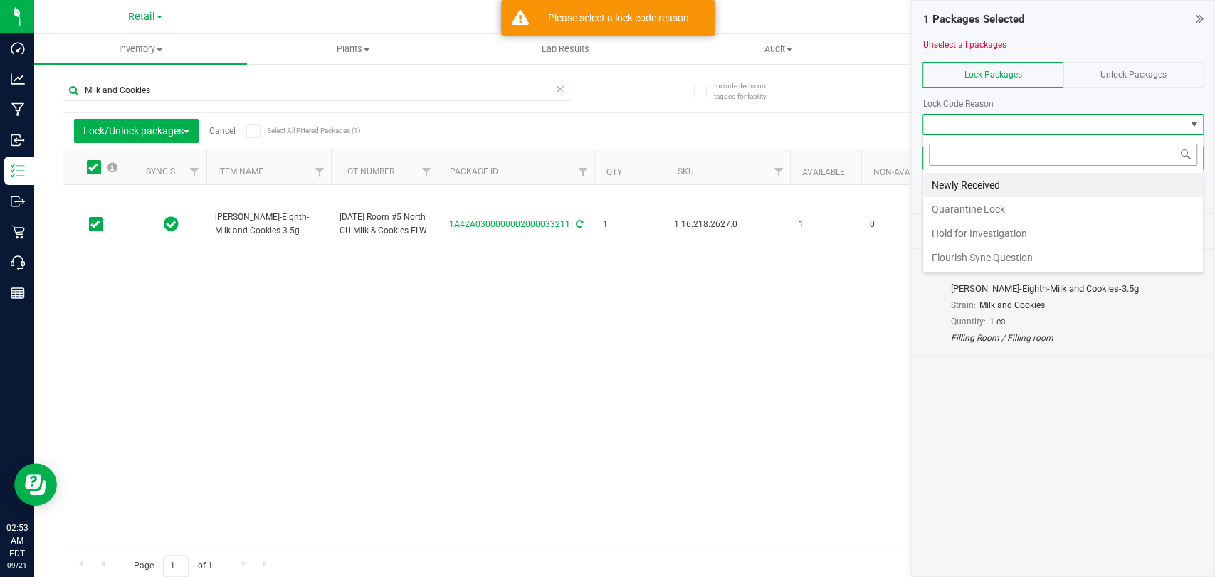
scroll to position [21, 281]
click at [971, 224] on li "Hold for Investigation" at bounding box center [1063, 233] width 280 height 24
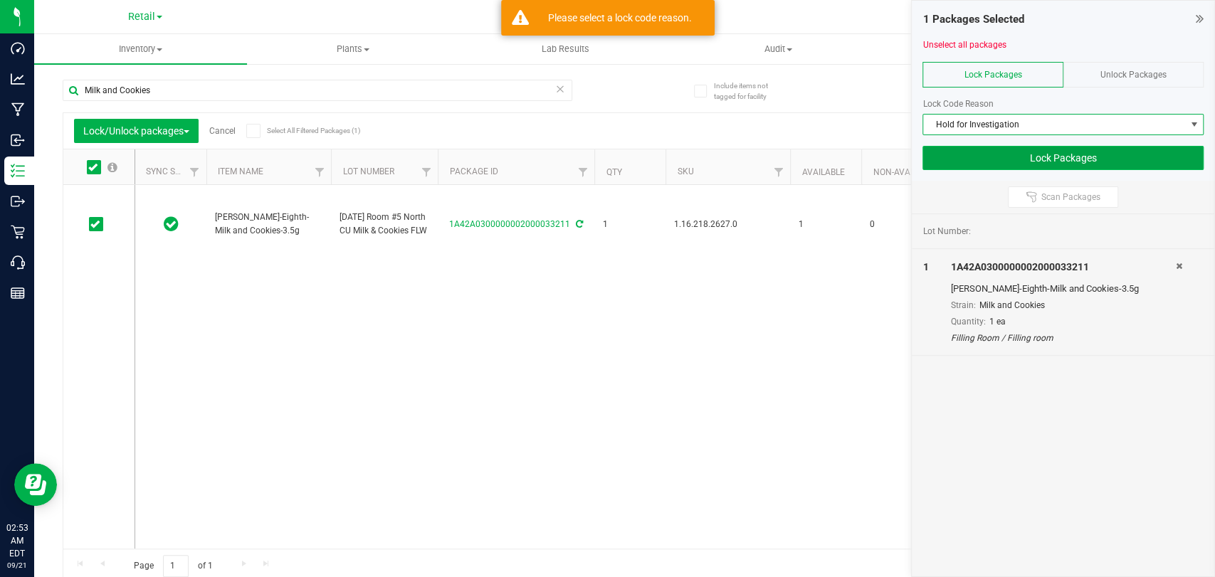
click at [1004, 156] on button "Lock Packages" at bounding box center [1063, 158] width 281 height 24
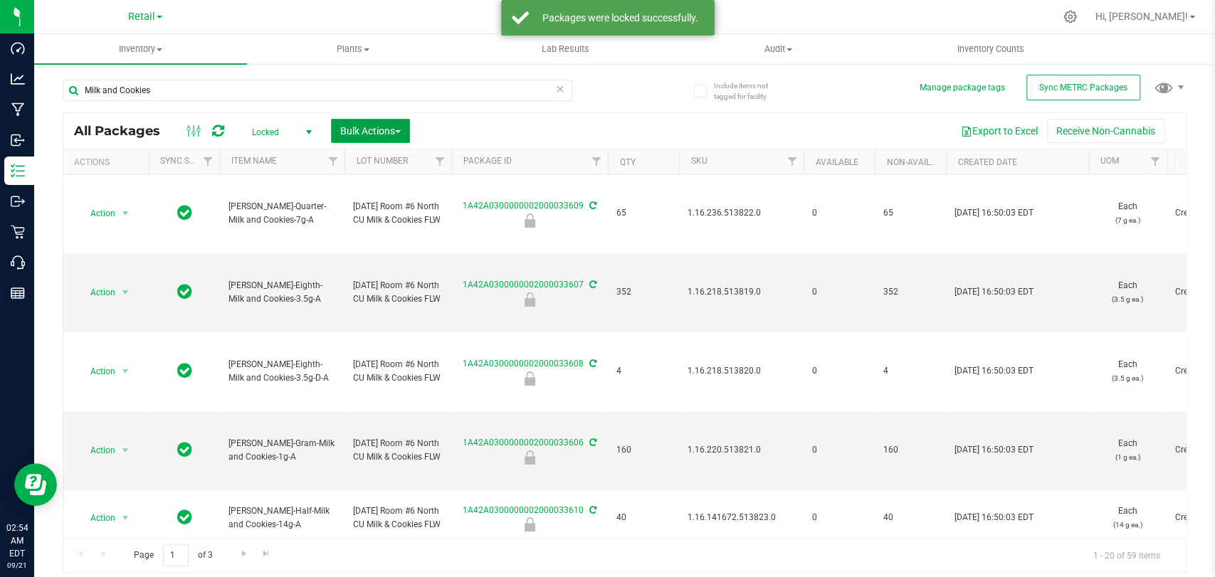
click at [347, 127] on span "Bulk Actions" at bounding box center [370, 130] width 61 height 11
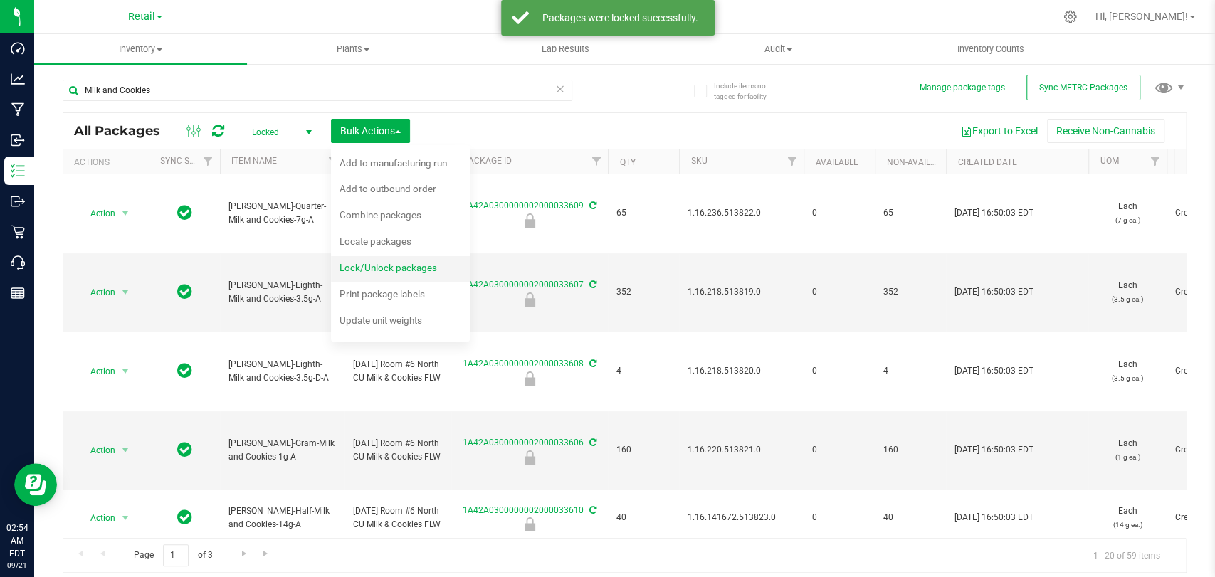
click at [380, 262] on span "Lock/Unlock packages" at bounding box center [389, 267] width 98 height 11
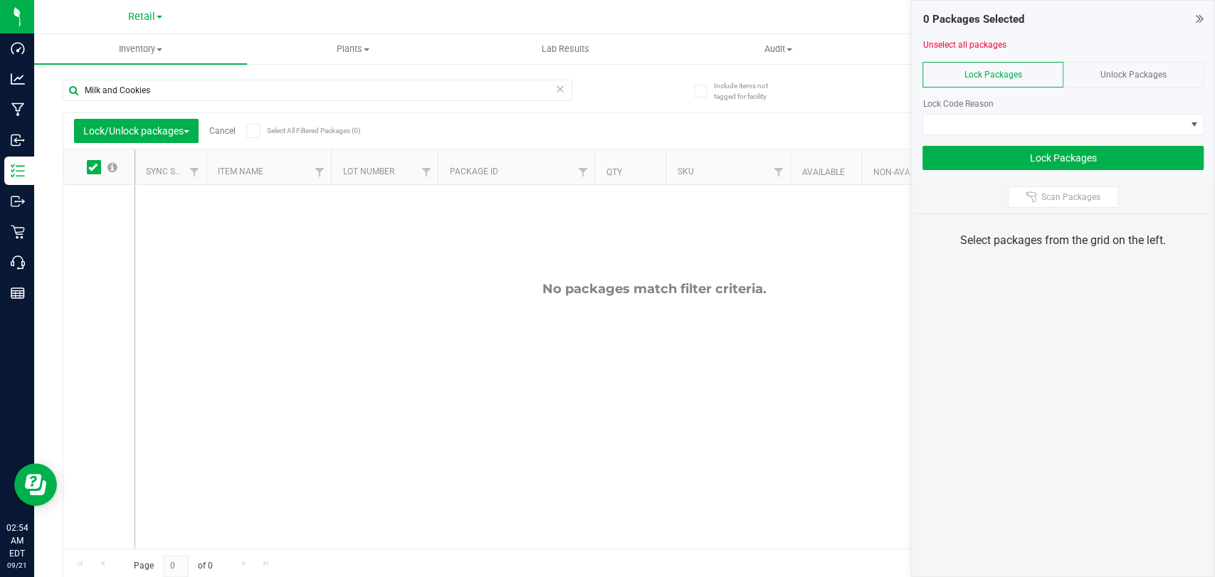
click at [1111, 63] on div "Unlock Packages" at bounding box center [1134, 75] width 140 height 26
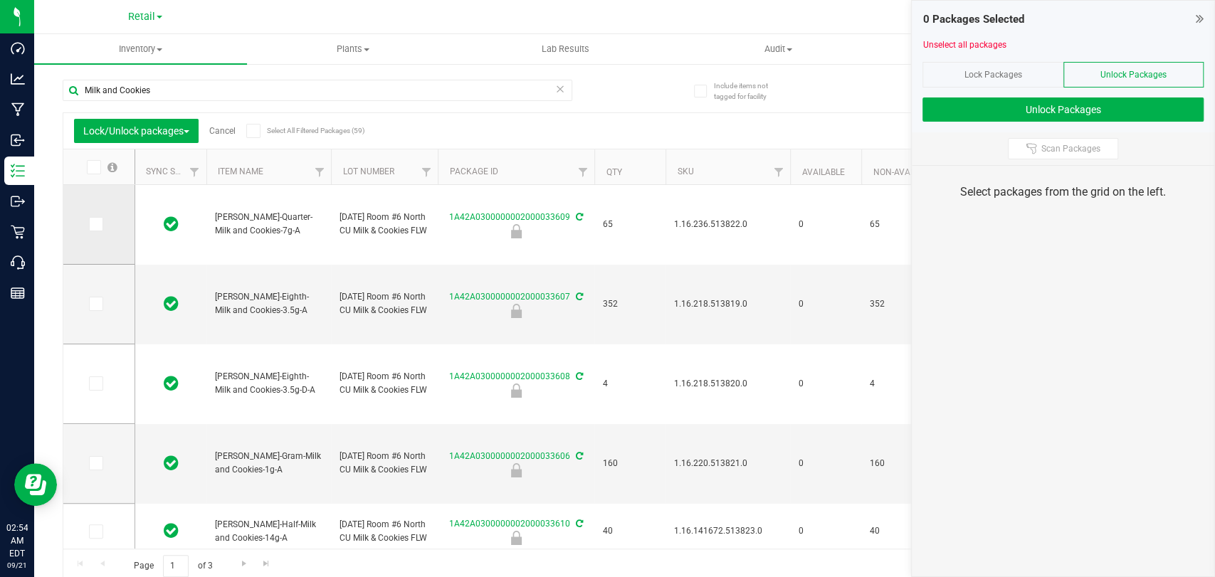
click at [92, 218] on span at bounding box center [96, 224] width 14 height 14
click at [0, 0] on input "checkbox" at bounding box center [0, 0] width 0 height 0
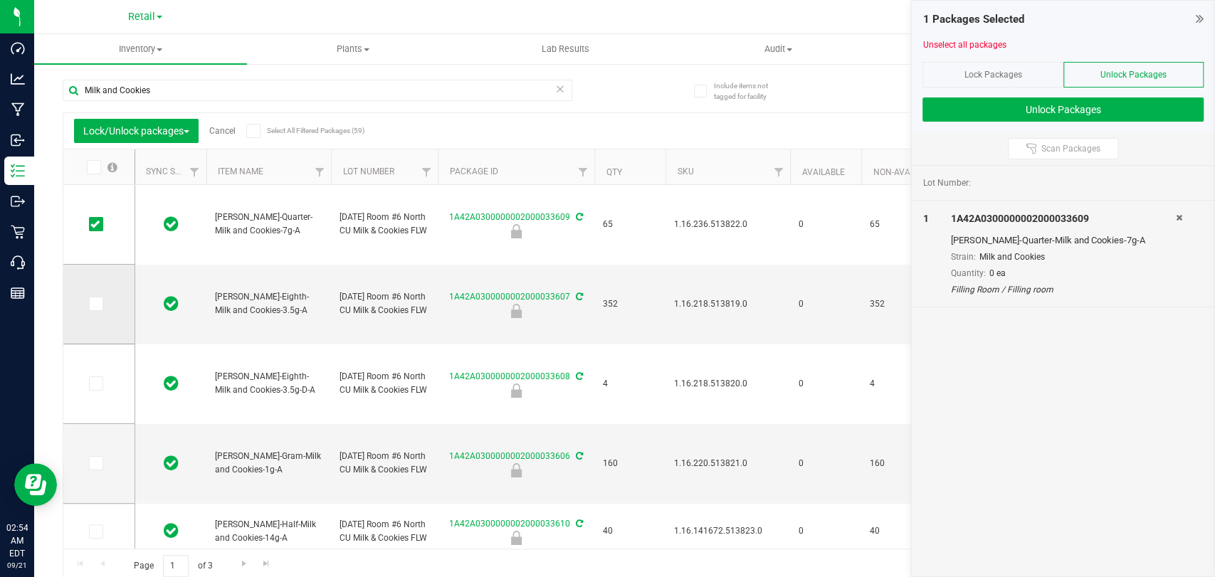
click at [90, 312] on td at bounding box center [98, 305] width 71 height 80
click at [94, 298] on span at bounding box center [96, 304] width 14 height 14
click at [0, 0] on input "checkbox" at bounding box center [0, 0] width 0 height 0
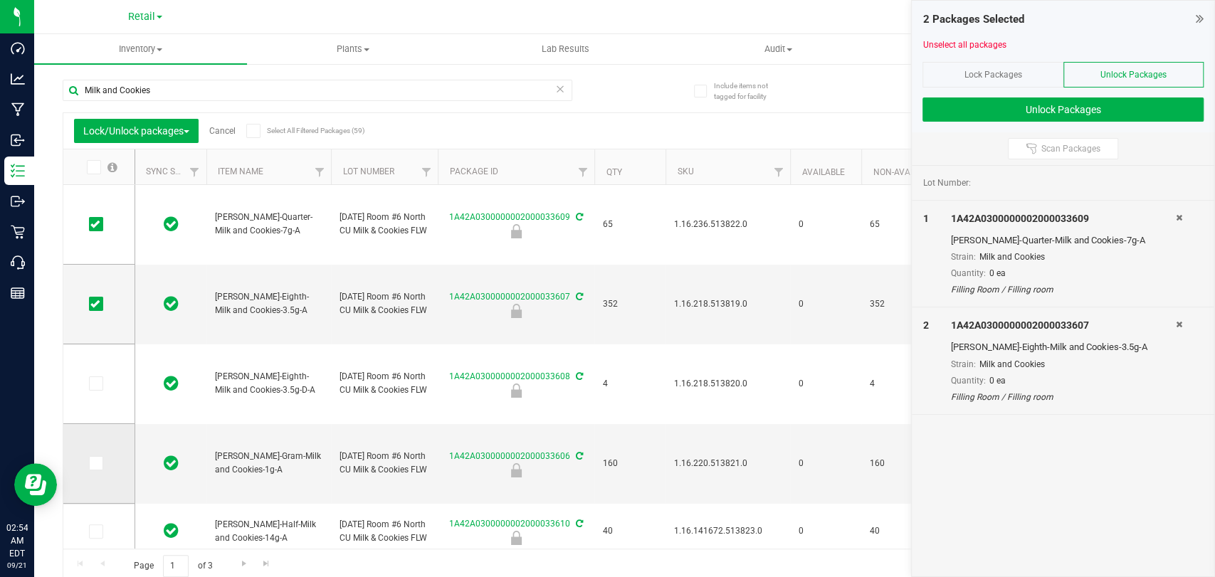
click at [93, 454] on td at bounding box center [98, 464] width 71 height 80
click at [91, 463] on icon at bounding box center [94, 463] width 9 height 0
click at [0, 0] on input "checkbox" at bounding box center [0, 0] width 0 height 0
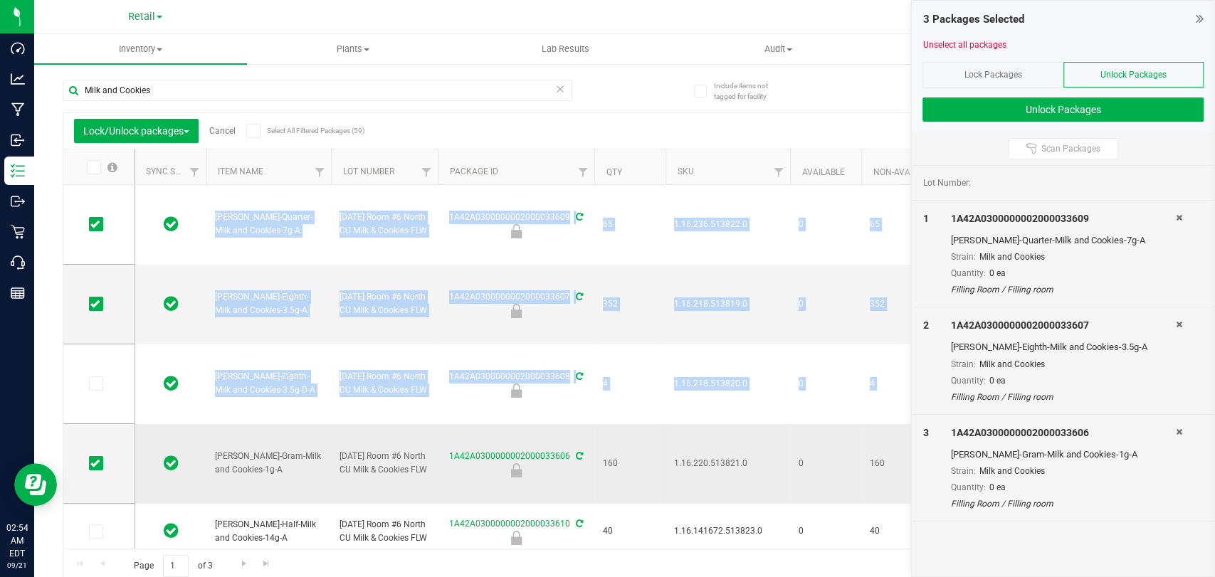
drag, startPoint x: 91, startPoint y: 461, endPoint x: 224, endPoint y: 469, distance: 133.4
click at [224, 469] on div "Lock/Unlock packages Cancel Select All Filtered Packages (59) Add to manufactur…" at bounding box center [625, 347] width 1124 height 471
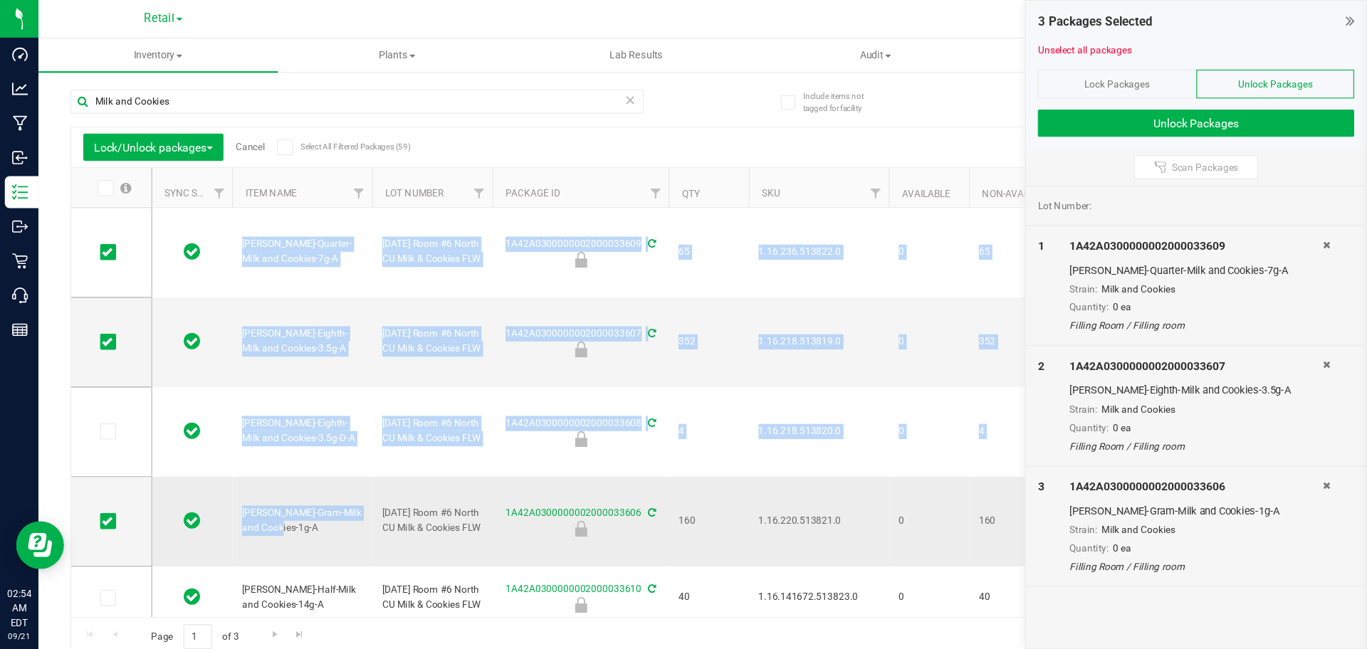
scroll to position [91, 0]
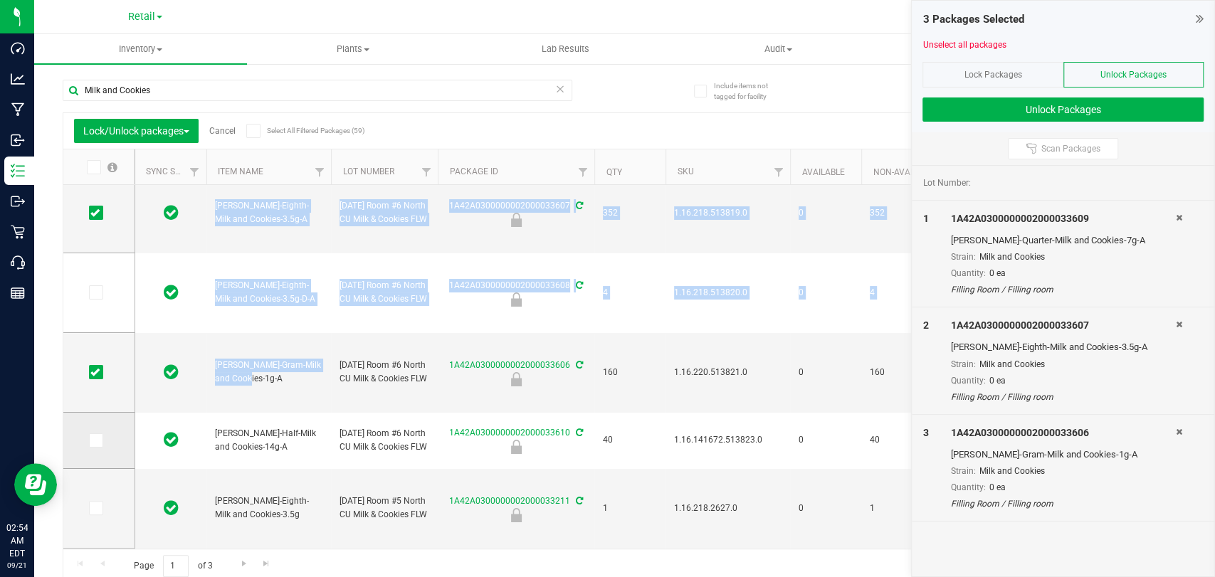
click at [95, 441] on icon at bounding box center [94, 441] width 9 height 0
click at [0, 0] on input "checkbox" at bounding box center [0, 0] width 0 height 0
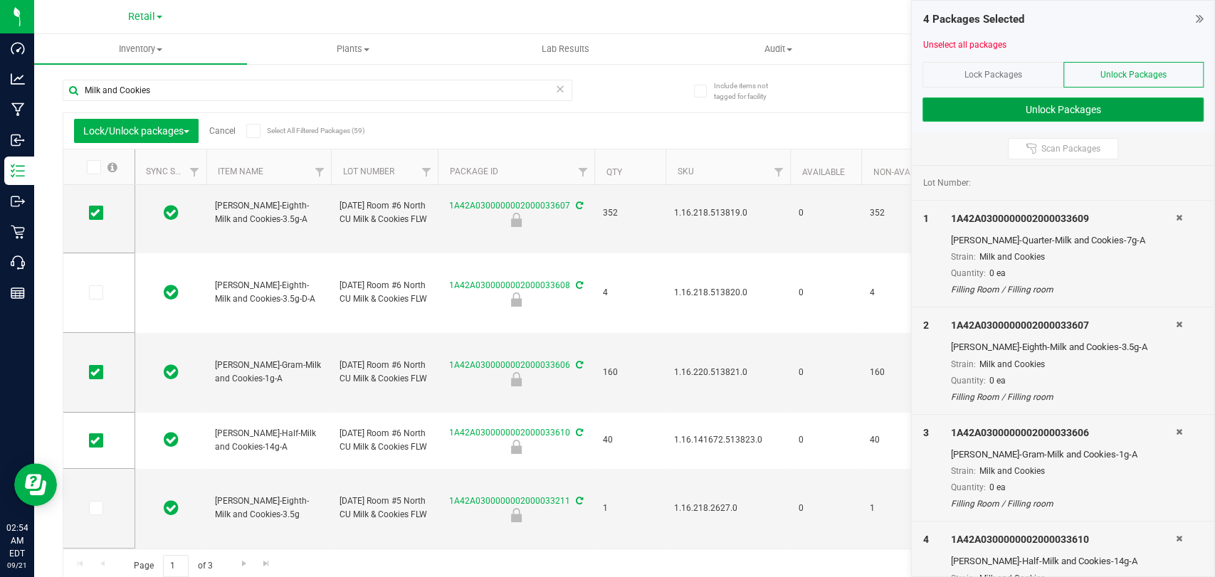
click at [992, 109] on button "Unlock Packages" at bounding box center [1063, 110] width 281 height 24
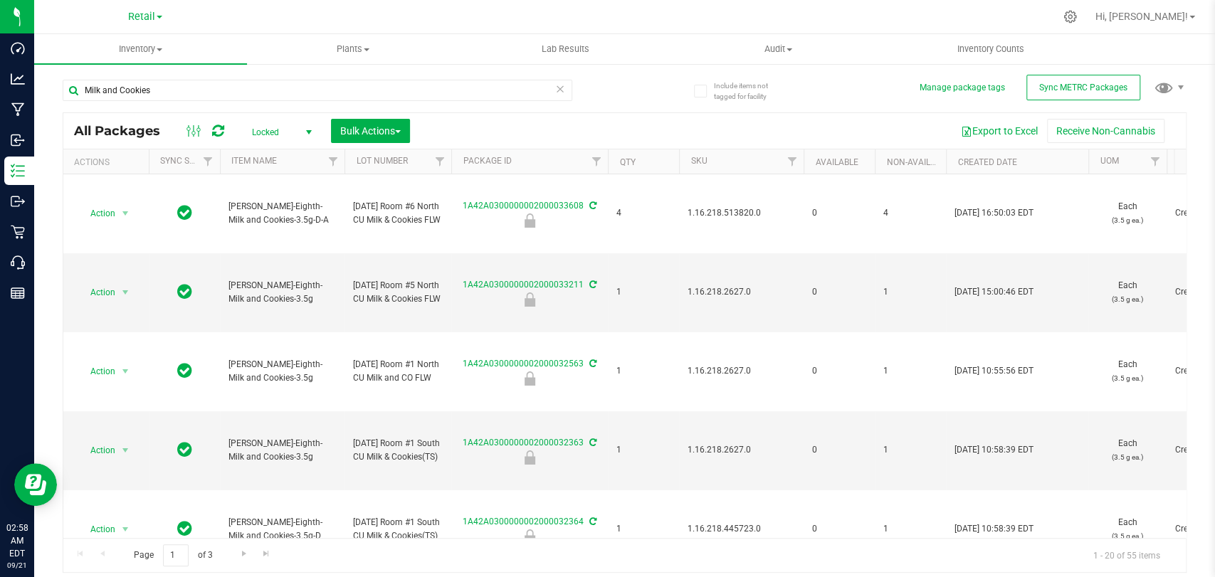
click at [313, 133] on span "select" at bounding box center [308, 132] width 11 height 11
click at [308, 159] on li "Active Only" at bounding box center [278, 155] width 77 height 21
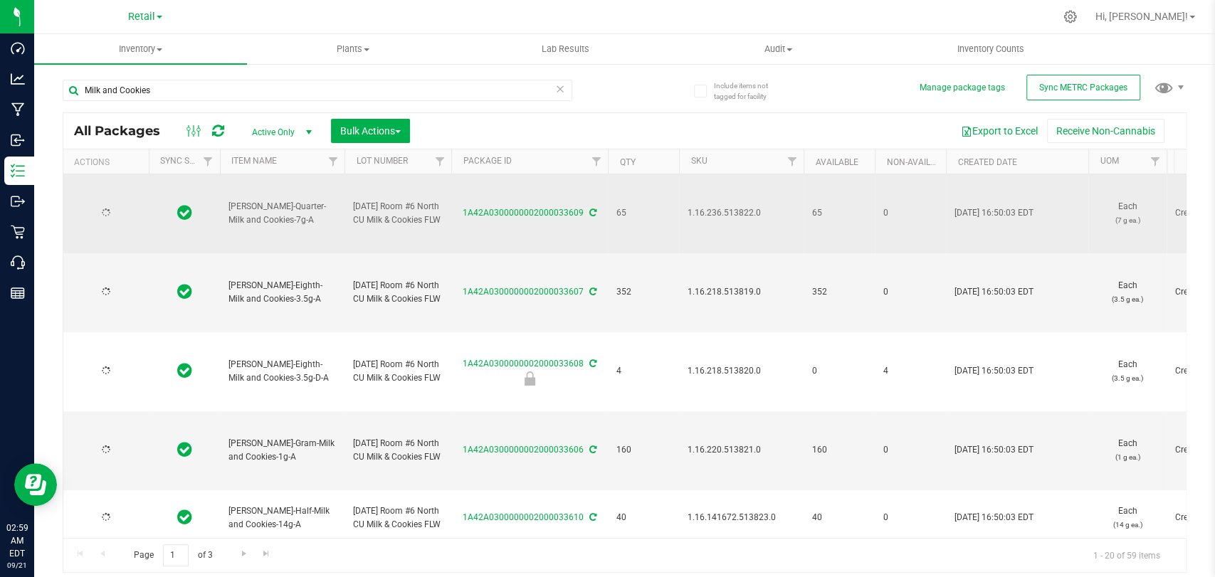
click at [707, 223] on td "1.16.236.513822.0" at bounding box center [741, 213] width 125 height 79
copy span "1.16.236.513822.0"
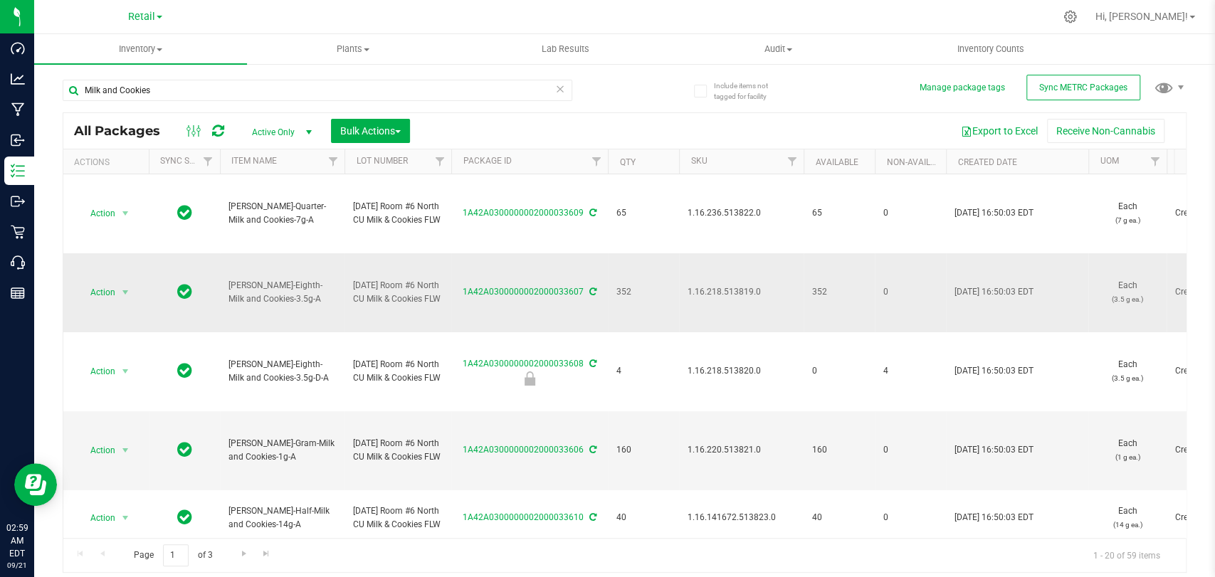
click at [691, 295] on span "1.16.218.513819.0" at bounding box center [741, 292] width 107 height 14
copy span "1.16.218.513819.0"
click at [735, 443] on span "1.16.220.513821.0" at bounding box center [741, 450] width 107 height 14
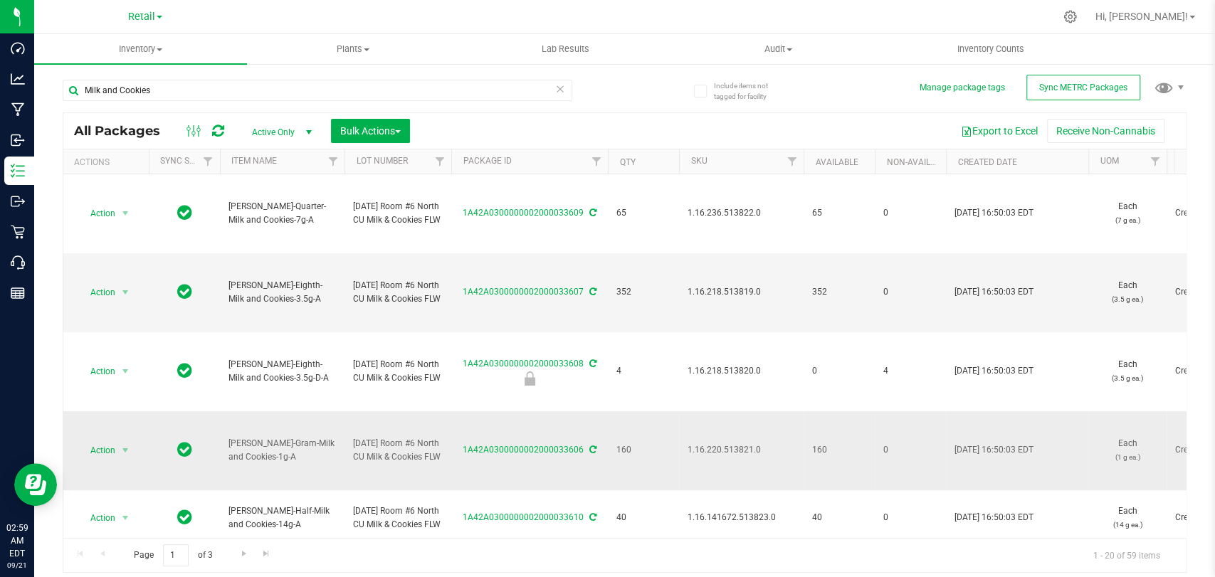
copy span "1.16.220.513821.0"
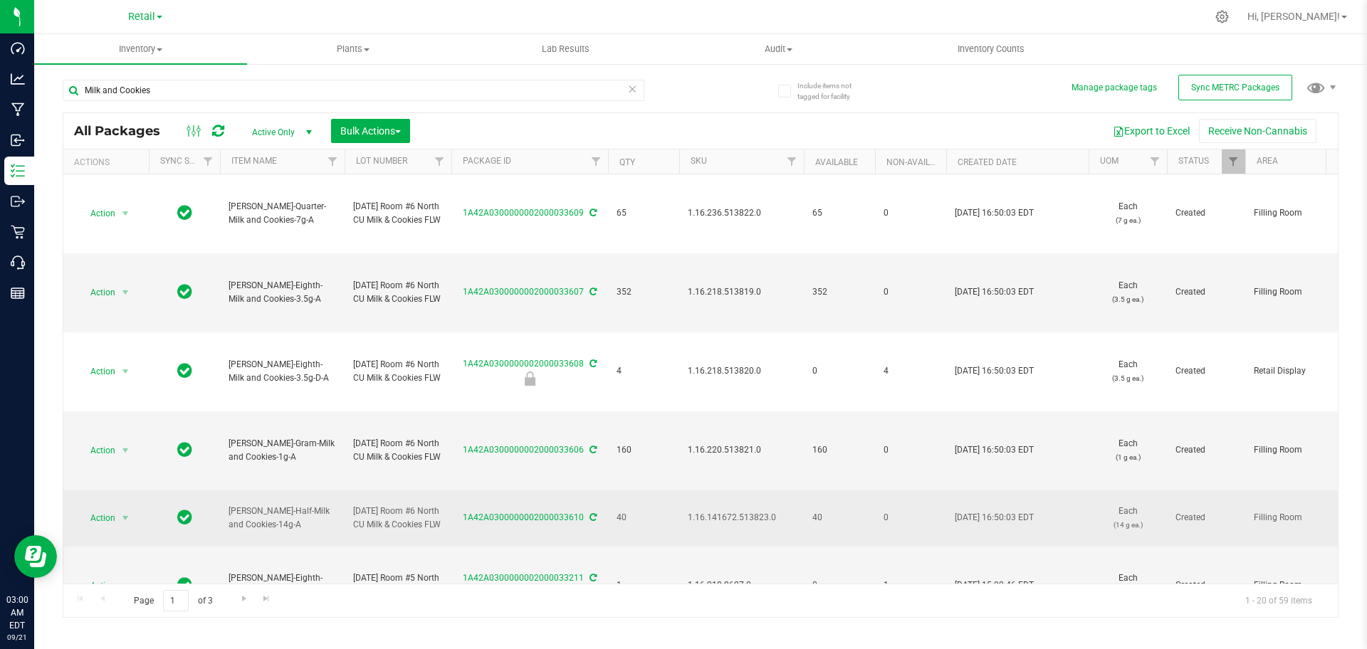
click at [740, 520] on span "1.16.141672.513823.0" at bounding box center [741, 518] width 107 height 14
copy span "1.16.141672.513823.0"
